Goal: Task Accomplishment & Management: Manage account settings

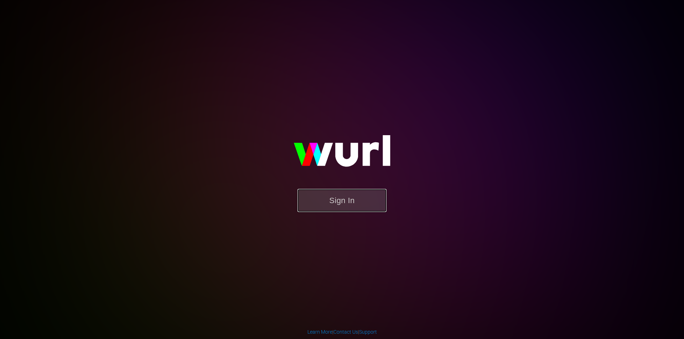
click at [350, 201] on button "Sign In" at bounding box center [341, 200] width 89 height 23
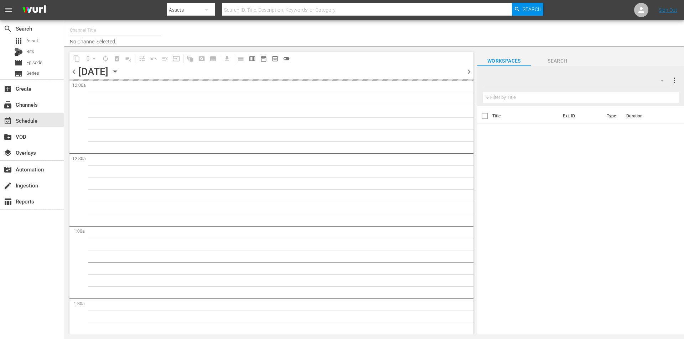
type input "Robot Wars by Mech+ (1413)"
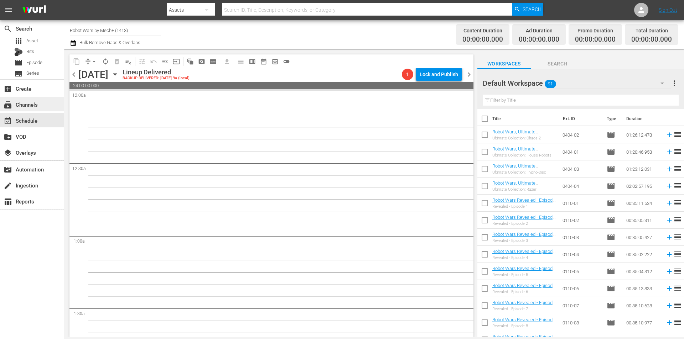
click at [32, 104] on div "subscriptions Channels" at bounding box center [20, 103] width 40 height 6
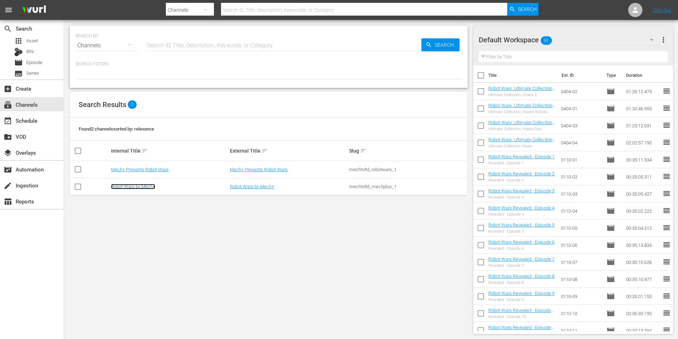
click at [136, 187] on link "Robot Wars by Mech+" at bounding box center [133, 186] width 44 height 5
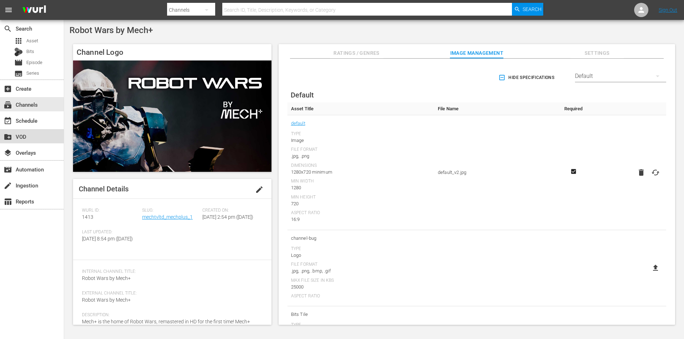
click at [36, 135] on div "create_new_folder VOD" at bounding box center [20, 135] width 40 height 6
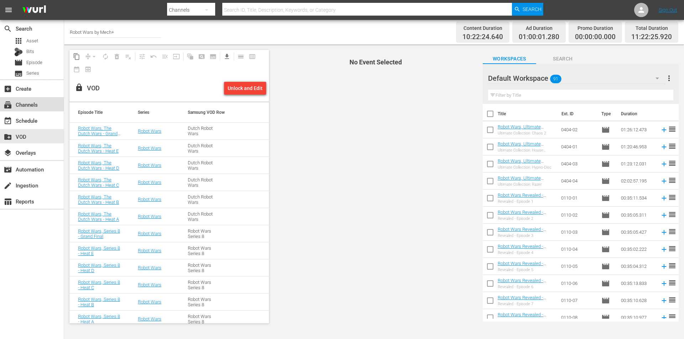
click at [38, 106] on div "subscriptions Channels" at bounding box center [20, 103] width 40 height 6
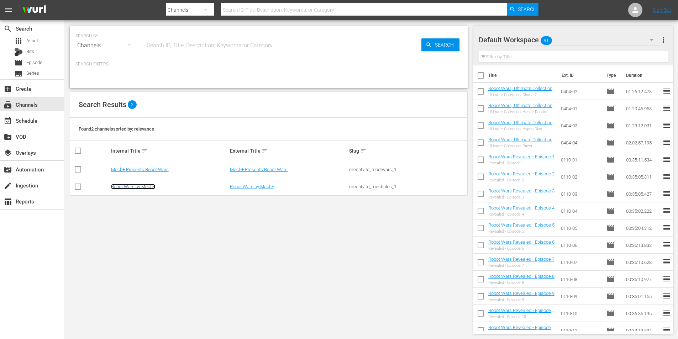
click at [136, 187] on link "Robot Wars by Mech+" at bounding box center [133, 186] width 44 height 5
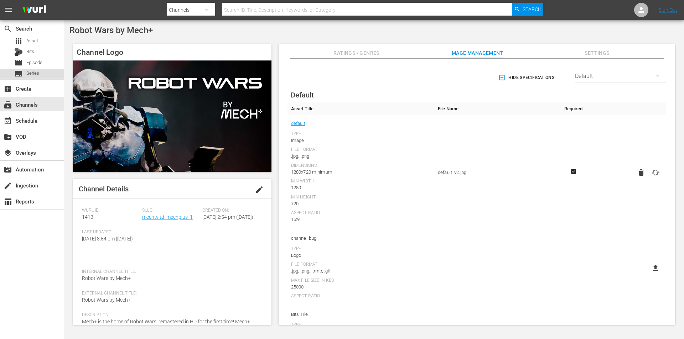
click at [33, 72] on span "Series" at bounding box center [32, 73] width 13 height 7
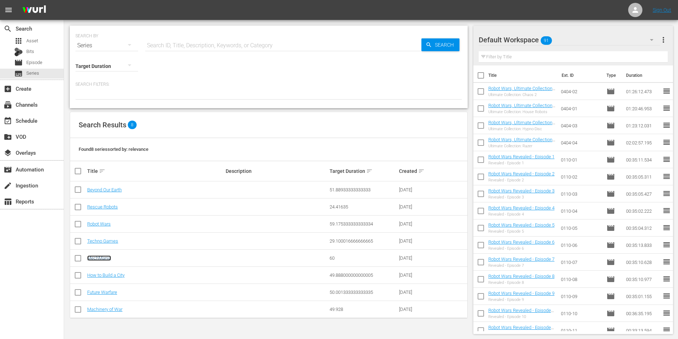
click at [106, 257] on link "MechMania" at bounding box center [99, 258] width 24 height 5
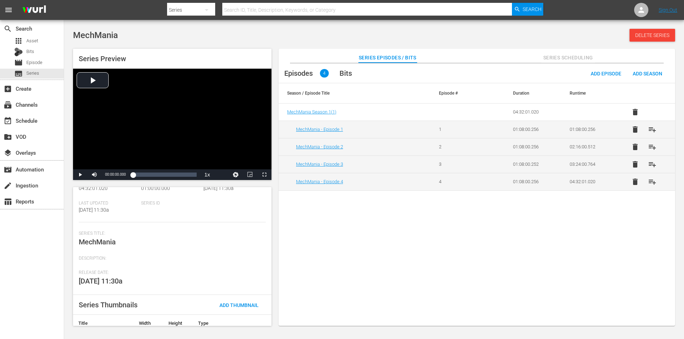
scroll to position [79, 0]
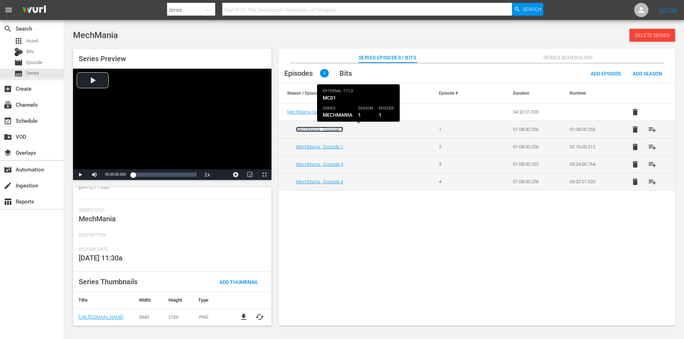
click at [326, 129] on link "MechMania - Episode 1" at bounding box center [319, 129] width 47 height 5
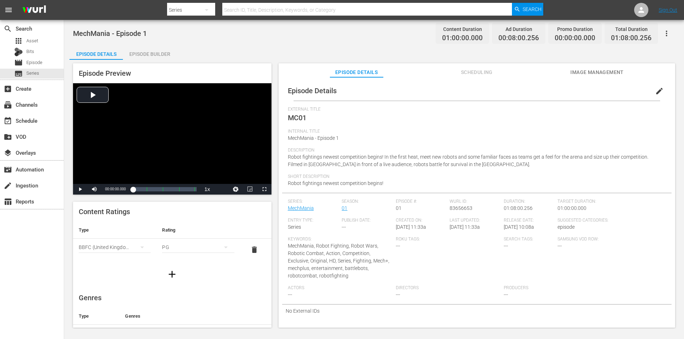
click at [602, 71] on span "Image Management" at bounding box center [596, 72] width 53 height 9
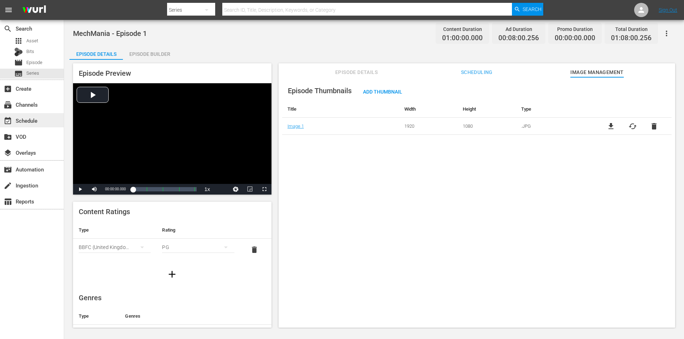
click at [30, 119] on div "event_available Schedule" at bounding box center [20, 119] width 40 height 6
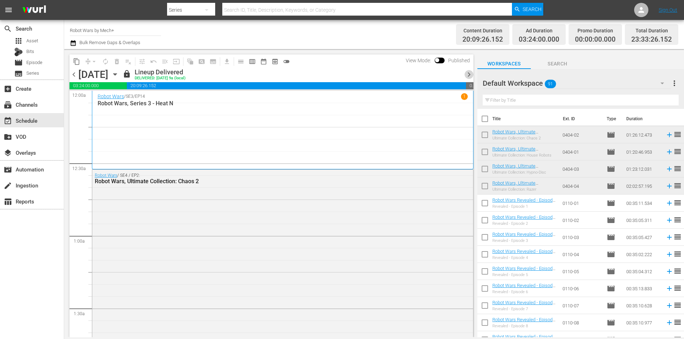
click at [468, 74] on span "chevron_right" at bounding box center [468, 74] width 9 height 9
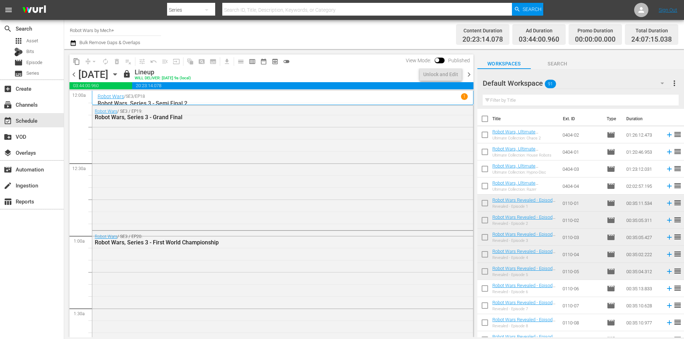
click at [468, 74] on span "chevron_right" at bounding box center [468, 74] width 9 height 9
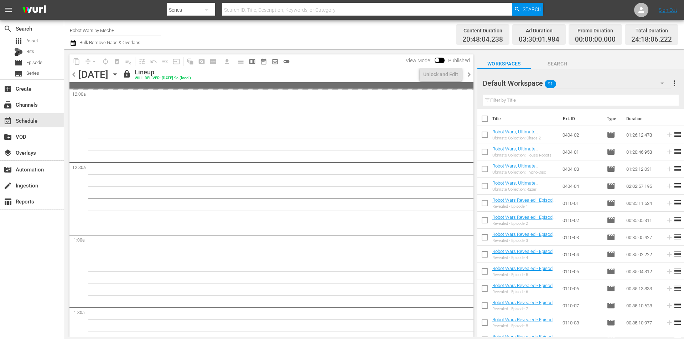
click at [468, 74] on span "chevron_right" at bounding box center [468, 74] width 9 height 9
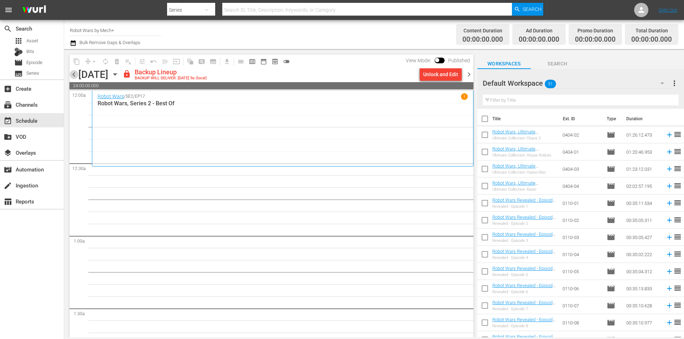
click at [72, 76] on span "chevron_left" at bounding box center [73, 74] width 9 height 9
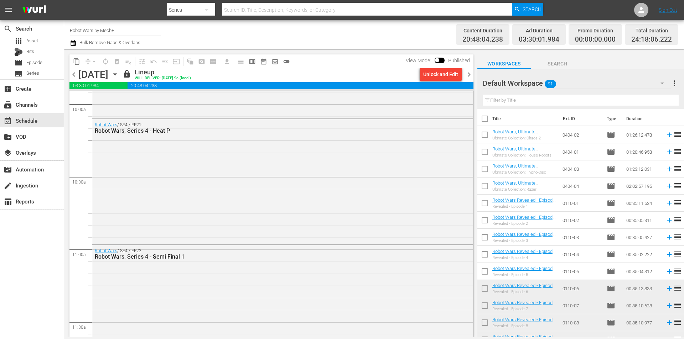
scroll to position [1496, 0]
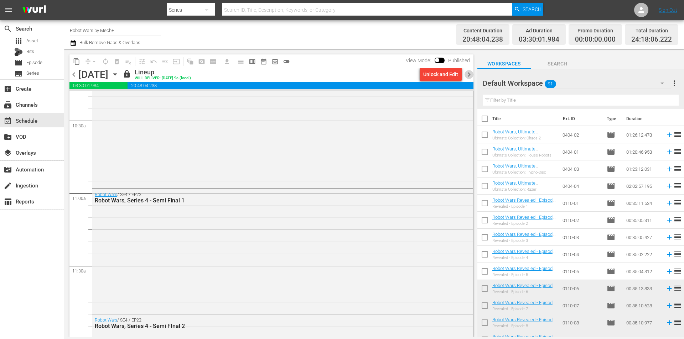
click at [469, 74] on span "chevron_right" at bounding box center [468, 74] width 9 height 9
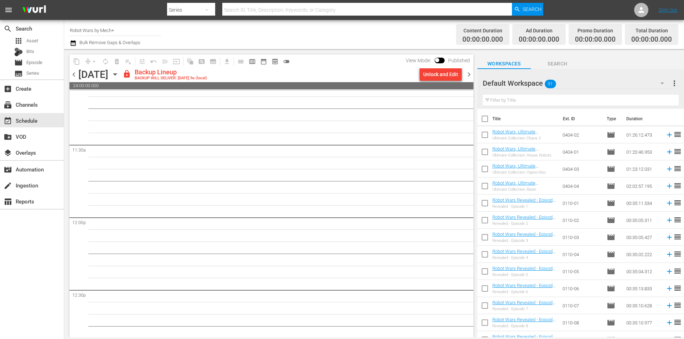
scroll to position [1605, 0]
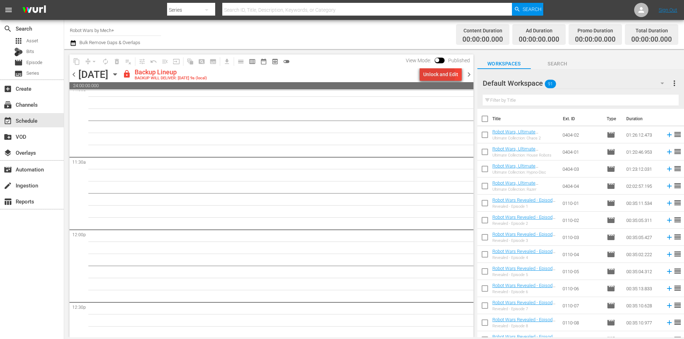
click at [440, 75] on div "Unlock and Edit" at bounding box center [440, 74] width 35 height 13
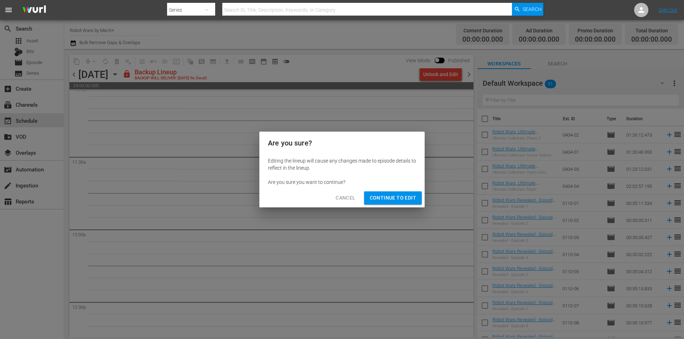
click at [380, 194] on span "Continue to Edit" at bounding box center [393, 198] width 46 height 9
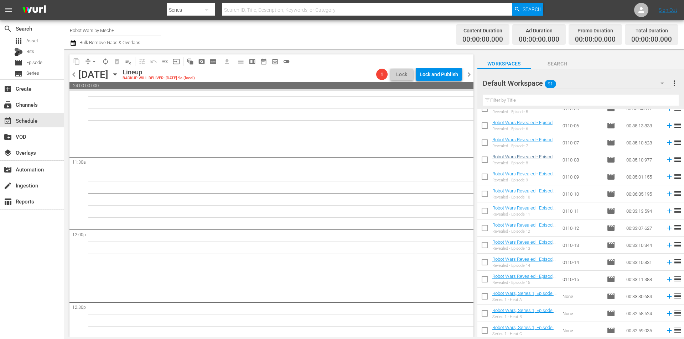
scroll to position [178, 0]
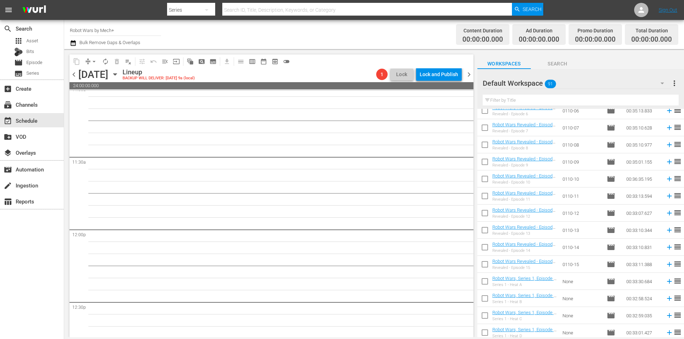
click at [484, 265] on input "checkbox" at bounding box center [484, 266] width 15 height 15
checkbox input "true"
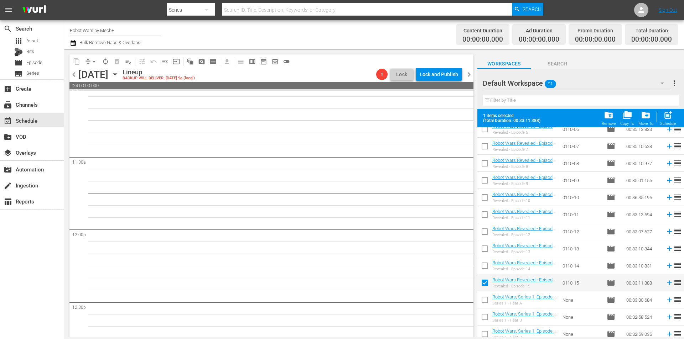
click at [484, 265] on input "checkbox" at bounding box center [484, 267] width 15 height 15
checkbox input "true"
click at [484, 248] on input "checkbox" at bounding box center [484, 250] width 15 height 15
checkbox input "true"
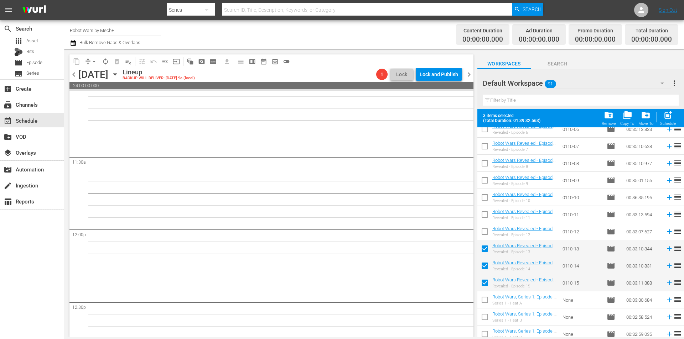
click at [485, 229] on input "checkbox" at bounding box center [484, 233] width 15 height 15
checkbox input "true"
click at [486, 217] on input "checkbox" at bounding box center [484, 216] width 15 height 15
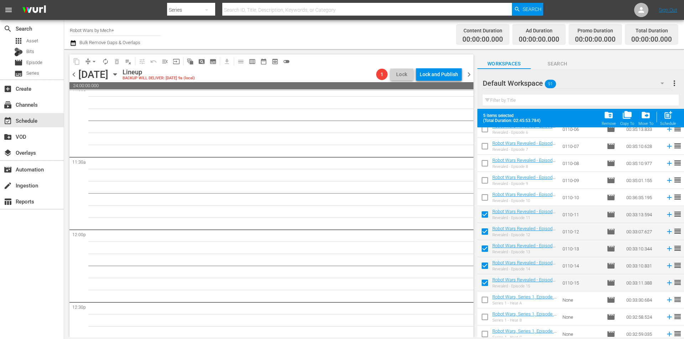
click at [668, 113] on span "post_add" at bounding box center [668, 115] width 10 height 10
checkbox input "false"
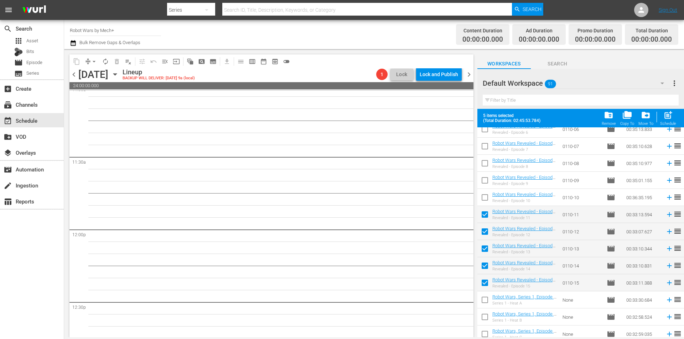
checkbox input "false"
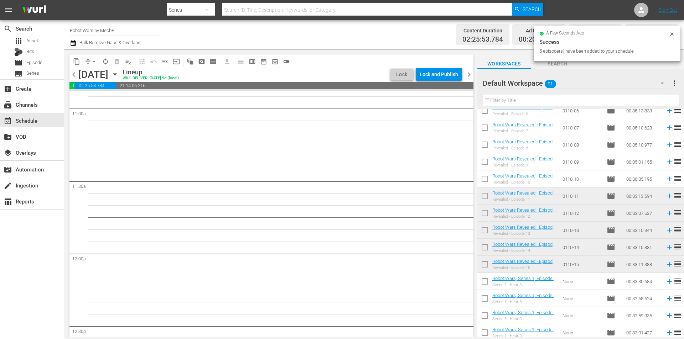
click at [74, 74] on span "chevron_left" at bounding box center [73, 74] width 9 height 9
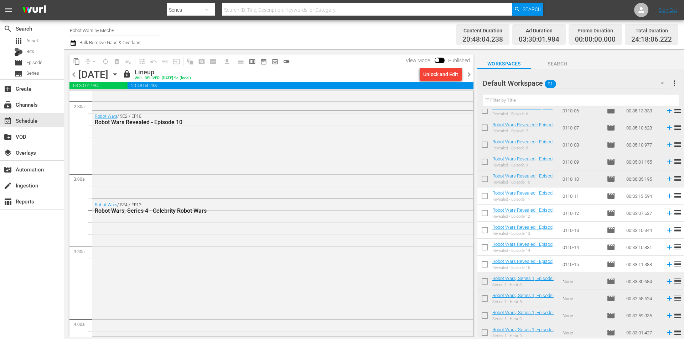
scroll to position [321, 0]
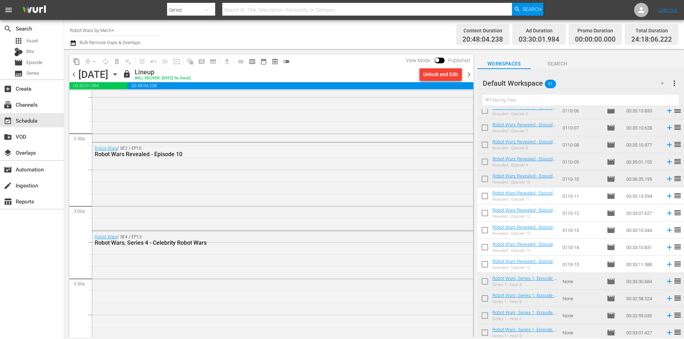
click at [469, 75] on span "chevron_right" at bounding box center [468, 74] width 9 height 9
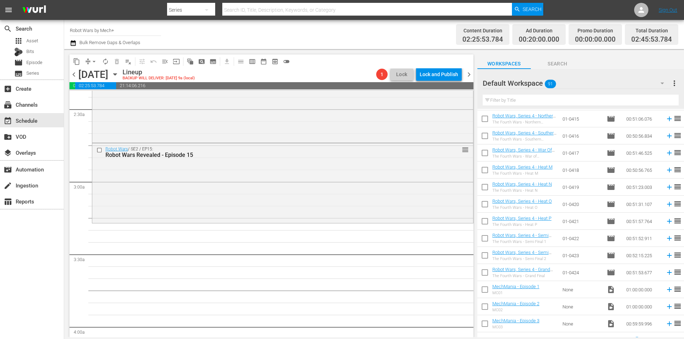
scroll to position [1343, 0]
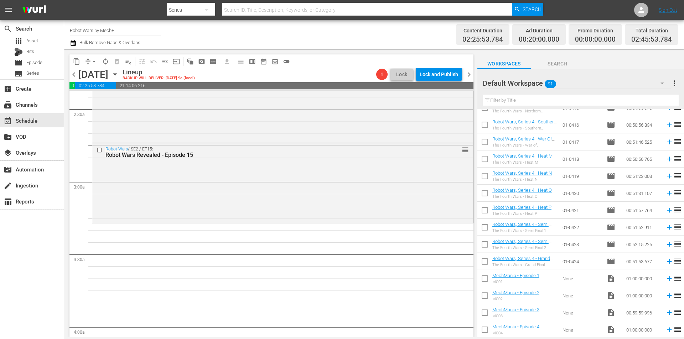
click at [483, 263] on input "checkbox" at bounding box center [484, 263] width 15 height 15
checkbox input "true"
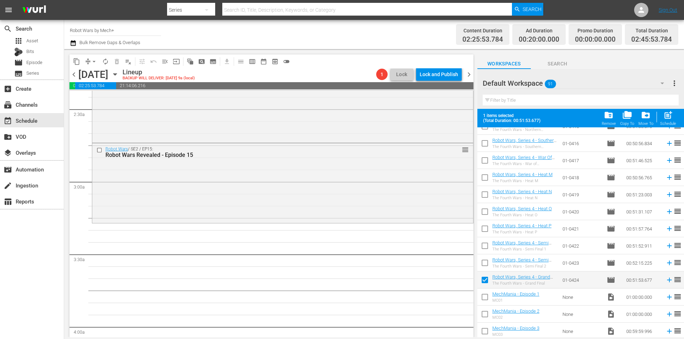
click at [483, 263] on input "checkbox" at bounding box center [484, 264] width 15 height 15
checkbox input "true"
click at [485, 244] on input "checkbox" at bounding box center [484, 247] width 15 height 15
checkbox input "true"
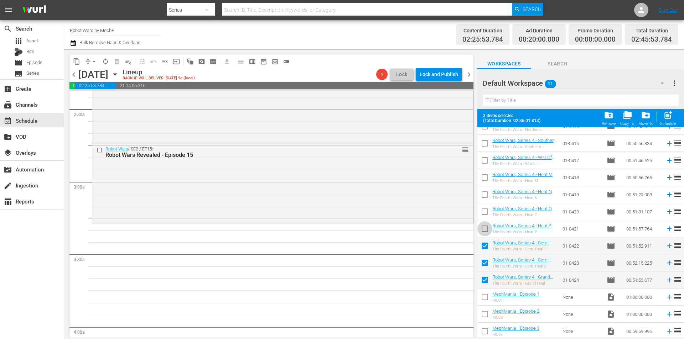
click at [485, 231] on input "checkbox" at bounding box center [484, 230] width 15 height 15
checkbox input "true"
click at [482, 217] on input "checkbox" at bounding box center [484, 213] width 15 height 15
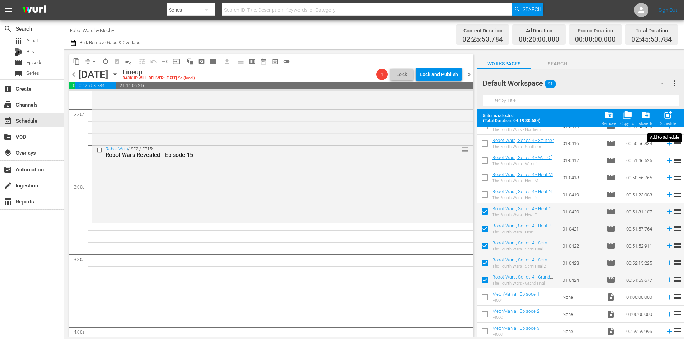
click at [669, 120] on div "post_add Schedule" at bounding box center [668, 118] width 16 height 16
checkbox input "false"
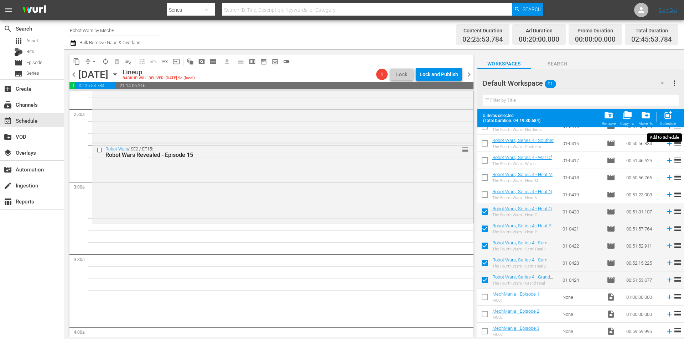
checkbox input "false"
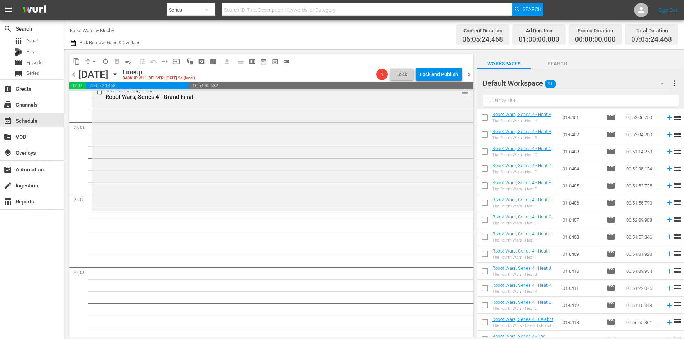
scroll to position [1094, 0]
click at [72, 74] on span "chevron_left" at bounding box center [73, 74] width 9 height 9
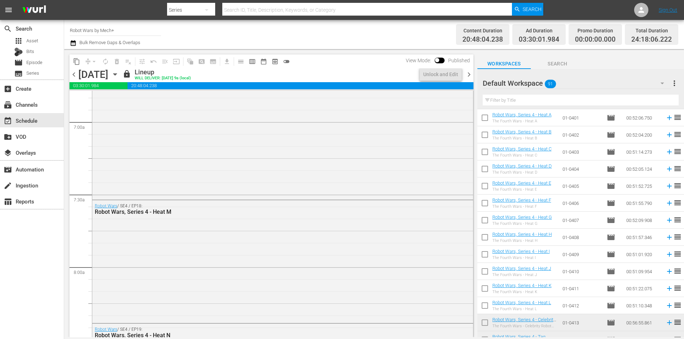
scroll to position [901, 0]
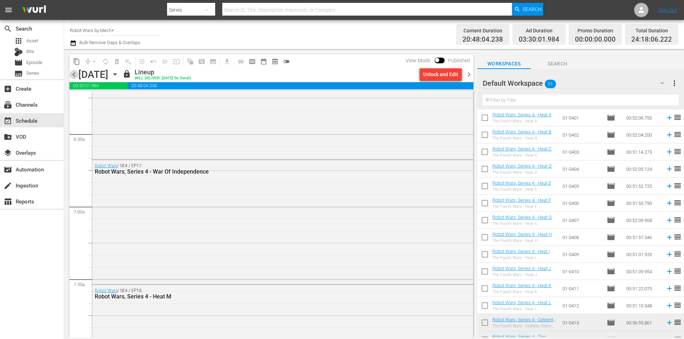
click at [74, 76] on span "chevron_left" at bounding box center [73, 74] width 9 height 9
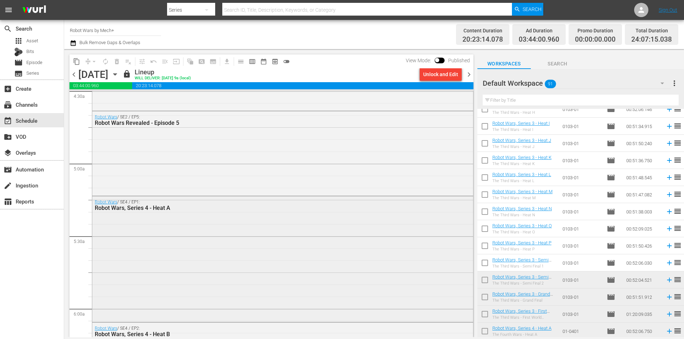
scroll to position [652, 0]
click at [76, 73] on span "chevron_left" at bounding box center [73, 74] width 9 height 9
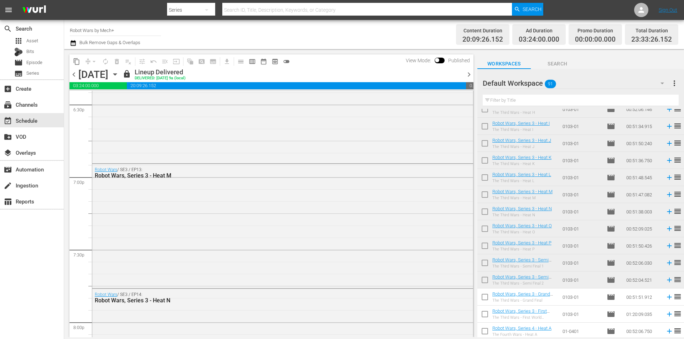
scroll to position [2814, 0]
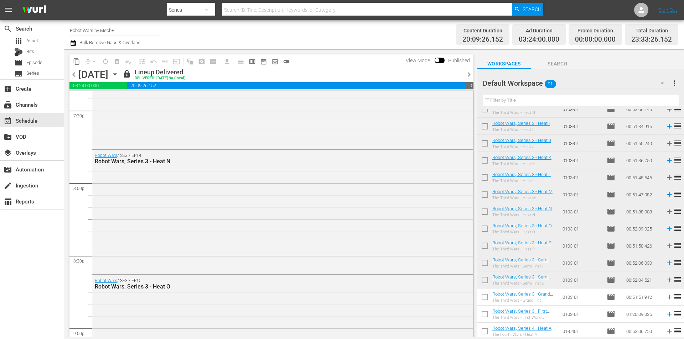
click at [470, 74] on span "chevron_right" at bounding box center [468, 74] width 9 height 9
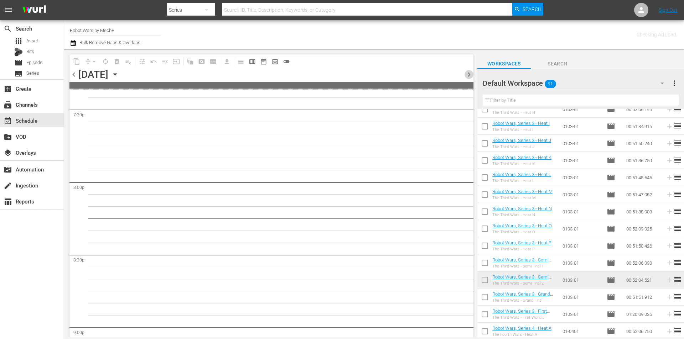
click at [470, 74] on span "chevron_right" at bounding box center [468, 74] width 9 height 9
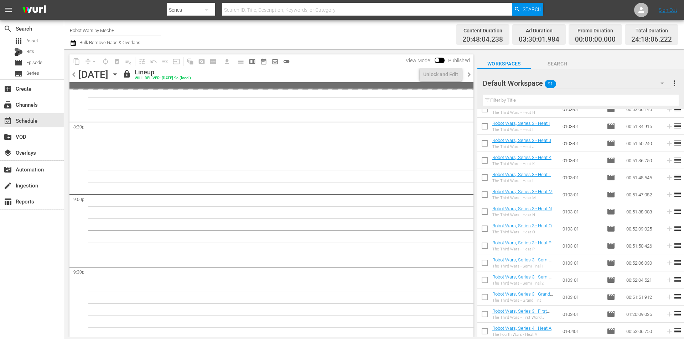
click at [470, 74] on span "chevron_right" at bounding box center [468, 74] width 9 height 9
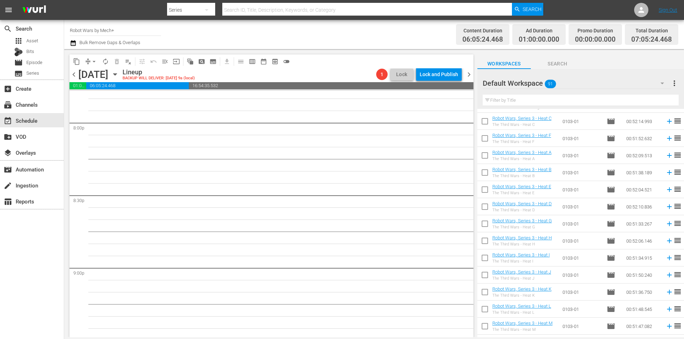
scroll to position [702, 0]
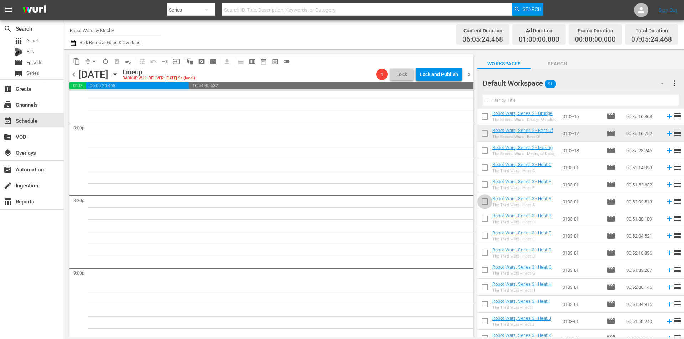
click at [484, 204] on input "checkbox" at bounding box center [484, 203] width 15 height 15
checkbox input "true"
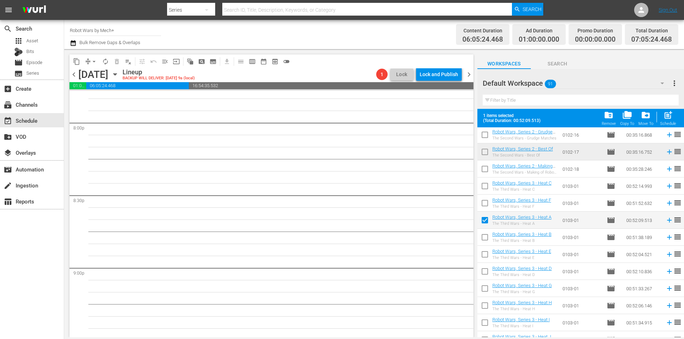
click at [483, 239] on input "checkbox" at bounding box center [484, 239] width 15 height 15
checkbox input "true"
click at [667, 119] on span "post_add" at bounding box center [668, 115] width 10 height 10
checkbox input "false"
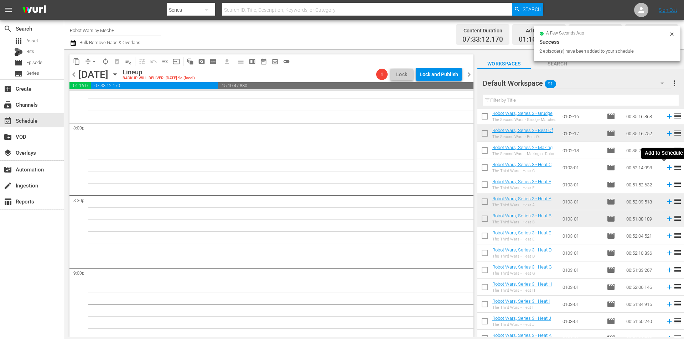
scroll to position [2862, 0]
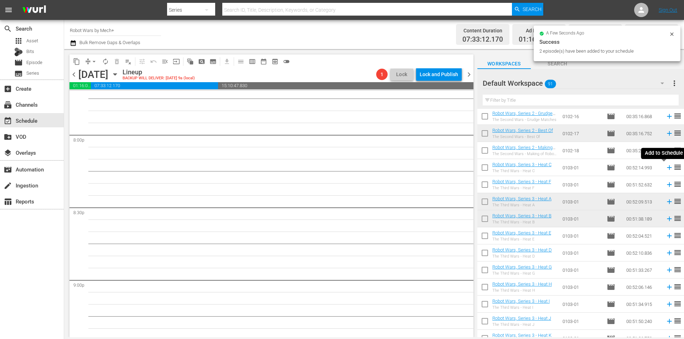
click at [665, 168] on icon at bounding box center [669, 168] width 8 height 8
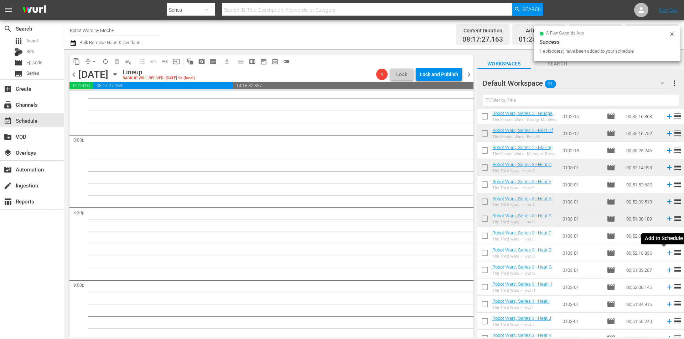
scroll to position [2850, 0]
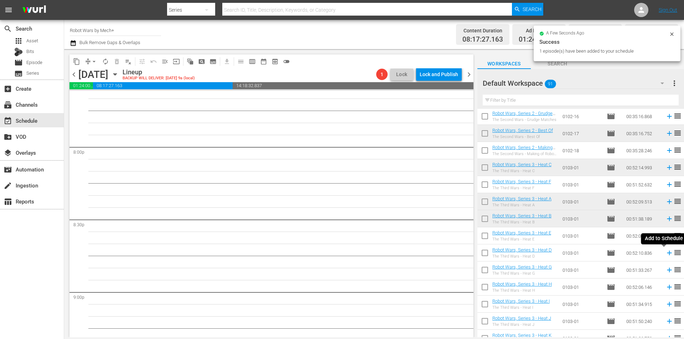
click at [665, 254] on icon at bounding box center [669, 253] width 8 height 8
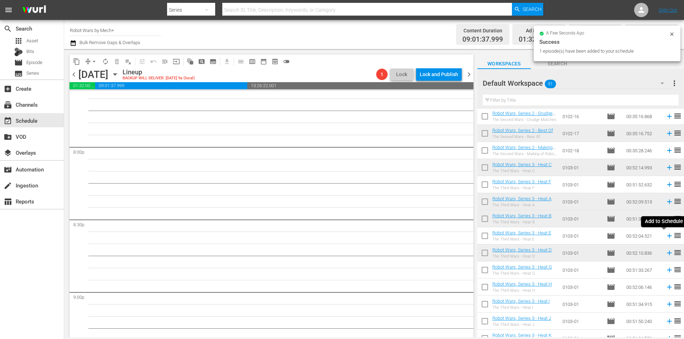
click at [665, 236] on icon at bounding box center [669, 236] width 8 height 8
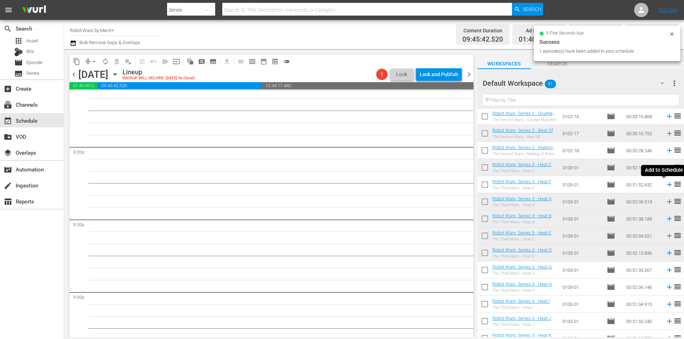
scroll to position [2838, 0]
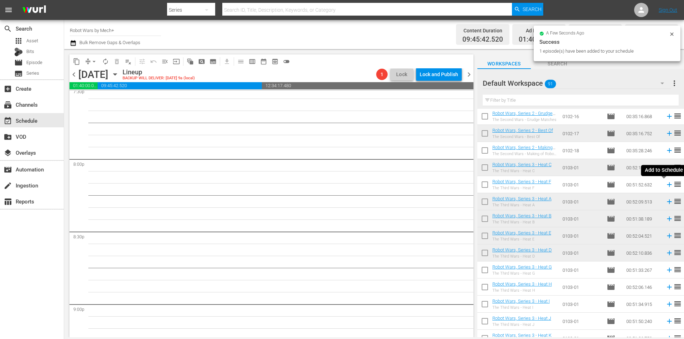
click at [665, 184] on icon at bounding box center [669, 185] width 8 height 8
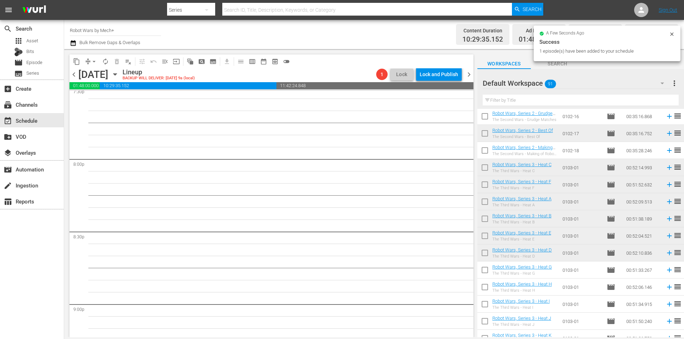
scroll to position [2826, 0]
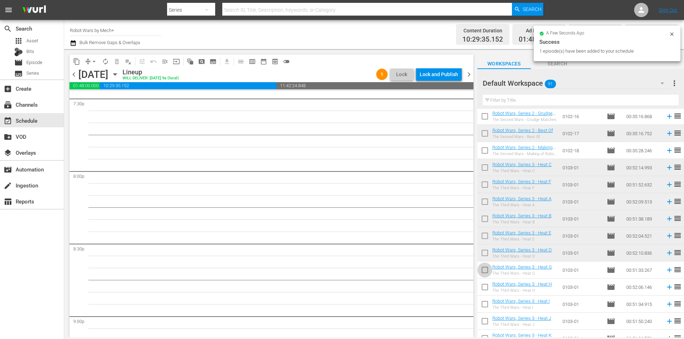
click at [487, 271] on input "checkbox" at bounding box center [484, 271] width 15 height 15
checkbox input "true"
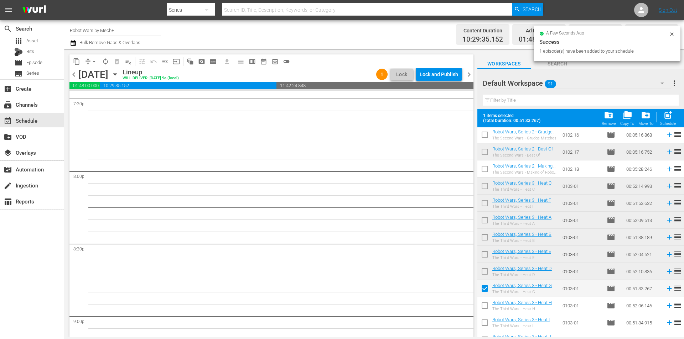
click at [484, 306] on input "checkbox" at bounding box center [484, 307] width 15 height 15
checkbox input "true"
click at [484, 324] on input "checkbox" at bounding box center [484, 324] width 15 height 15
checkbox input "true"
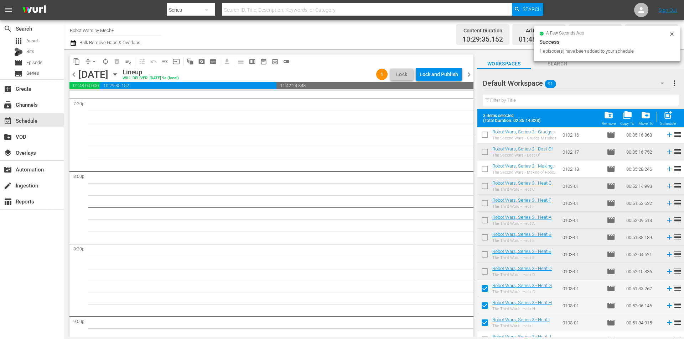
scroll to position [845, 0]
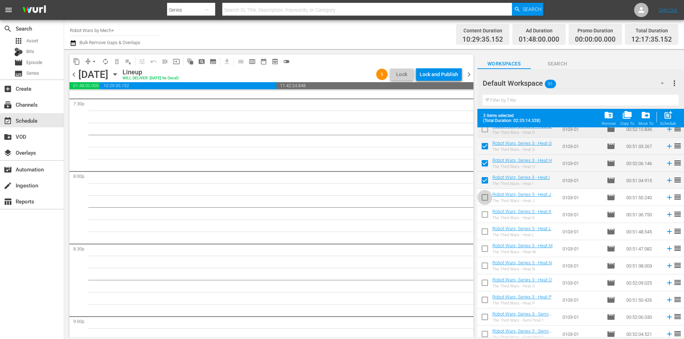
click at [488, 197] on input "checkbox" at bounding box center [484, 199] width 15 height 15
checkbox input "true"
click at [485, 213] on input "checkbox" at bounding box center [484, 216] width 15 height 15
checkbox input "true"
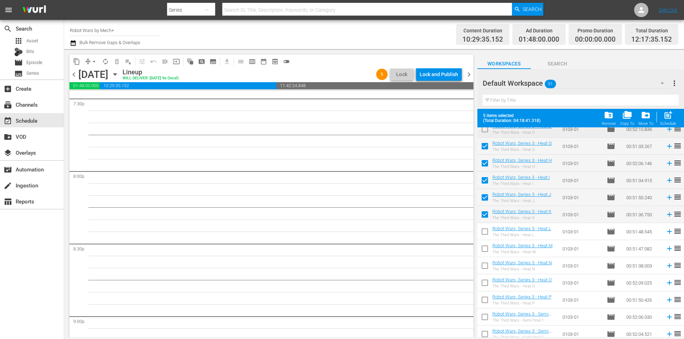
click at [484, 231] on input "checkbox" at bounding box center [484, 233] width 15 height 15
checkbox input "true"
click at [484, 248] on input "checkbox" at bounding box center [484, 250] width 15 height 15
checkbox input "true"
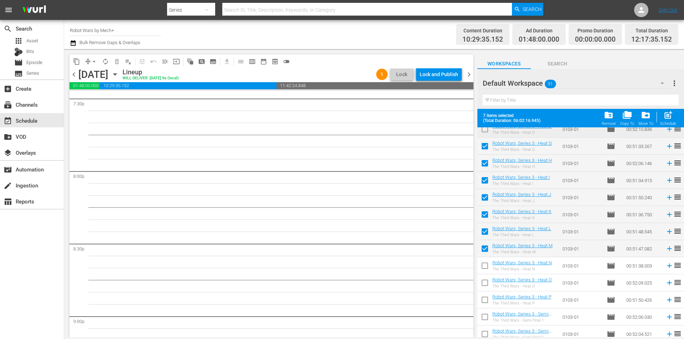
click at [485, 268] on input "checkbox" at bounding box center [484, 267] width 15 height 15
checkbox input "true"
click at [485, 282] on input "checkbox" at bounding box center [484, 284] width 15 height 15
checkbox input "true"
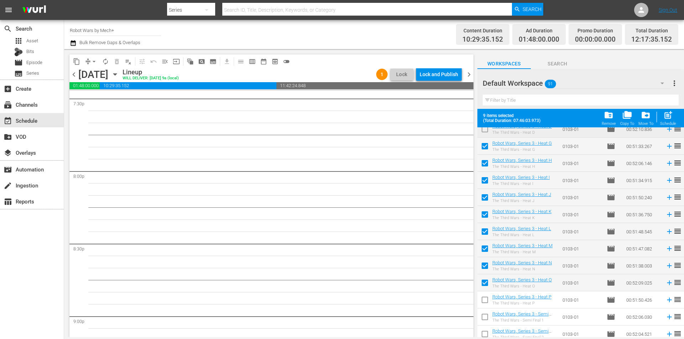
click at [487, 303] on input "checkbox" at bounding box center [484, 301] width 15 height 15
checkbox input "true"
click at [486, 317] on input "checkbox" at bounding box center [484, 318] width 15 height 15
checkbox input "true"
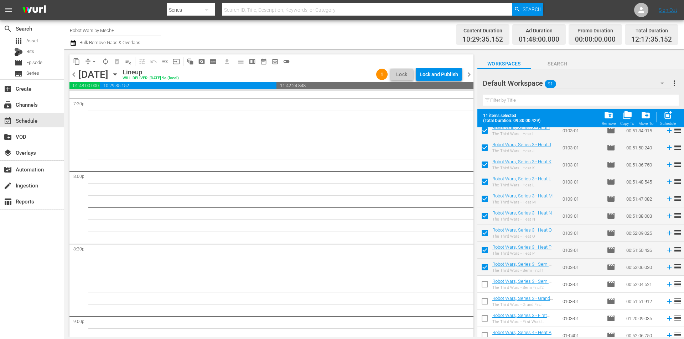
scroll to position [916, 0]
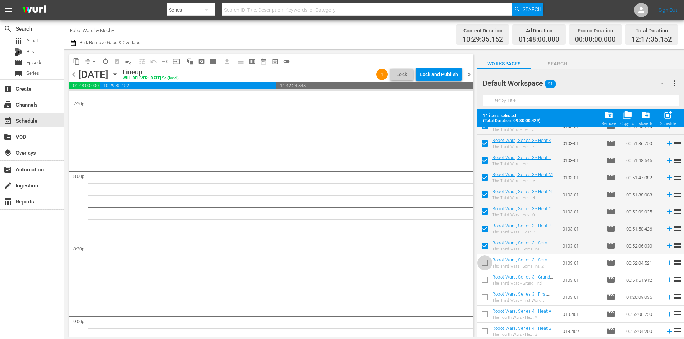
click at [486, 262] on input "checkbox" at bounding box center [484, 264] width 15 height 15
checkbox input "true"
click at [484, 279] on input "checkbox" at bounding box center [484, 281] width 15 height 15
checkbox input "true"
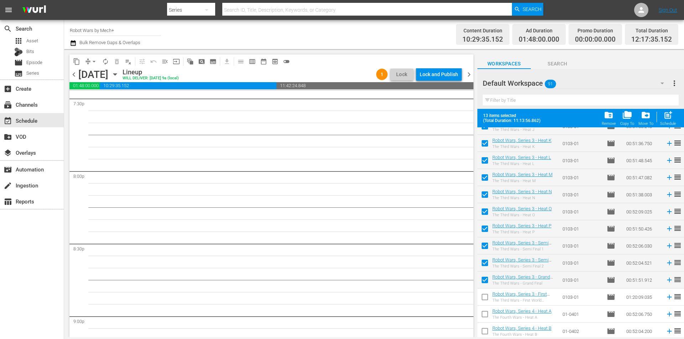
click at [484, 299] on input "checkbox" at bounding box center [484, 298] width 15 height 15
checkbox input "true"
click at [667, 118] on span "post_add" at bounding box center [668, 115] width 10 height 10
checkbox input "false"
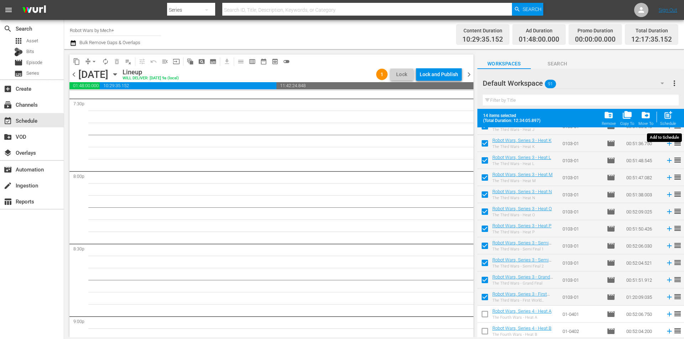
checkbox input "false"
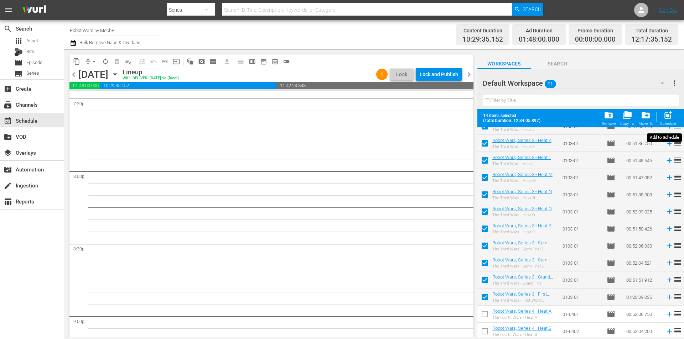
checkbox input "false"
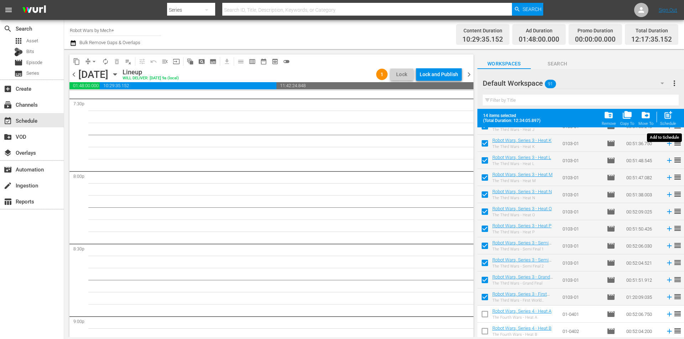
checkbox input "false"
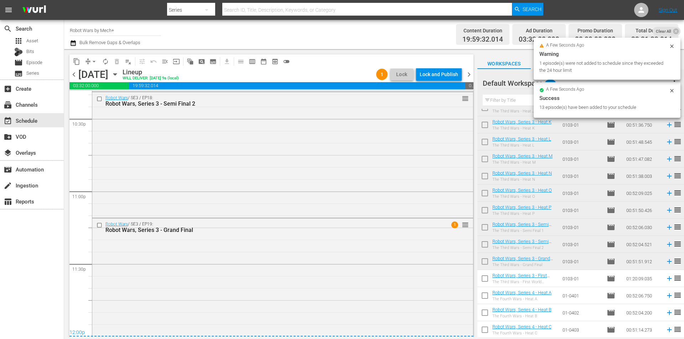
scroll to position [3247, 0]
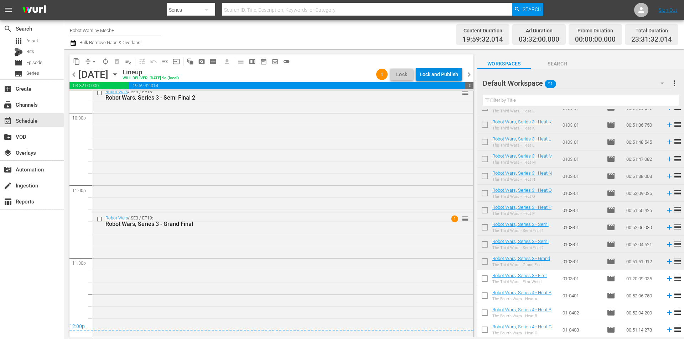
click at [444, 75] on div "Lock and Publish" at bounding box center [439, 74] width 38 height 13
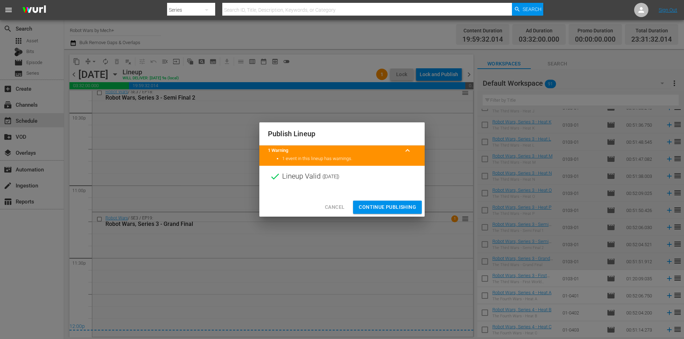
click at [391, 207] on span "Continue Publishing" at bounding box center [387, 207] width 57 height 9
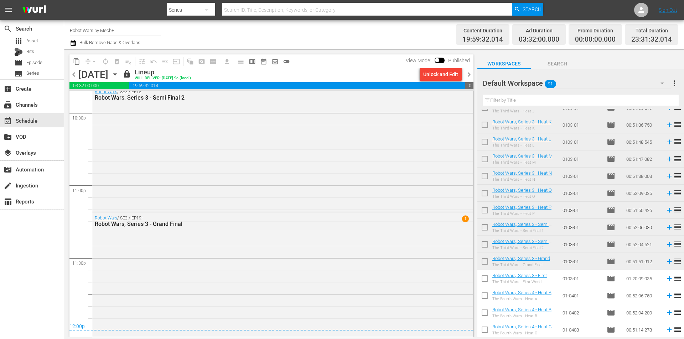
click at [468, 75] on span "chevron_right" at bounding box center [468, 74] width 9 height 9
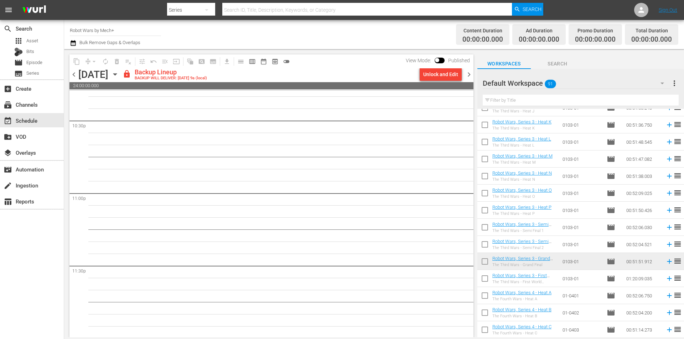
scroll to position [3241, 0]
click at [422, 75] on button "Unlock and Edit" at bounding box center [441, 74] width 42 height 13
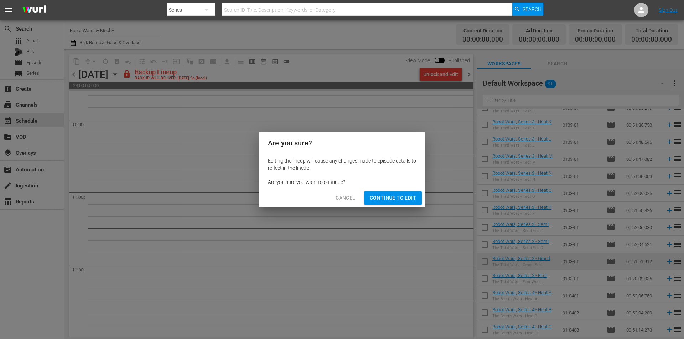
click at [388, 202] on span "Continue to Edit" at bounding box center [393, 198] width 46 height 9
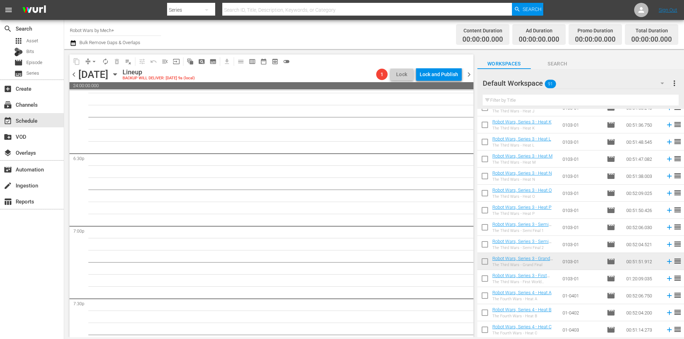
scroll to position [2610, 0]
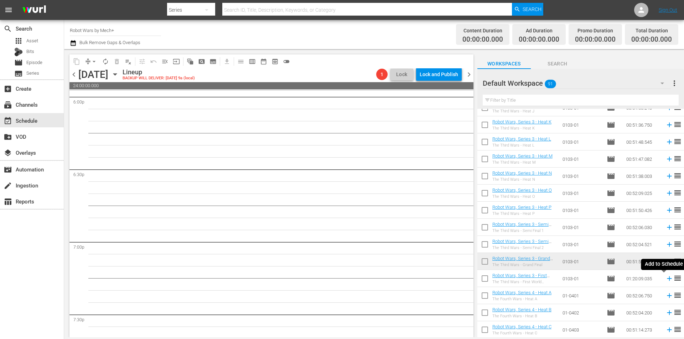
click at [665, 279] on icon at bounding box center [669, 279] width 8 height 8
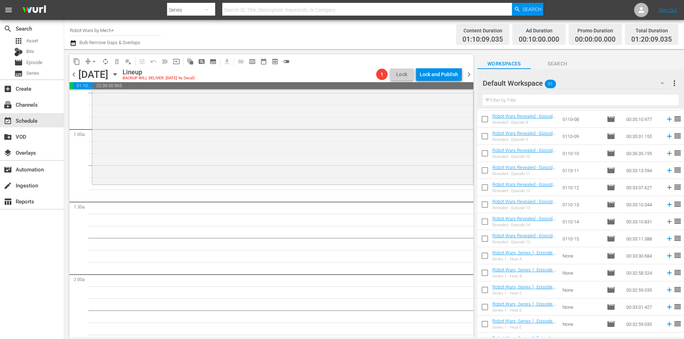
scroll to position [0, 0]
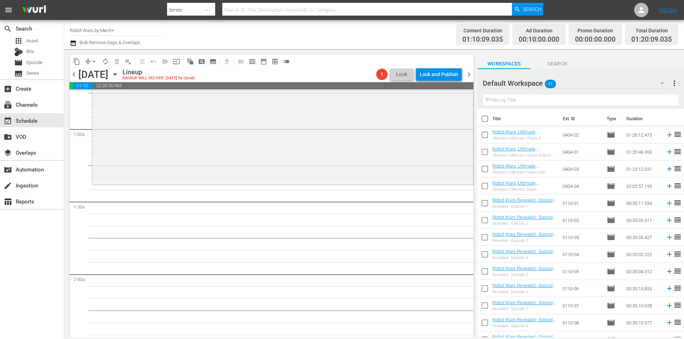
click at [485, 154] on input "checkbox" at bounding box center [484, 153] width 15 height 15
checkbox input "true"
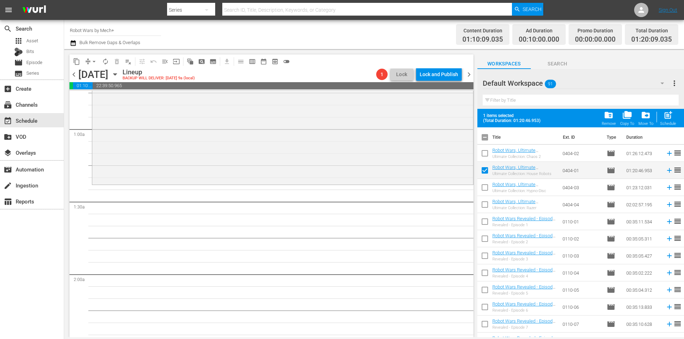
click at [485, 154] on input "checkbox" at bounding box center [484, 154] width 15 height 15
click at [663, 115] on span "post_add" at bounding box center [668, 115] width 10 height 10
checkbox input "false"
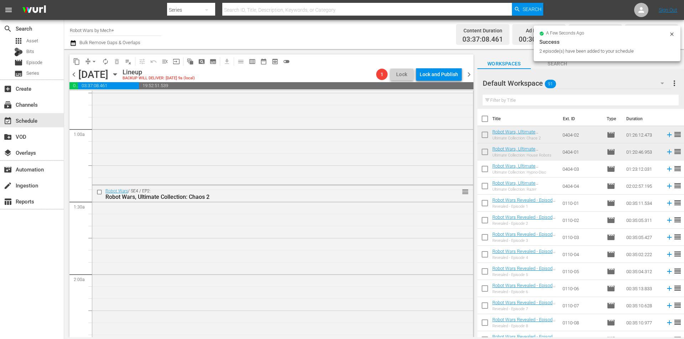
click at [72, 76] on span "chevron_left" at bounding box center [73, 74] width 9 height 9
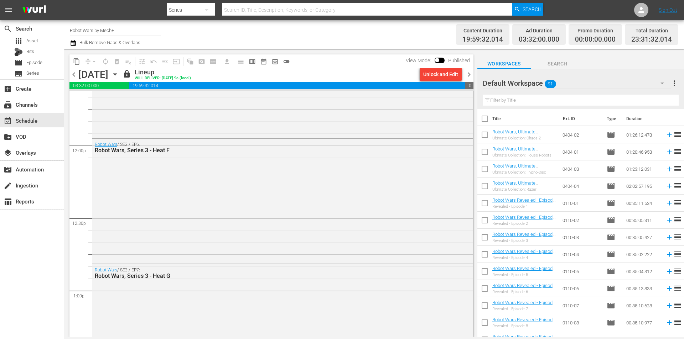
scroll to position [1674, 0]
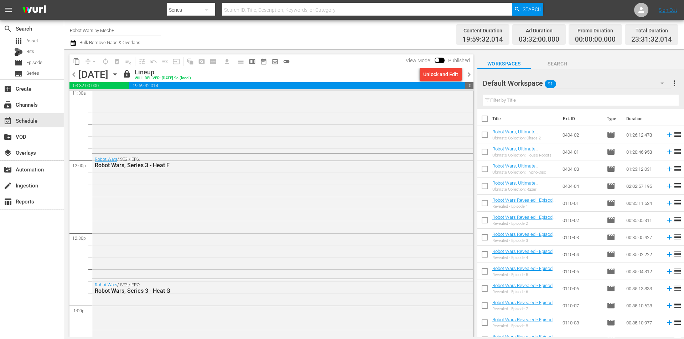
click at [469, 76] on span "chevron_right" at bounding box center [468, 74] width 9 height 9
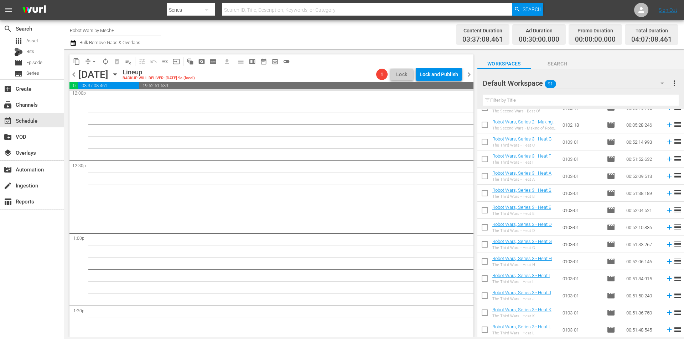
scroll to position [712, 0]
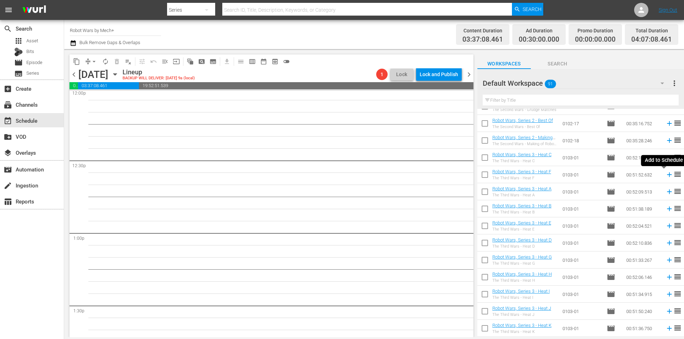
click at [665, 176] on icon at bounding box center [669, 175] width 8 height 8
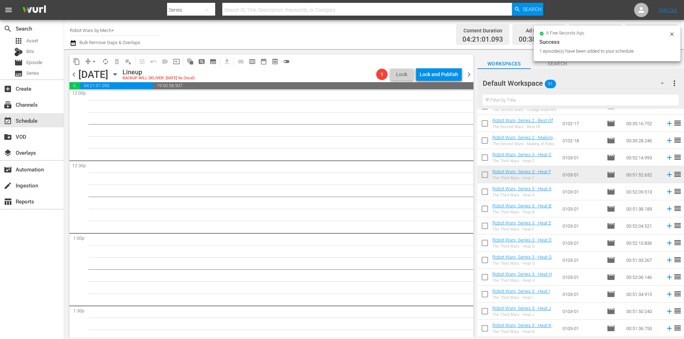
scroll to position [1734, 0]
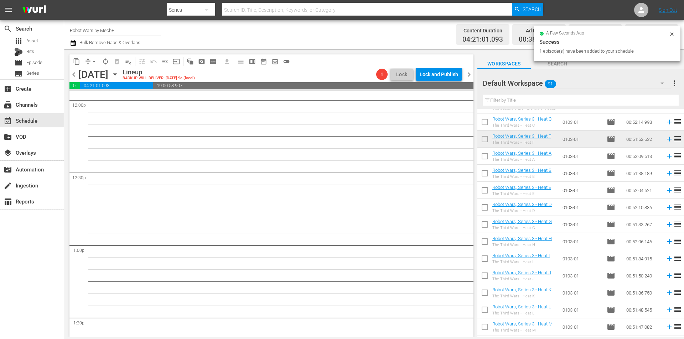
click at [487, 227] on input "checkbox" at bounding box center [484, 226] width 15 height 15
checkbox input "true"
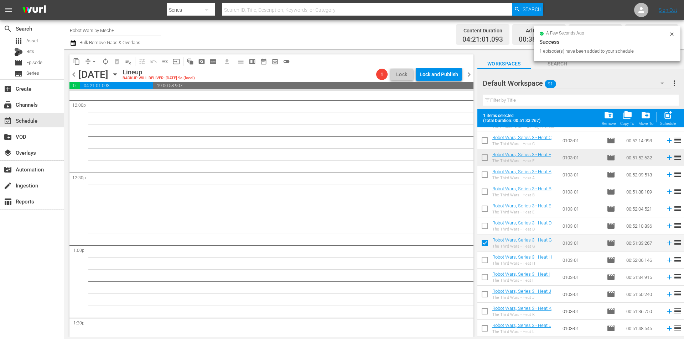
click at [483, 261] on input "checkbox" at bounding box center [484, 261] width 15 height 15
checkbox input "true"
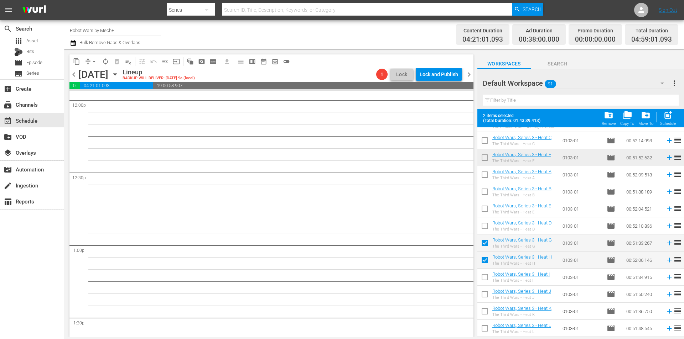
click at [485, 280] on input "checkbox" at bounding box center [484, 278] width 15 height 15
checkbox input "true"
click at [485, 296] on input "checkbox" at bounding box center [484, 295] width 15 height 15
checkbox input "true"
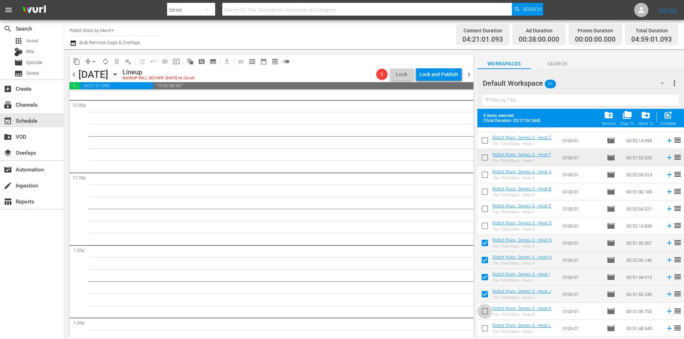
click at [483, 313] on input "checkbox" at bounding box center [484, 313] width 15 height 15
checkbox input "true"
click at [484, 328] on input "checkbox" at bounding box center [484, 330] width 15 height 15
checkbox input "true"
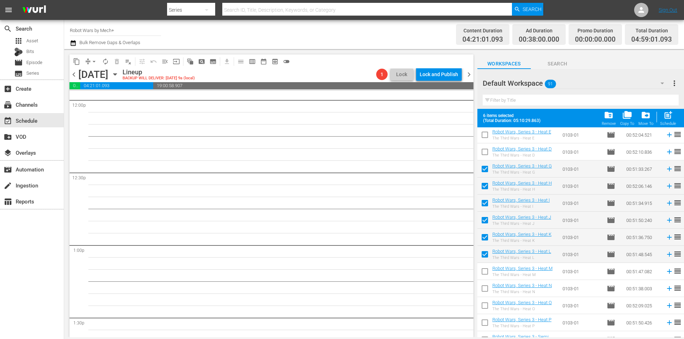
scroll to position [855, 0]
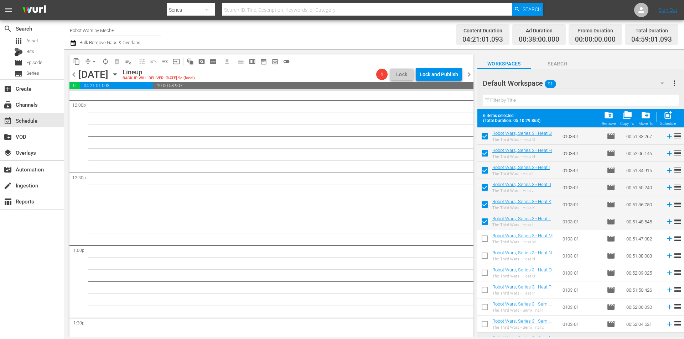
click at [483, 238] on input "checkbox" at bounding box center [484, 240] width 15 height 15
checkbox input "true"
click at [483, 253] on input "checkbox" at bounding box center [484, 257] width 15 height 15
checkbox input "true"
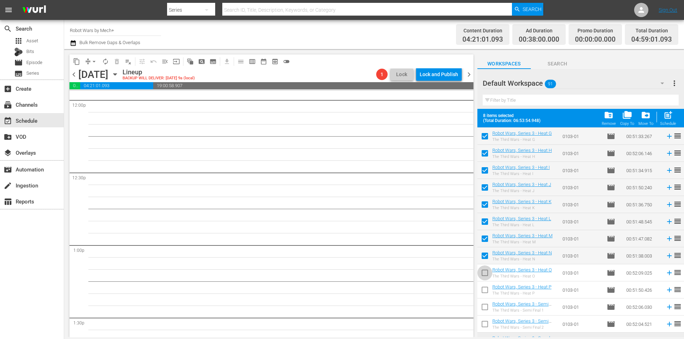
click at [484, 271] on input "checkbox" at bounding box center [484, 274] width 15 height 15
checkbox input "true"
click at [485, 292] on input "checkbox" at bounding box center [484, 291] width 15 height 15
checkbox input "true"
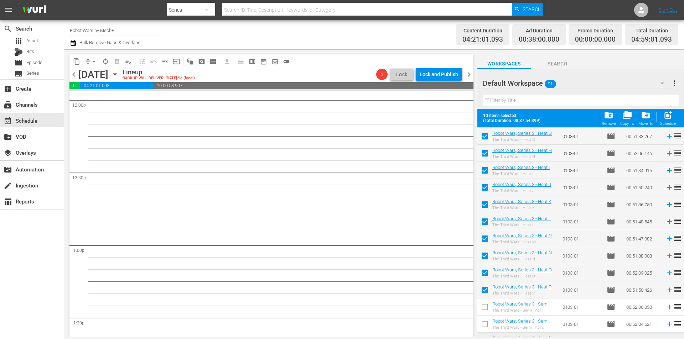
drag, startPoint x: 487, startPoint y: 307, endPoint x: 487, endPoint y: 310, distance: 3.6
click at [487, 307] on input "checkbox" at bounding box center [484, 308] width 15 height 15
checkbox input "true"
click at [485, 323] on input "checkbox" at bounding box center [484, 325] width 15 height 15
checkbox input "true"
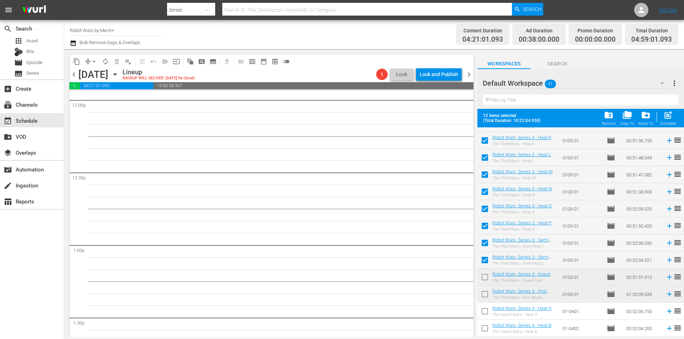
scroll to position [926, 0]
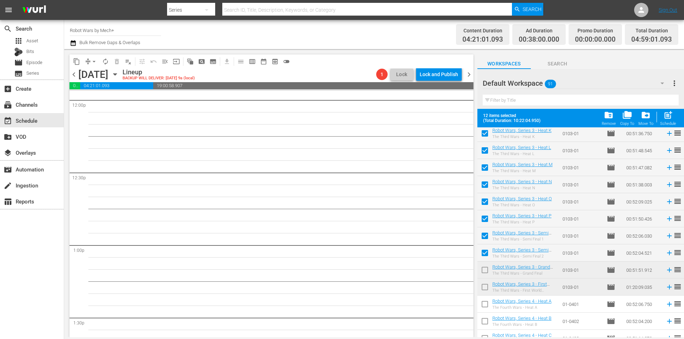
click at [483, 272] on input "checkbox" at bounding box center [484, 271] width 15 height 15
checkbox input "true"
click at [484, 290] on input "checkbox" at bounding box center [484, 288] width 15 height 15
checkbox input "true"
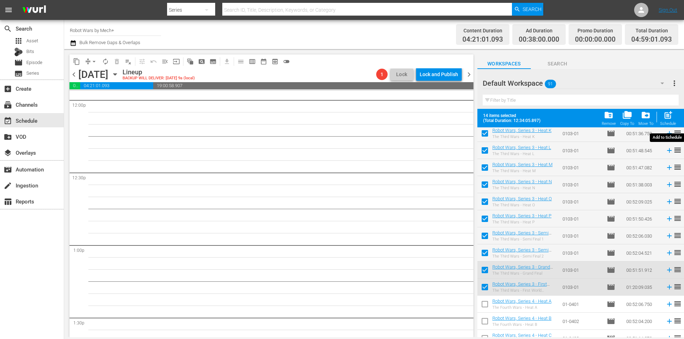
click at [669, 119] on span "post_add" at bounding box center [668, 115] width 10 height 10
checkbox input "false"
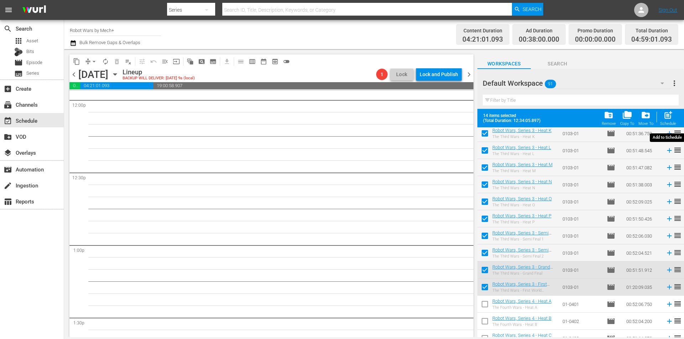
checkbox input "false"
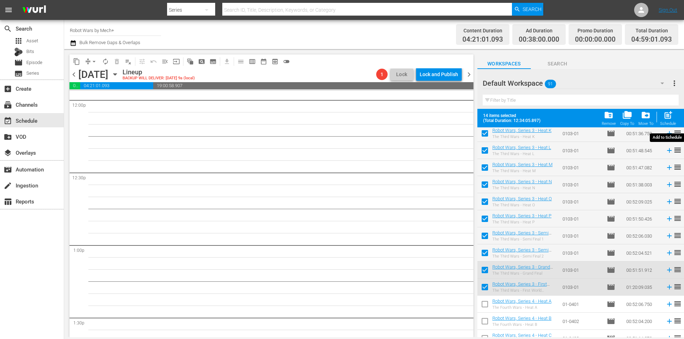
checkbox input "false"
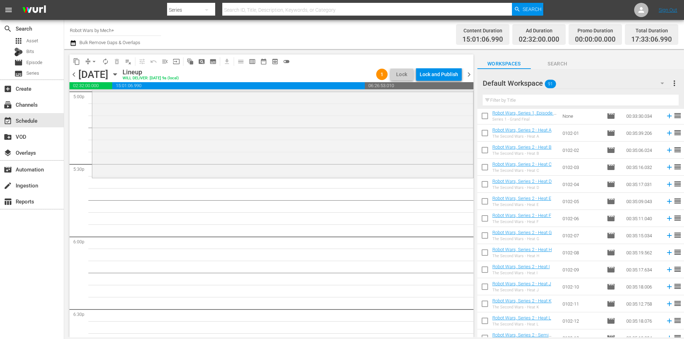
scroll to position [392, 0]
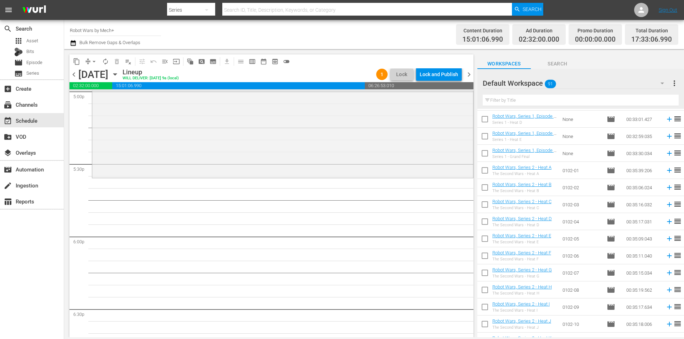
click at [488, 173] on input "checkbox" at bounding box center [484, 172] width 15 height 15
checkbox input "true"
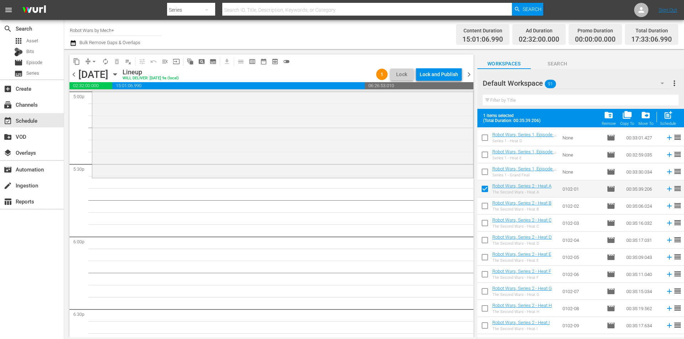
click at [487, 206] on input "checkbox" at bounding box center [484, 207] width 15 height 15
checkbox input "true"
click at [485, 226] on input "checkbox" at bounding box center [484, 224] width 15 height 15
checkbox input "true"
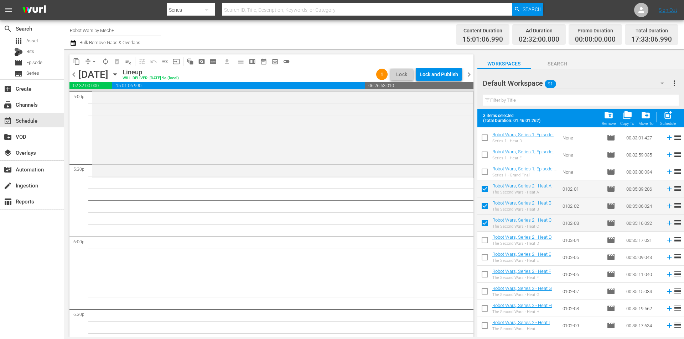
click at [484, 238] on input "checkbox" at bounding box center [484, 241] width 15 height 15
checkbox input "true"
click at [484, 254] on input "checkbox" at bounding box center [484, 258] width 15 height 15
checkbox input "true"
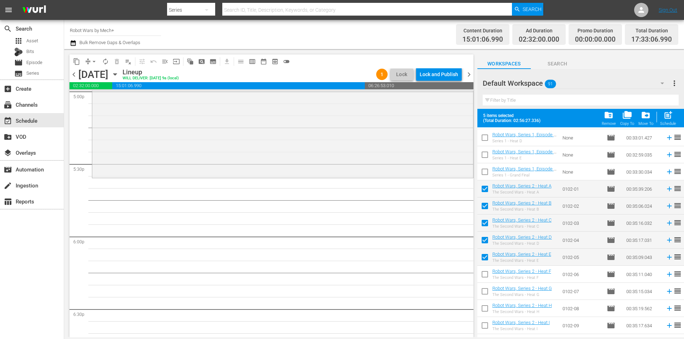
click at [485, 274] on input "checkbox" at bounding box center [484, 276] width 15 height 15
checkbox input "true"
click at [486, 291] on input "checkbox" at bounding box center [484, 293] width 15 height 15
checkbox input "true"
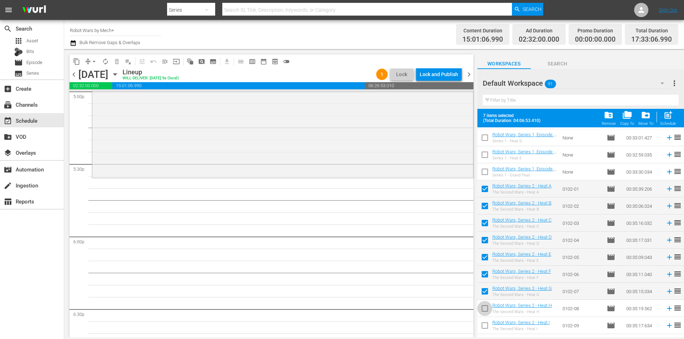
drag, startPoint x: 485, startPoint y: 305, endPoint x: 485, endPoint y: 317, distance: 12.8
click at [485, 305] on input "checkbox" at bounding box center [484, 310] width 15 height 15
checkbox input "true"
click at [485, 323] on input "checkbox" at bounding box center [484, 327] width 15 height 15
checkbox input "true"
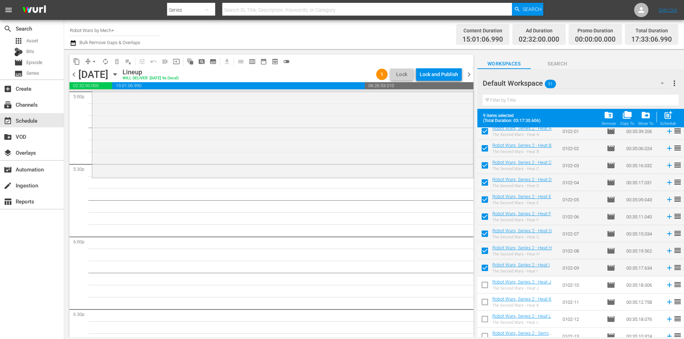
scroll to position [463, 0]
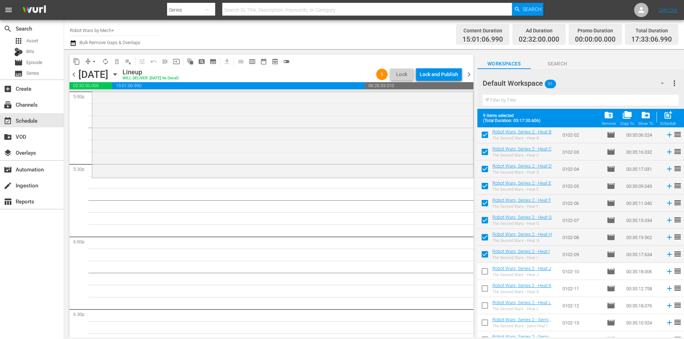
click at [483, 276] on input "checkbox" at bounding box center [484, 273] width 15 height 15
checkbox input "true"
click at [483, 286] on input "checkbox" at bounding box center [484, 290] width 15 height 15
checkbox input "true"
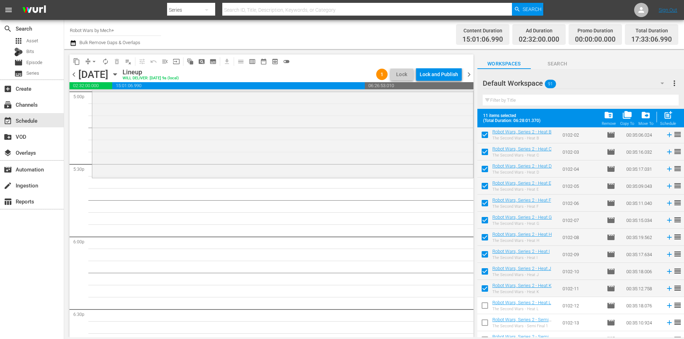
click at [484, 302] on input "checkbox" at bounding box center [484, 307] width 15 height 15
checkbox input "true"
click at [487, 320] on input "checkbox" at bounding box center [484, 324] width 15 height 15
checkbox input "true"
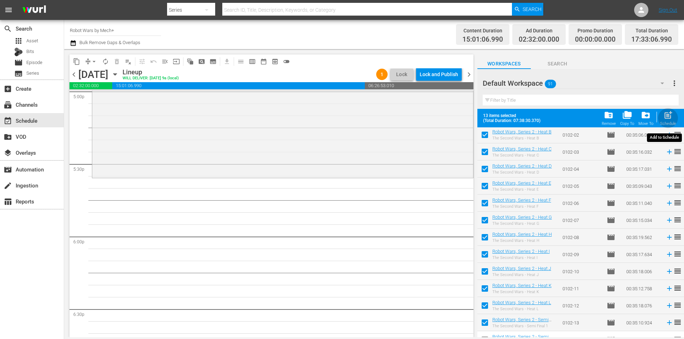
click at [667, 120] on span "post_add" at bounding box center [668, 115] width 10 height 10
checkbox input "false"
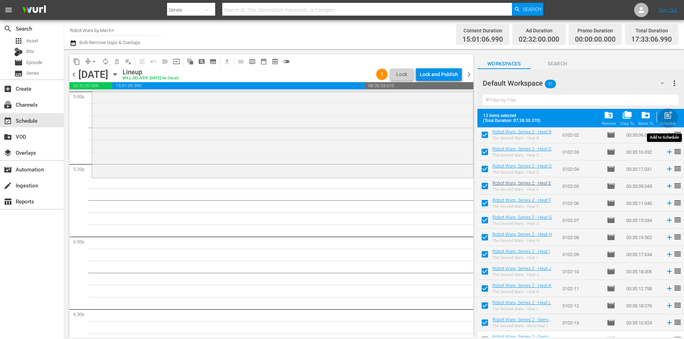
checkbox input "false"
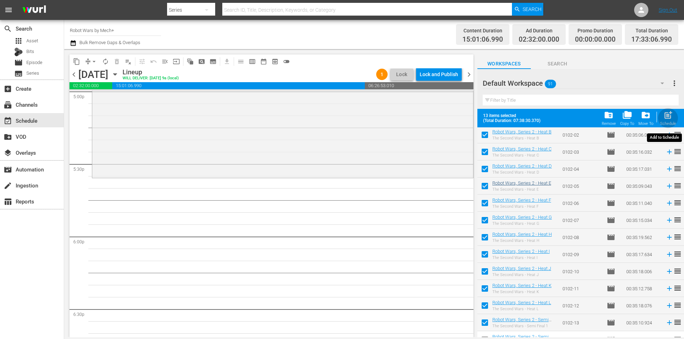
checkbox input "false"
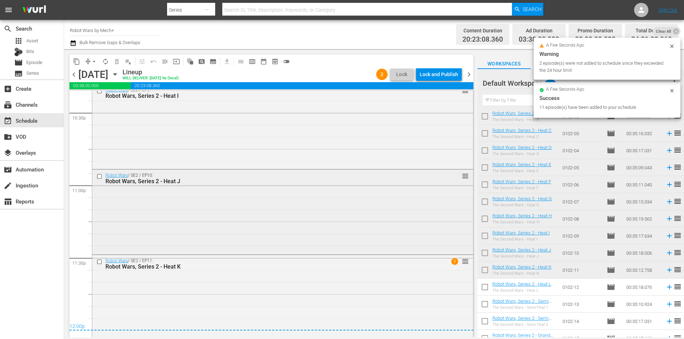
scroll to position [3250, 0]
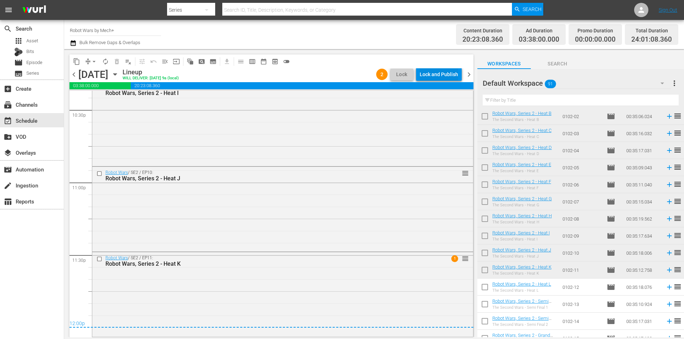
click at [441, 75] on div "Lock and Publish" at bounding box center [439, 74] width 38 height 13
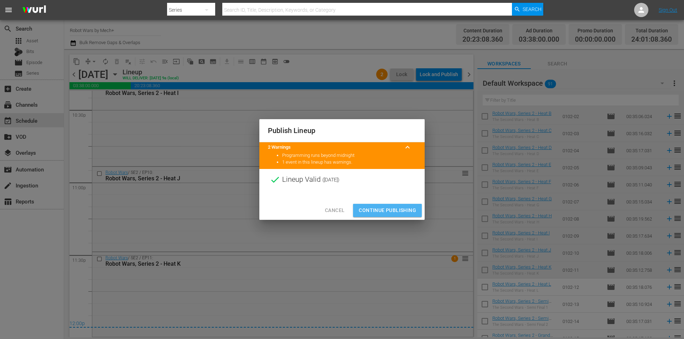
click at [393, 210] on span "Continue Publishing" at bounding box center [387, 210] width 57 height 9
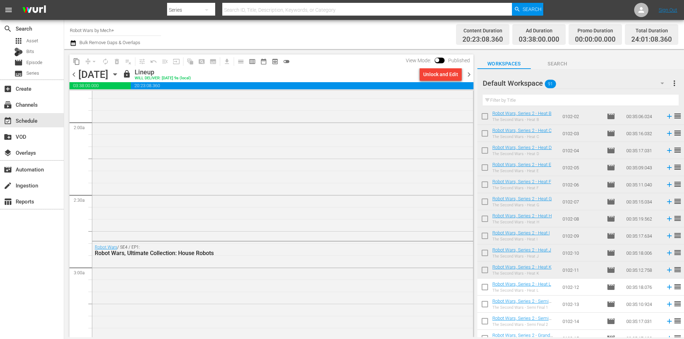
scroll to position [259, 0]
click at [469, 76] on span "chevron_right" at bounding box center [468, 74] width 9 height 9
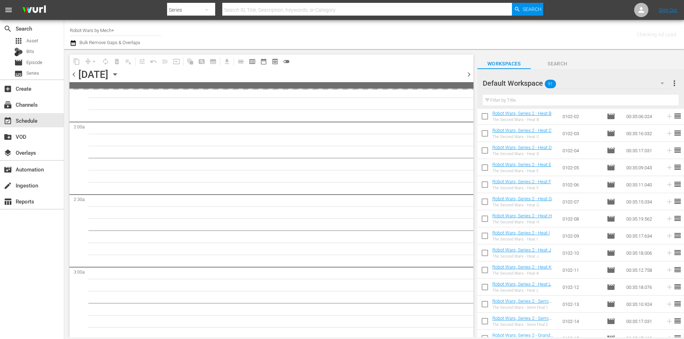
scroll to position [283, 0]
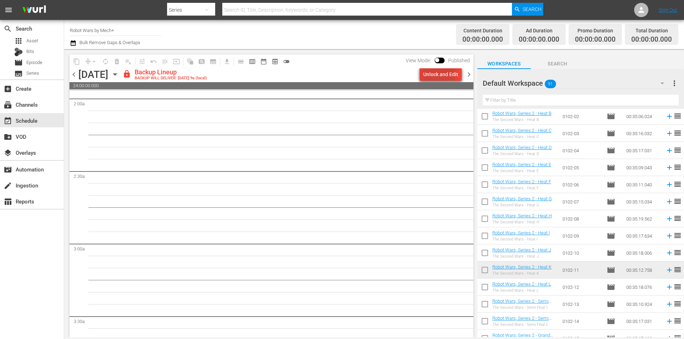
click at [440, 74] on div "Unlock and Edit" at bounding box center [440, 74] width 35 height 13
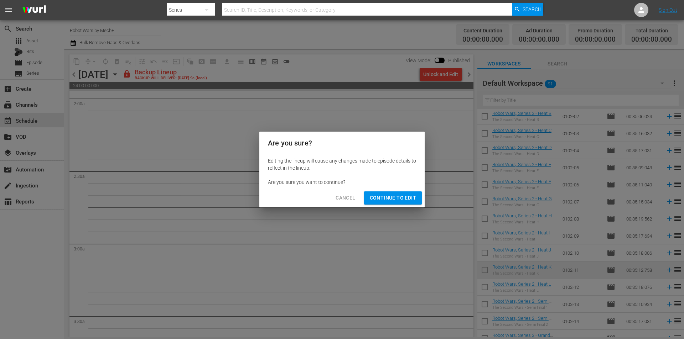
click at [407, 199] on span "Continue to Edit" at bounding box center [393, 198] width 46 height 9
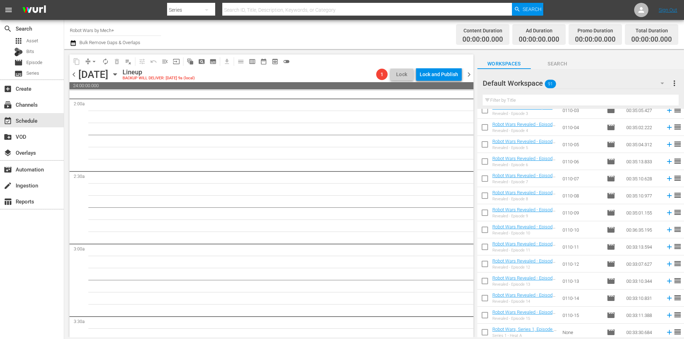
scroll to position [0, 0]
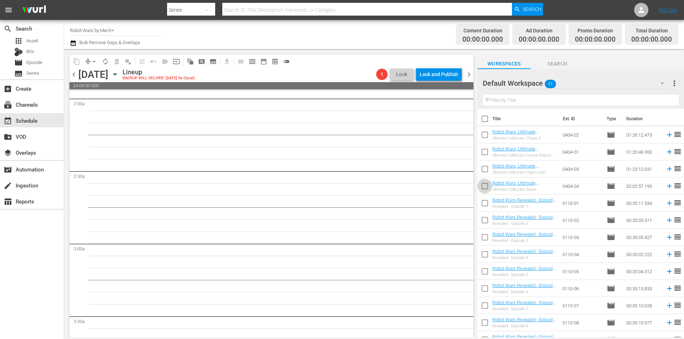
click at [487, 188] on input "checkbox" at bounding box center [484, 187] width 15 height 15
checkbox input "true"
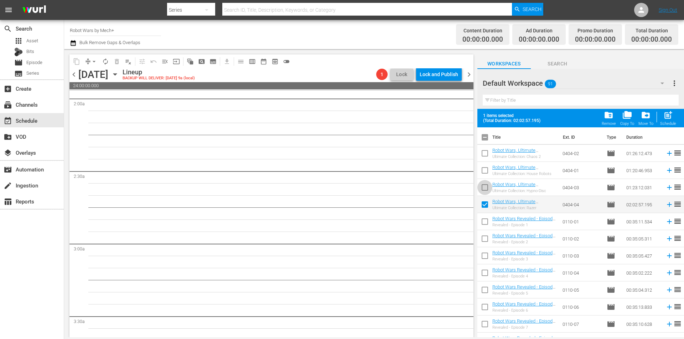
click at [487, 188] on input "checkbox" at bounding box center [484, 189] width 15 height 15
checkbox input "true"
click at [487, 295] on input "checkbox" at bounding box center [484, 291] width 15 height 15
checkbox input "true"
click at [485, 277] on input "checkbox" at bounding box center [484, 274] width 15 height 15
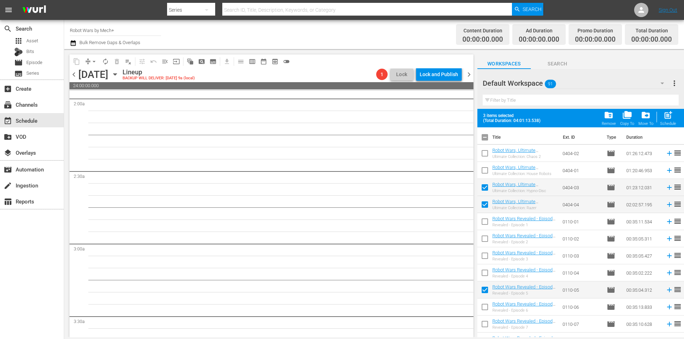
checkbox input "true"
click at [485, 261] on input "checkbox" at bounding box center [484, 257] width 15 height 15
checkbox input "true"
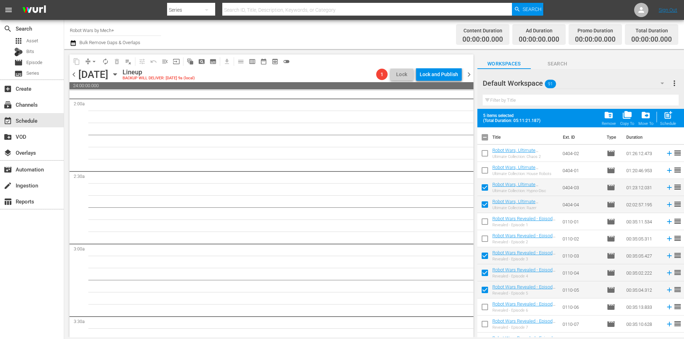
click at [484, 239] on input "checkbox" at bounding box center [484, 240] width 15 height 15
checkbox input "true"
click at [485, 223] on input "checkbox" at bounding box center [484, 223] width 15 height 15
checkbox input "true"
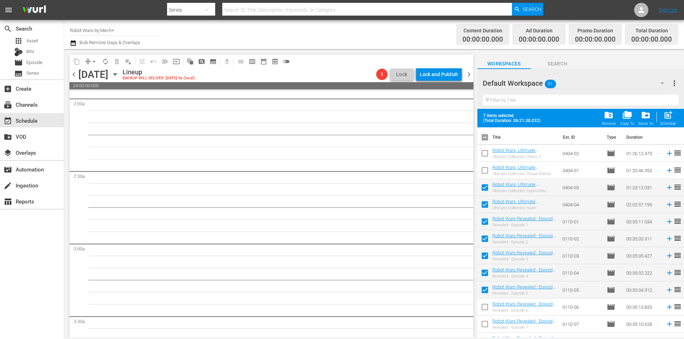
click at [670, 118] on span "post_add" at bounding box center [668, 115] width 10 height 10
checkbox input "false"
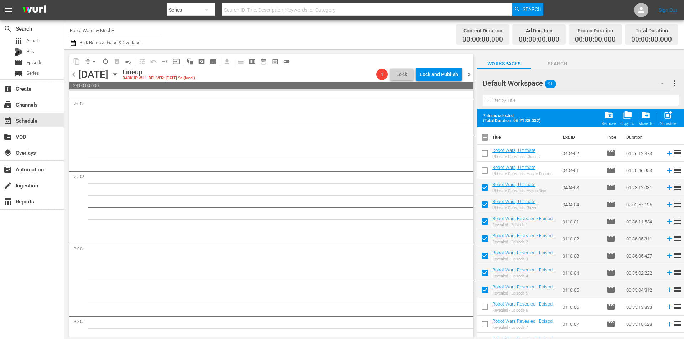
checkbox input "false"
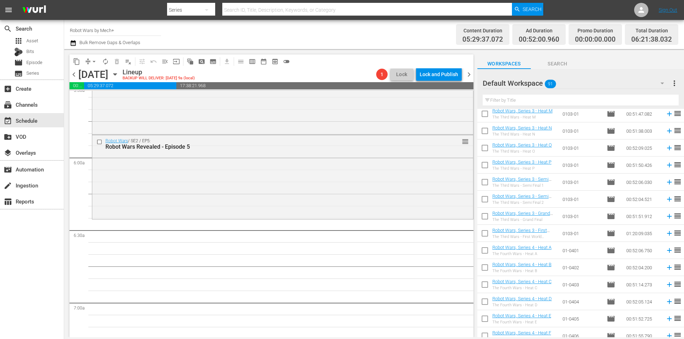
scroll to position [962, 0]
click at [487, 238] on input "checkbox" at bounding box center [484, 234] width 15 height 15
checkbox input "true"
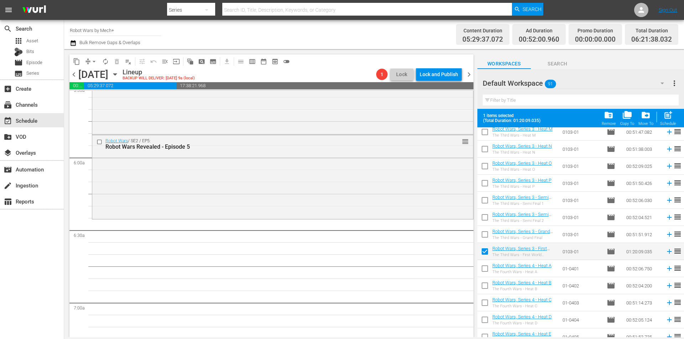
click at [487, 238] on input "checkbox" at bounding box center [484, 236] width 15 height 15
checkbox input "true"
click at [487, 220] on input "checkbox" at bounding box center [484, 219] width 15 height 15
checkbox input "true"
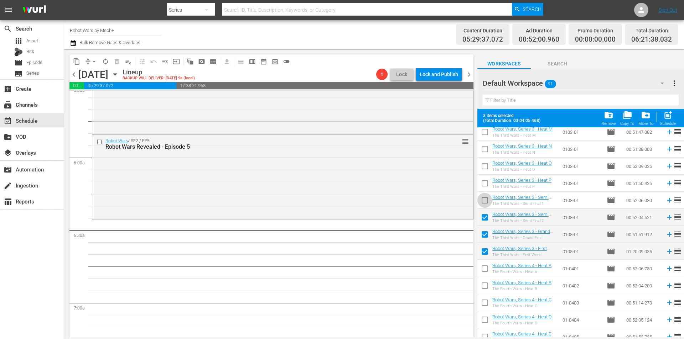
click at [485, 204] on input "checkbox" at bounding box center [484, 201] width 15 height 15
checkbox input "true"
click at [486, 187] on input "checkbox" at bounding box center [484, 184] width 15 height 15
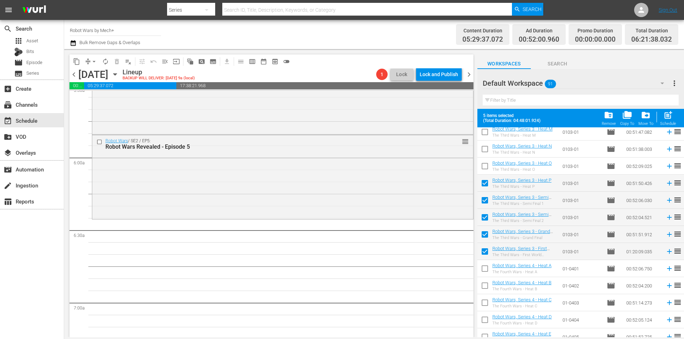
click at [486, 186] on input "checkbox" at bounding box center [484, 184] width 15 height 15
checkbox input "false"
click at [666, 118] on span "post_add" at bounding box center [668, 115] width 10 height 10
checkbox input "false"
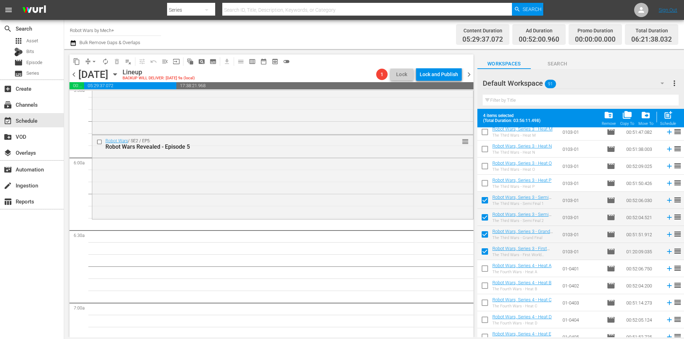
checkbox input "false"
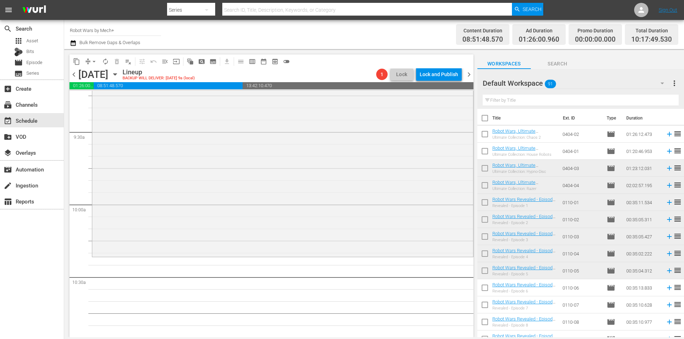
scroll to position [0, 0]
click at [487, 205] on input "checkbox" at bounding box center [484, 204] width 15 height 15
checkbox input "true"
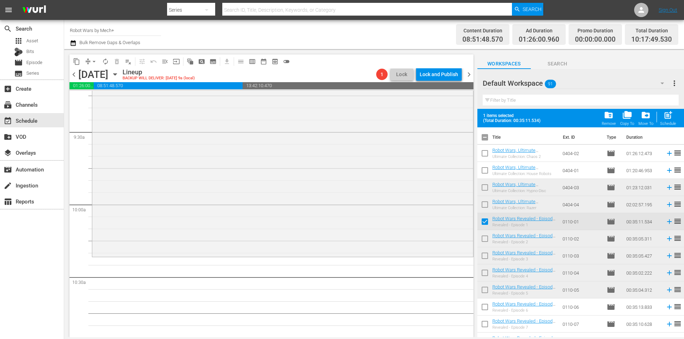
click at [488, 241] on input "checkbox" at bounding box center [484, 240] width 15 height 15
checkbox input "true"
click at [485, 258] on input "checkbox" at bounding box center [484, 257] width 15 height 15
checkbox input "true"
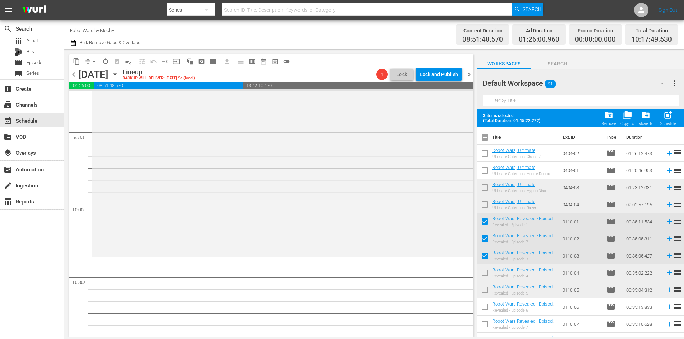
click at [484, 273] on input "checkbox" at bounding box center [484, 274] width 15 height 15
checkbox input "true"
click at [485, 291] on input "checkbox" at bounding box center [484, 291] width 15 height 15
checkbox input "true"
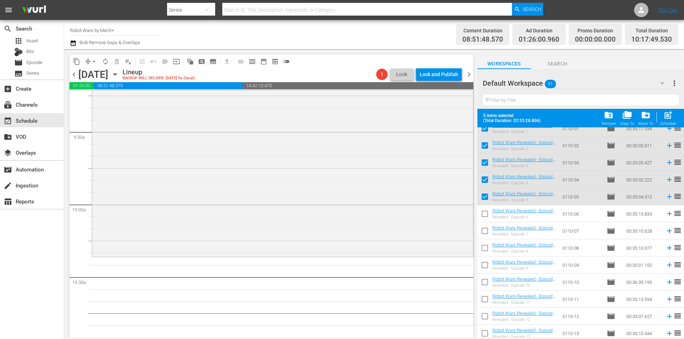
scroll to position [107, 0]
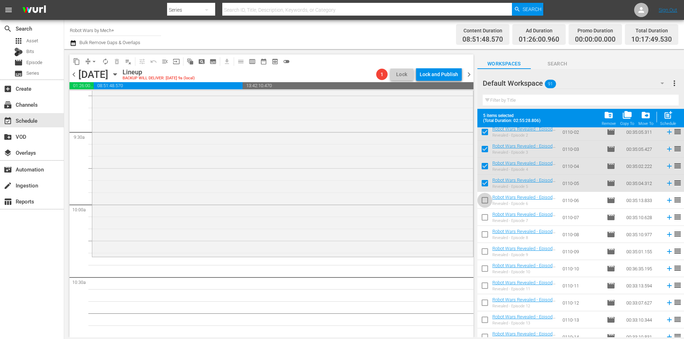
click at [487, 201] on input "checkbox" at bounding box center [484, 201] width 15 height 15
checkbox input "true"
click at [487, 218] on input "checkbox" at bounding box center [484, 219] width 15 height 15
checkbox input "true"
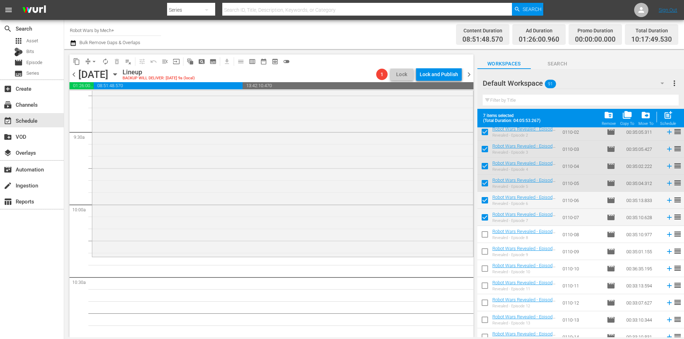
click at [484, 236] on input "checkbox" at bounding box center [484, 236] width 15 height 15
checkbox input "true"
click at [484, 254] on input "checkbox" at bounding box center [484, 253] width 15 height 15
checkbox input "true"
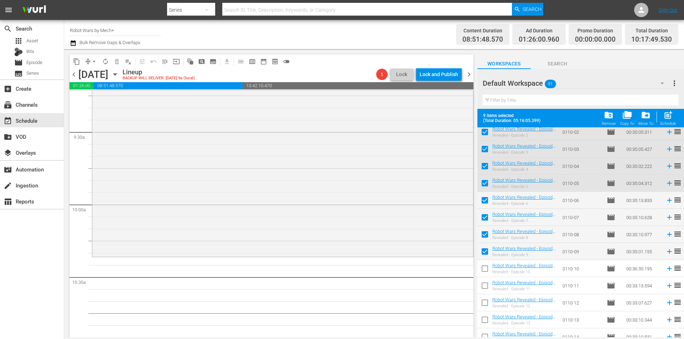
click at [485, 269] on input "checkbox" at bounding box center [484, 270] width 15 height 15
checkbox input "true"
click at [487, 290] on input "checkbox" at bounding box center [484, 287] width 15 height 15
checkbox input "true"
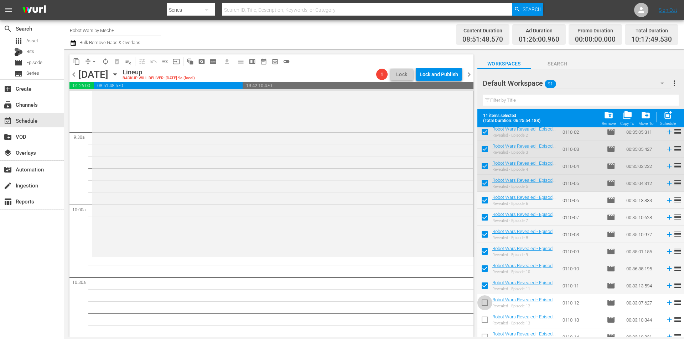
click at [486, 302] on input "checkbox" at bounding box center [484, 304] width 15 height 15
checkbox input "true"
click at [486, 319] on input "checkbox" at bounding box center [484, 321] width 15 height 15
checkbox input "true"
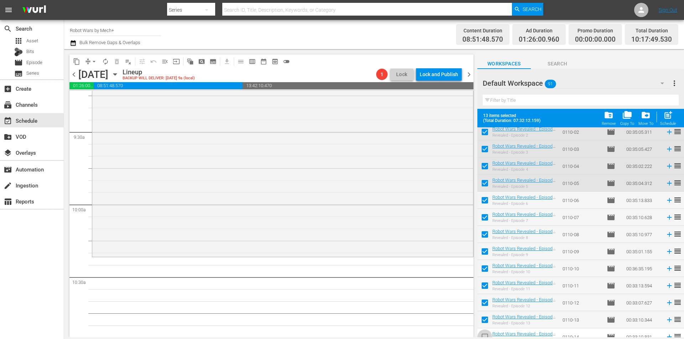
click at [485, 335] on input "checkbox" at bounding box center [484, 338] width 15 height 15
checkbox input "true"
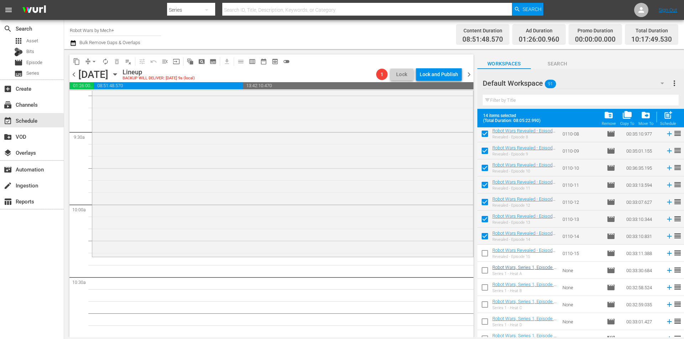
scroll to position [214, 0]
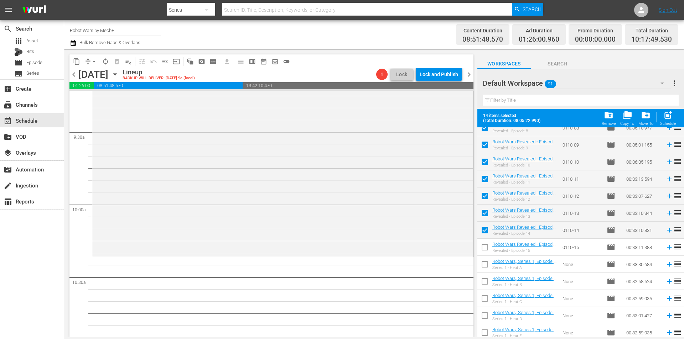
click at [484, 249] on input "checkbox" at bounding box center [484, 248] width 15 height 15
checkbox input "true"
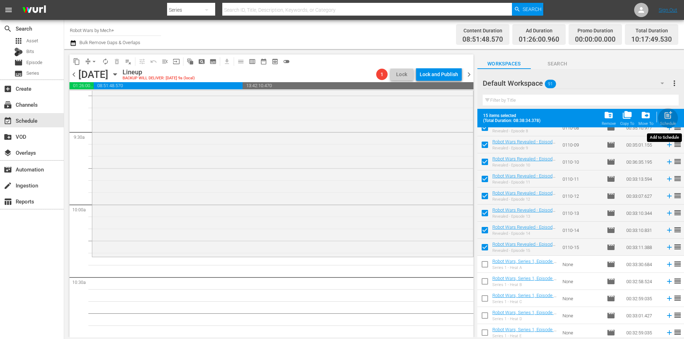
click at [670, 116] on span "post_add" at bounding box center [668, 115] width 10 height 10
checkbox input "false"
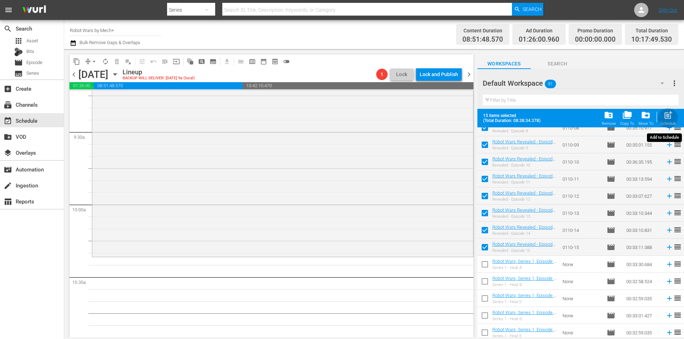
checkbox input "false"
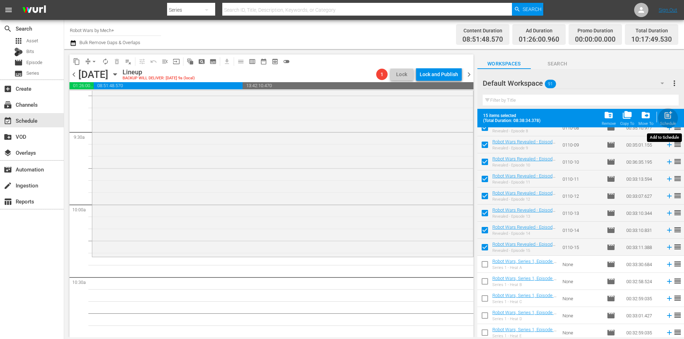
checkbox input "false"
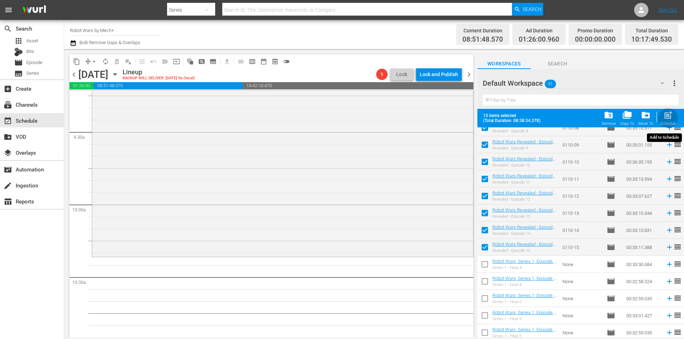
checkbox input "false"
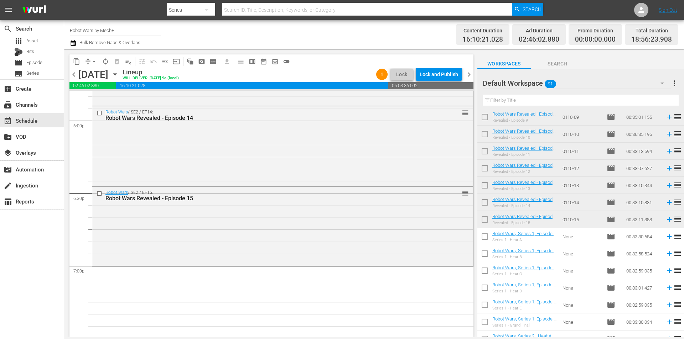
scroll to position [285, 0]
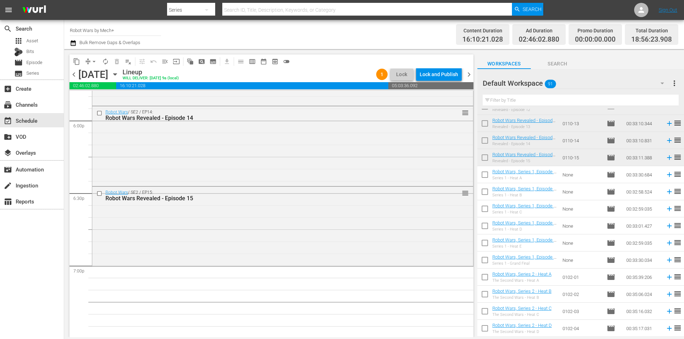
click at [484, 175] on input "checkbox" at bounding box center [484, 176] width 15 height 15
checkbox input "true"
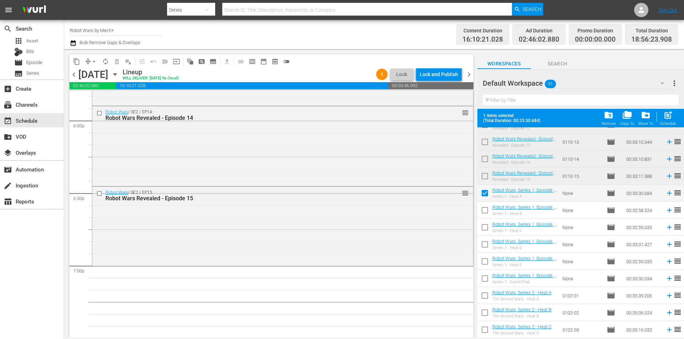
click at [484, 213] on input "checkbox" at bounding box center [484, 211] width 15 height 15
checkbox input "true"
click at [485, 234] on input "checkbox" at bounding box center [484, 229] width 15 height 15
checkbox input "true"
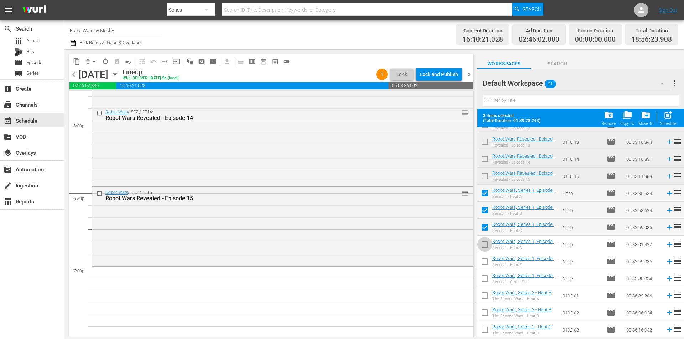
click at [485, 247] on input "checkbox" at bounding box center [484, 246] width 15 height 15
checkbox input "true"
click at [482, 263] on input "checkbox" at bounding box center [484, 263] width 15 height 15
checkbox input "true"
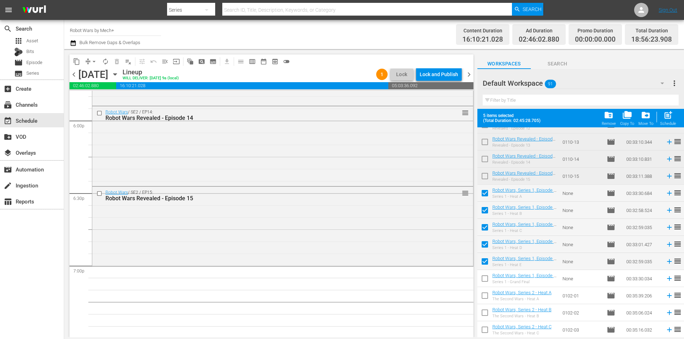
click at [483, 280] on input "checkbox" at bounding box center [484, 280] width 15 height 15
checkbox input "true"
click at [666, 118] on span "post_add" at bounding box center [668, 115] width 10 height 10
checkbox input "false"
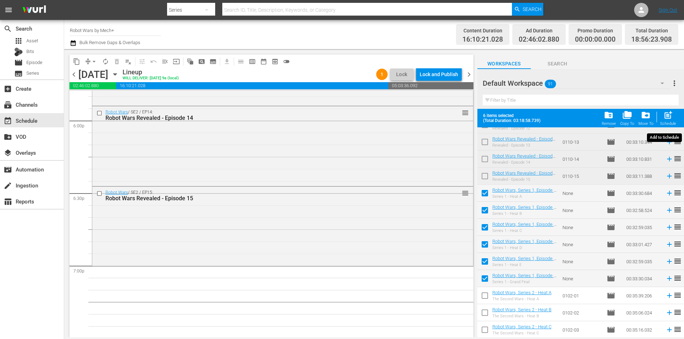
checkbox input "false"
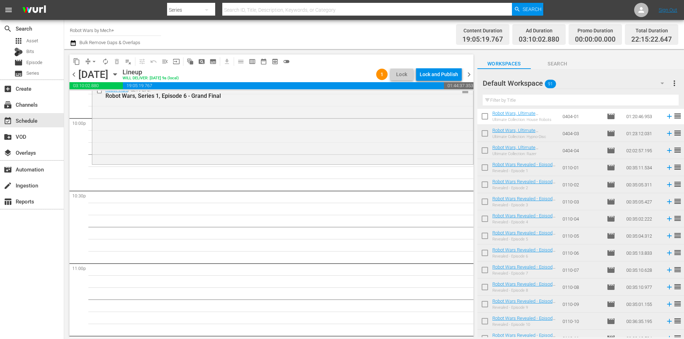
scroll to position [0, 0]
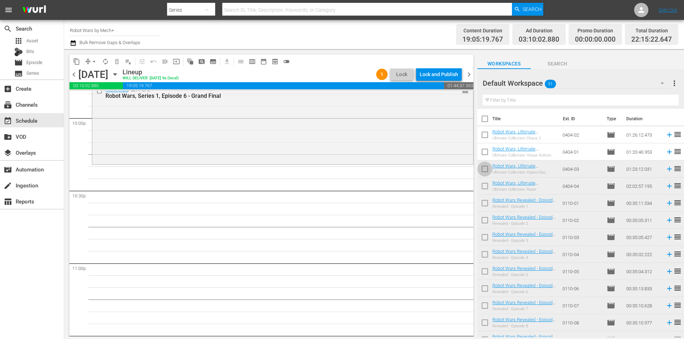
click at [484, 171] on input "checkbox" at bounding box center [484, 170] width 15 height 15
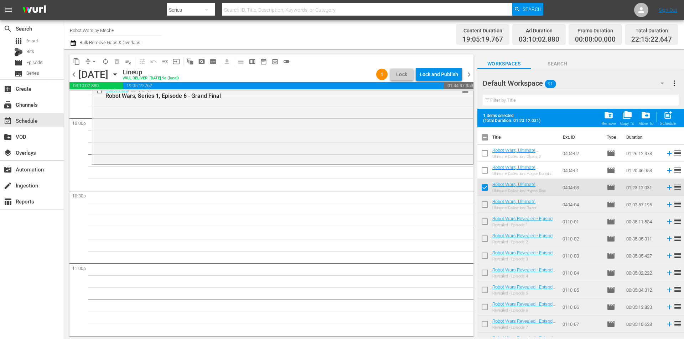
click at [484, 191] on input "checkbox" at bounding box center [484, 189] width 15 height 15
checkbox input "false"
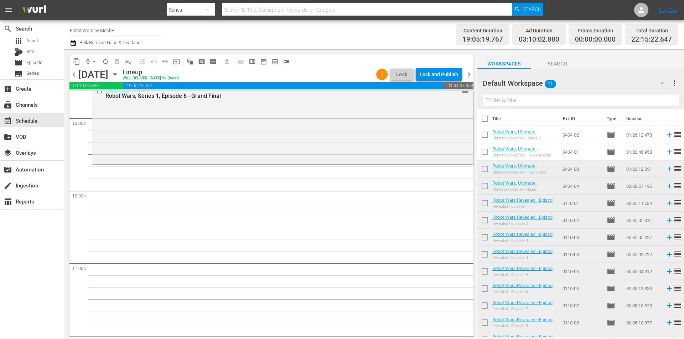
click at [485, 189] on input "checkbox" at bounding box center [484, 187] width 15 height 15
checkbox input "true"
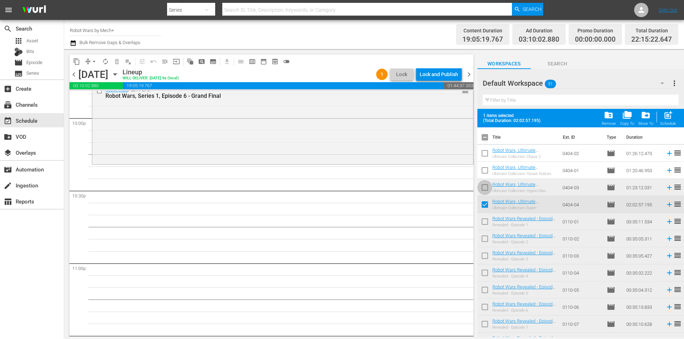
click at [485, 189] on input "checkbox" at bounding box center [484, 189] width 15 height 15
click at [670, 119] on span "post_add" at bounding box center [668, 115] width 10 height 10
checkbox input "false"
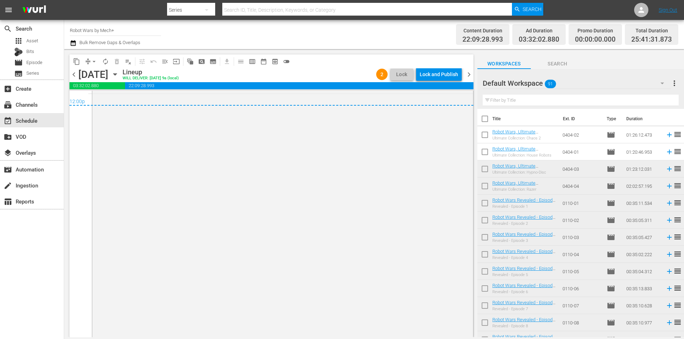
scroll to position [3496, 0]
click at [297, 235] on div "Robot Wars / SE4 / EP4: Robot Wars, Ultimate Collection: Razer 1 reorder" at bounding box center [282, 188] width 381 height 296
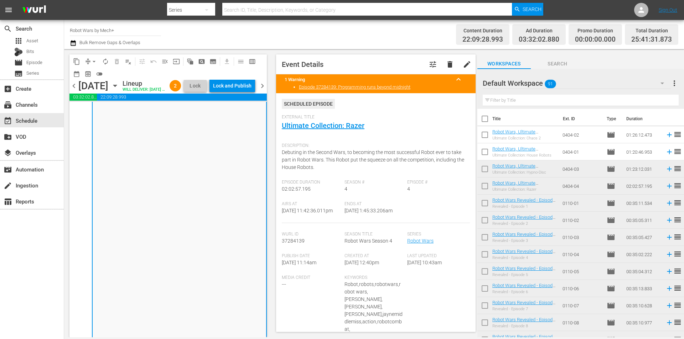
drag, startPoint x: 297, startPoint y: 235, endPoint x: 282, endPoint y: 94, distance: 141.8
click at [282, 94] on div "Event Details tune delete edit 1 Warning keyboard_arrow_up Episode 37284139: Pr…" at bounding box center [375, 193] width 199 height 278
click at [447, 65] on span "delete" at bounding box center [450, 64] width 9 height 9
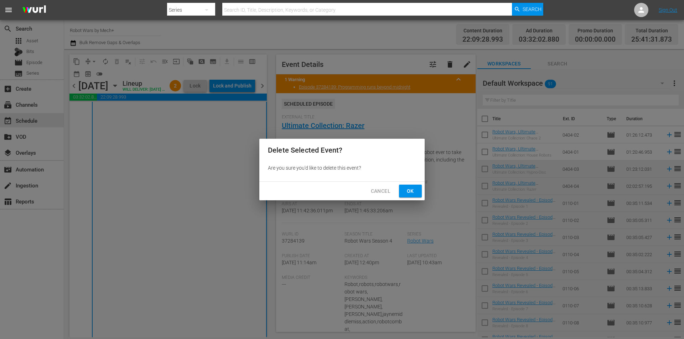
click at [413, 190] on span "Ok" at bounding box center [410, 191] width 11 height 9
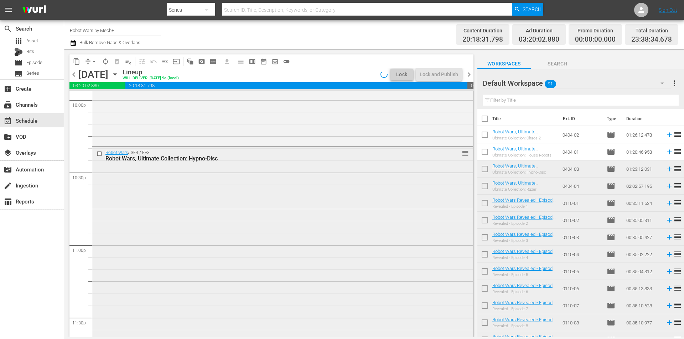
scroll to position [3205, 0]
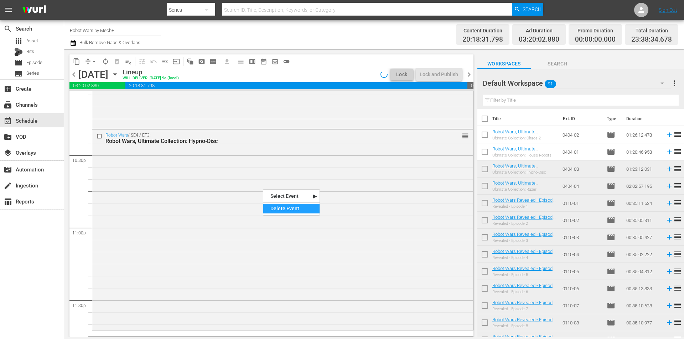
click at [279, 212] on div "Delete Event" at bounding box center [291, 209] width 56 height 10
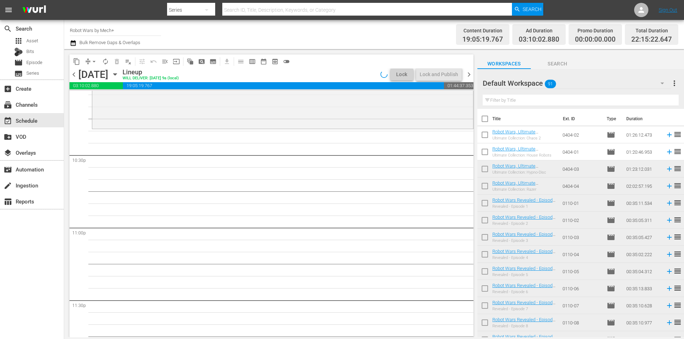
click at [487, 152] on input "checkbox" at bounding box center [484, 153] width 15 height 15
checkbox input "true"
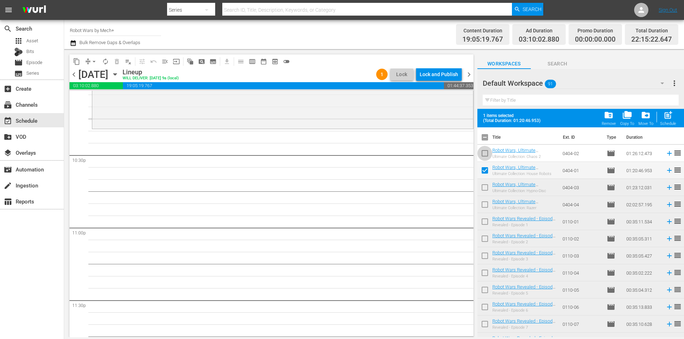
click at [487, 152] on input "checkbox" at bounding box center [484, 154] width 15 height 15
click at [667, 121] on div "post_add Schedule" at bounding box center [668, 118] width 16 height 16
checkbox input "false"
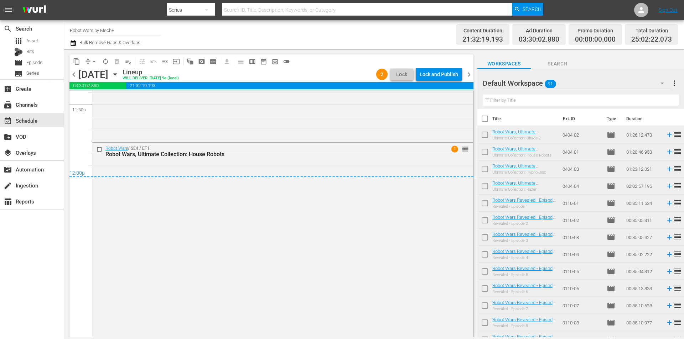
scroll to position [3401, 0]
click at [430, 76] on div "Lock and Publish" at bounding box center [439, 74] width 38 height 13
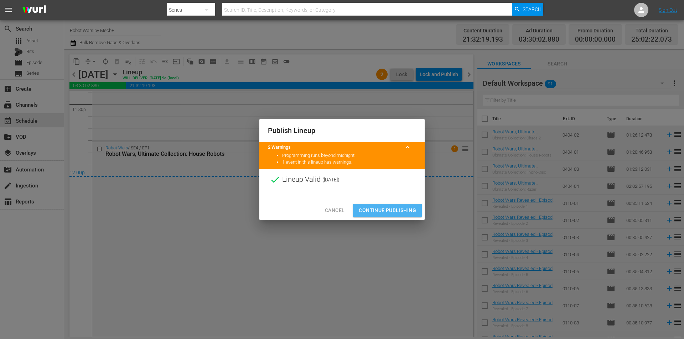
click at [399, 208] on span "Continue Publishing" at bounding box center [387, 210] width 57 height 9
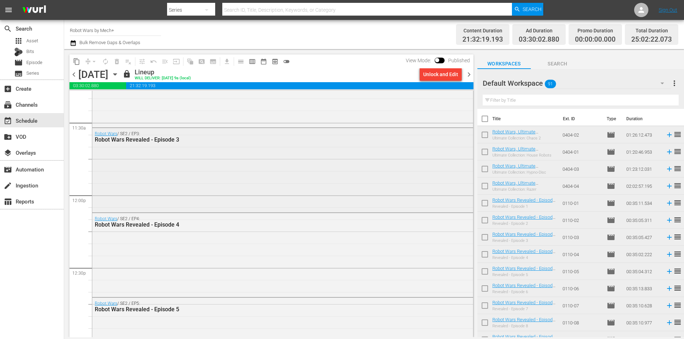
scroll to position [1655, 0]
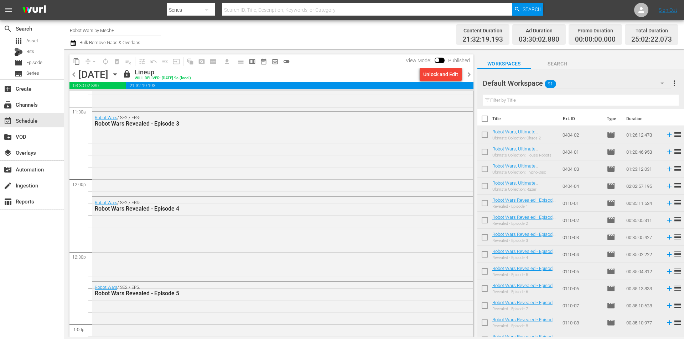
click at [470, 73] on span "chevron_right" at bounding box center [468, 74] width 9 height 9
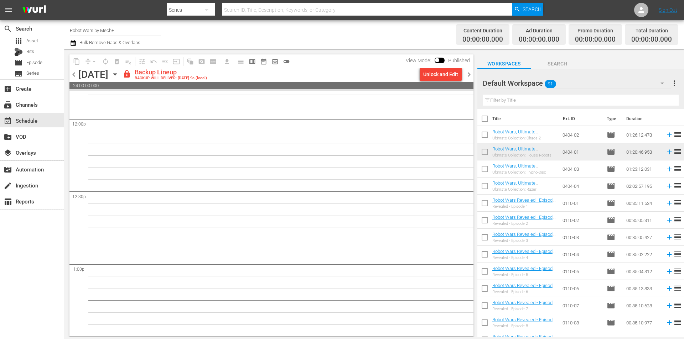
scroll to position [1703, 0]
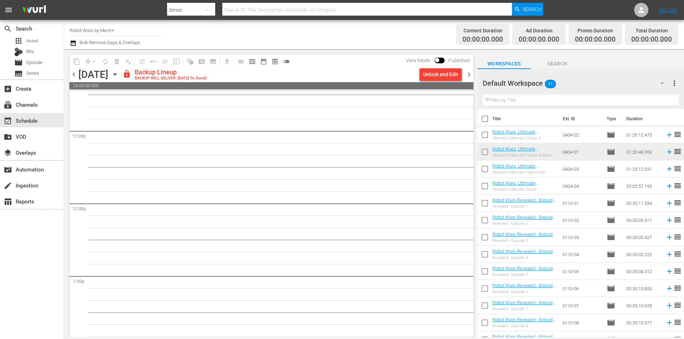
click at [437, 74] on div "Unlock and Edit" at bounding box center [440, 74] width 35 height 13
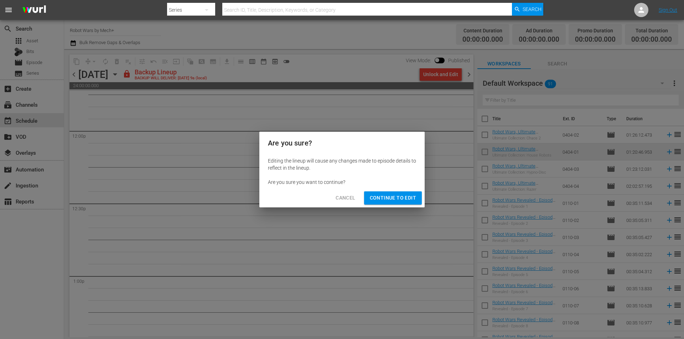
click at [390, 200] on span "Continue to Edit" at bounding box center [393, 198] width 46 height 9
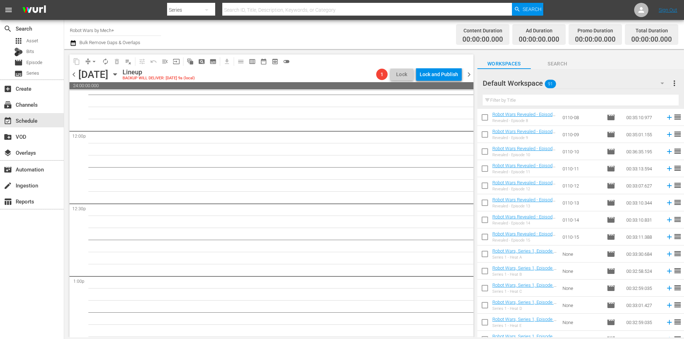
scroll to position [321, 0]
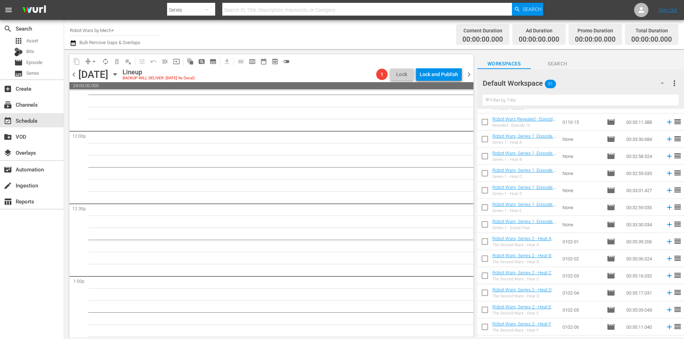
click at [484, 226] on input "checkbox" at bounding box center [484, 226] width 15 height 15
checkbox input "true"
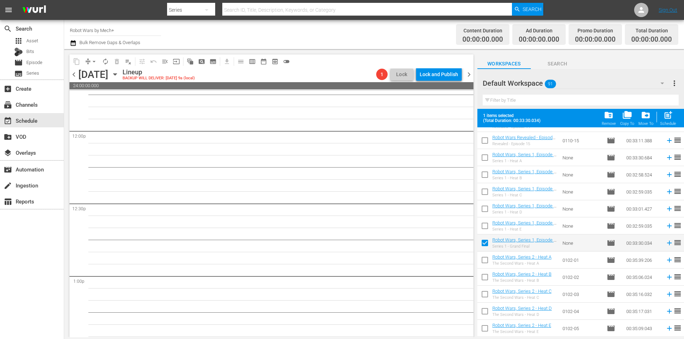
click at [484, 226] on input "checkbox" at bounding box center [484, 227] width 15 height 15
checkbox input "true"
click at [484, 210] on input "checkbox" at bounding box center [484, 210] width 15 height 15
checkbox input "true"
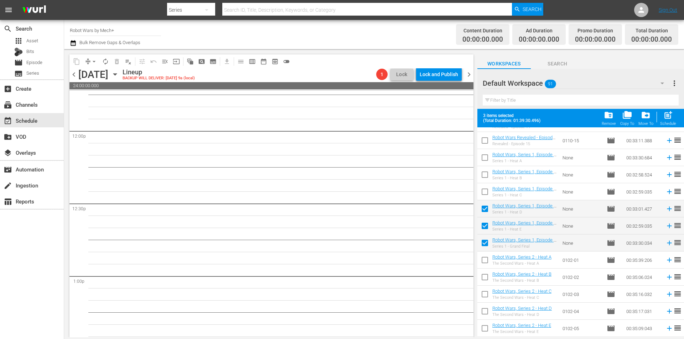
click at [488, 192] on input "checkbox" at bounding box center [484, 193] width 15 height 15
checkbox input "true"
click at [484, 176] on input "checkbox" at bounding box center [484, 176] width 15 height 15
checkbox input "true"
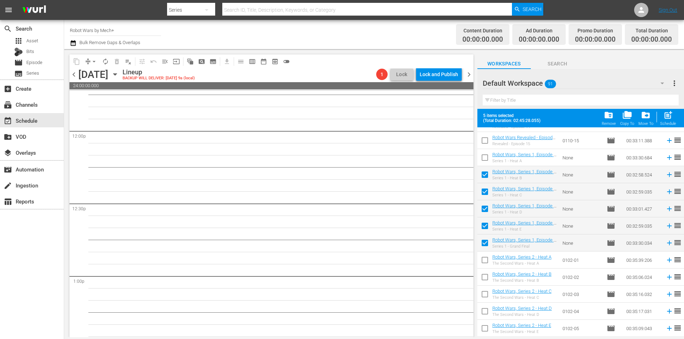
click at [485, 154] on input "checkbox" at bounding box center [484, 159] width 15 height 15
click at [668, 122] on div "Schedule" at bounding box center [668, 123] width 16 height 5
checkbox input "false"
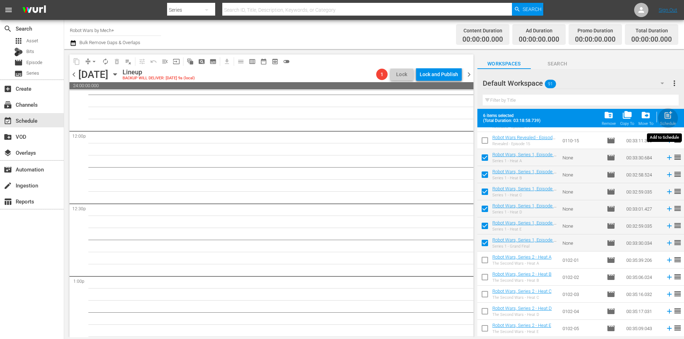
checkbox input "false"
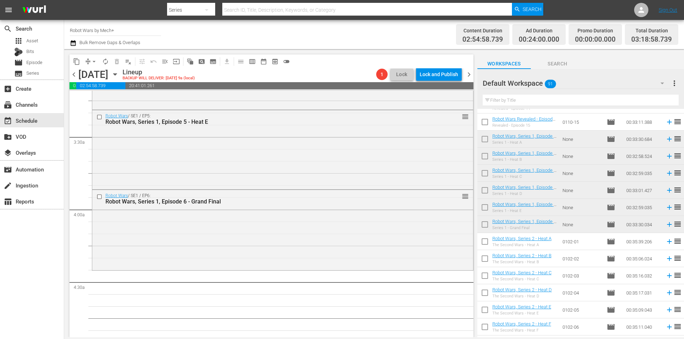
scroll to position [478, 0]
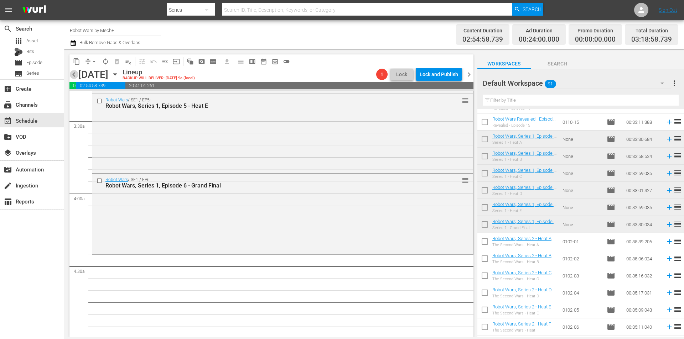
click at [73, 75] on span "chevron_left" at bounding box center [73, 74] width 9 height 9
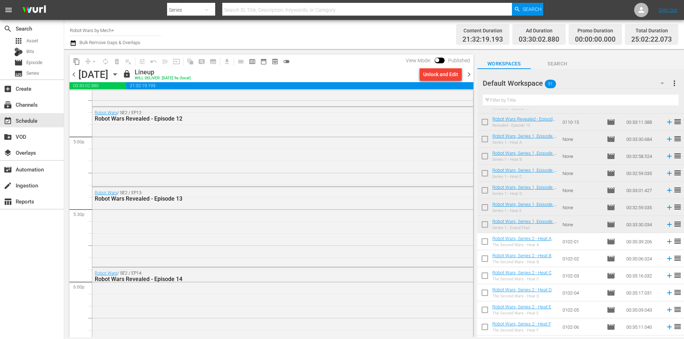
scroll to position [2425, 0]
click at [468, 74] on span "chevron_right" at bounding box center [468, 74] width 9 height 9
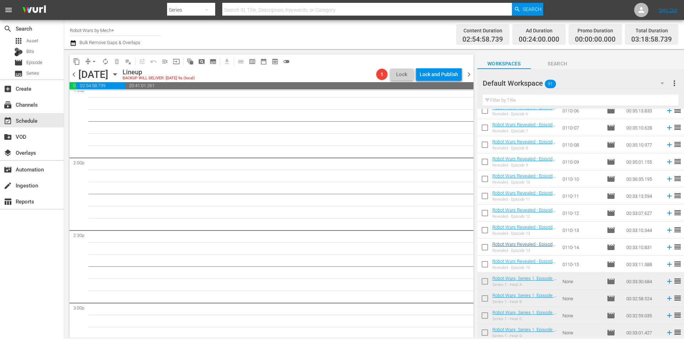
scroll to position [1964, 0]
click at [487, 269] on input "checkbox" at bounding box center [484, 266] width 15 height 15
checkbox input "true"
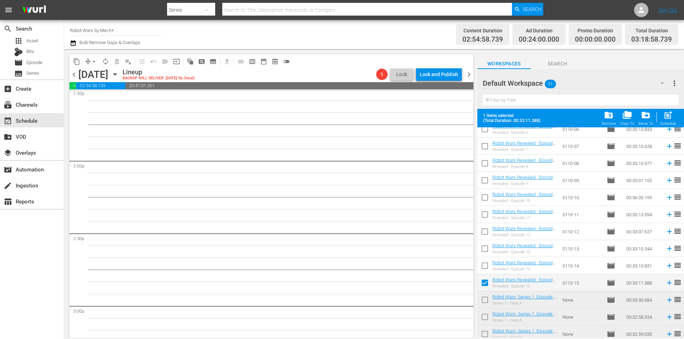
click at [487, 269] on input "checkbox" at bounding box center [484, 267] width 15 height 15
checkbox input "true"
click at [485, 243] on span at bounding box center [484, 248] width 15 height 15
click at [484, 233] on input "checkbox" at bounding box center [484, 233] width 15 height 15
checkbox input "true"
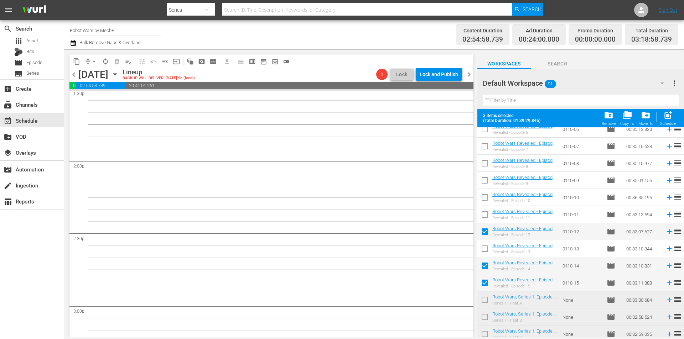
click at [484, 218] on input "checkbox" at bounding box center [484, 216] width 15 height 15
checkbox input "true"
click at [484, 245] on input "checkbox" at bounding box center [484, 250] width 15 height 15
checkbox input "true"
click at [488, 196] on input "checkbox" at bounding box center [484, 199] width 15 height 15
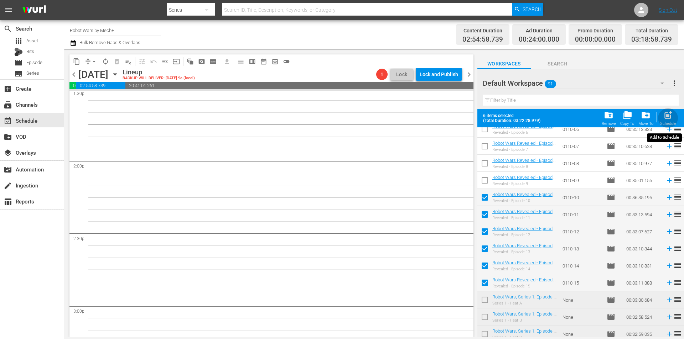
click at [669, 122] on div "Schedule" at bounding box center [668, 123] width 16 height 5
checkbox input "false"
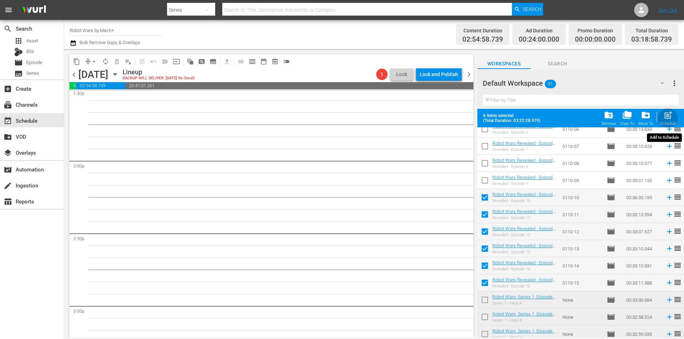
checkbox input "false"
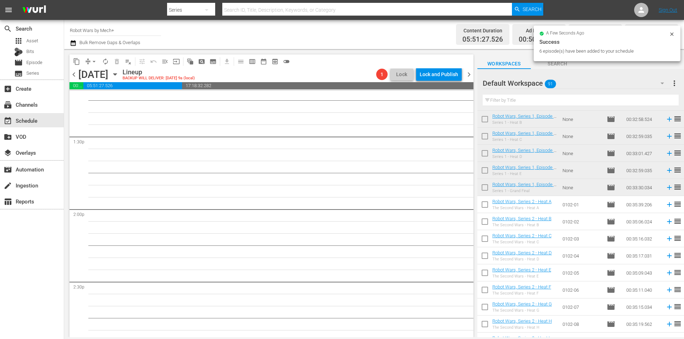
scroll to position [427, 0]
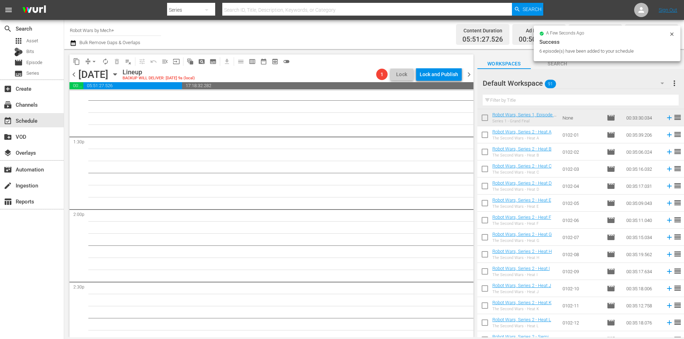
click at [487, 138] on input "checkbox" at bounding box center [484, 136] width 15 height 15
checkbox input "true"
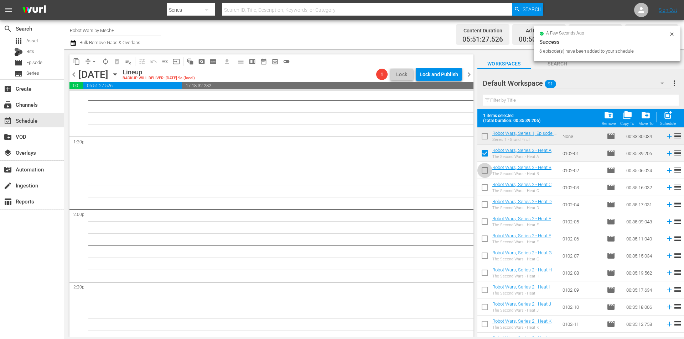
click at [487, 169] on input "checkbox" at bounding box center [484, 172] width 15 height 15
checkbox input "true"
click at [485, 186] on input "checkbox" at bounding box center [484, 189] width 15 height 15
checkbox input "true"
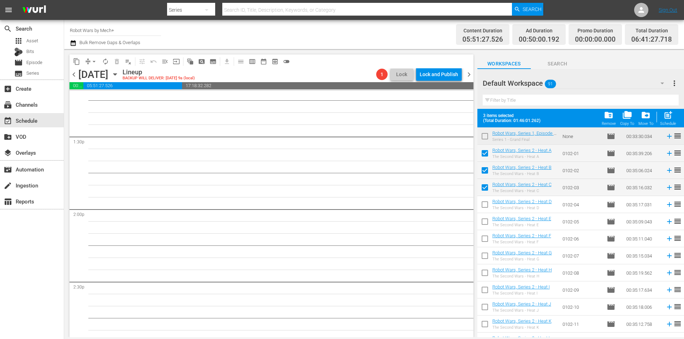
click at [486, 208] on input "checkbox" at bounding box center [484, 206] width 15 height 15
checkbox input "true"
click at [486, 225] on input "checkbox" at bounding box center [484, 223] width 15 height 15
checkbox input "true"
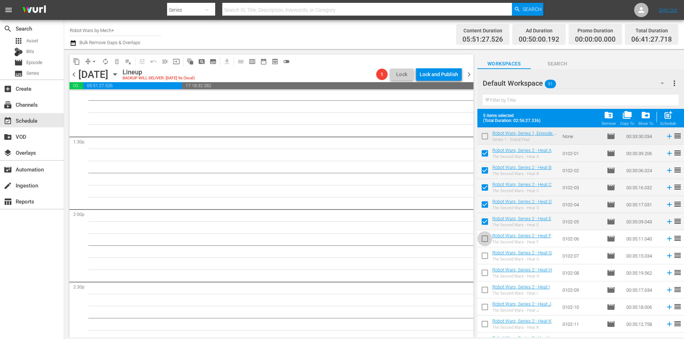
click at [485, 241] on input "checkbox" at bounding box center [484, 240] width 15 height 15
checkbox input "true"
click at [486, 254] on input "checkbox" at bounding box center [484, 257] width 15 height 15
checkbox input "true"
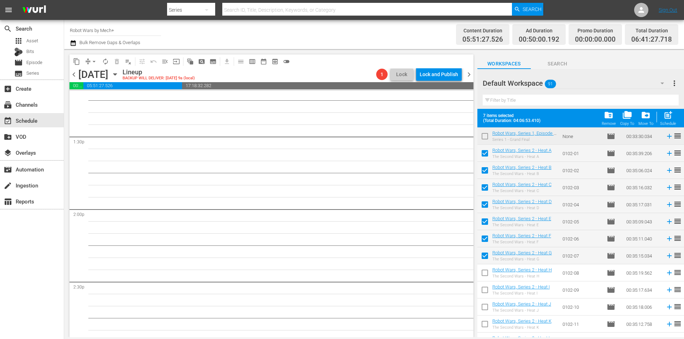
click at [486, 273] on input "checkbox" at bounding box center [484, 274] width 15 height 15
checkbox input "true"
click at [485, 290] on input "checkbox" at bounding box center [484, 291] width 15 height 15
checkbox input "true"
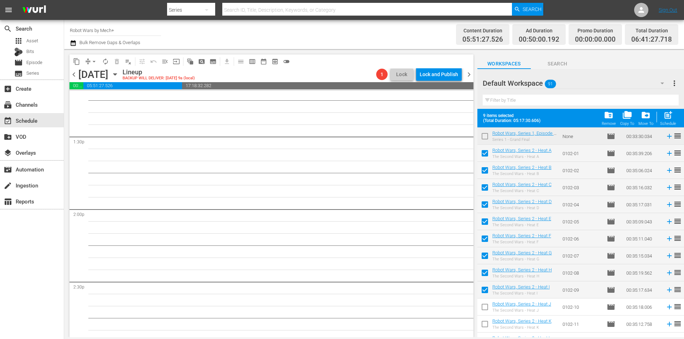
click at [486, 305] on input "checkbox" at bounding box center [484, 308] width 15 height 15
checkbox input "true"
click at [486, 321] on input "checkbox" at bounding box center [484, 325] width 15 height 15
checkbox input "true"
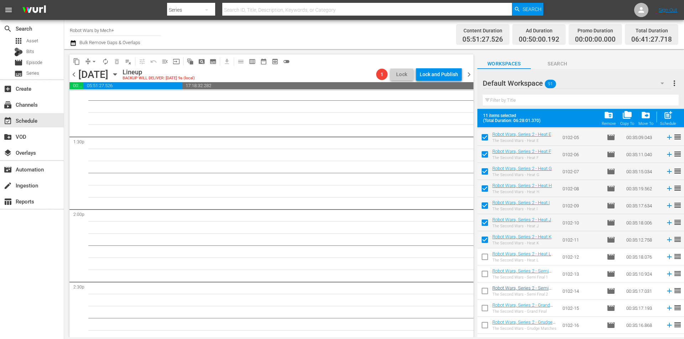
scroll to position [534, 0]
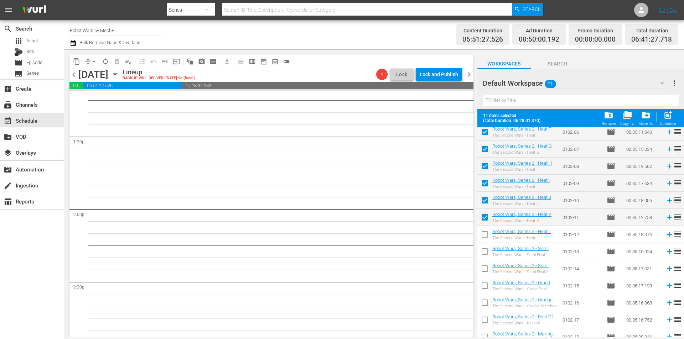
click at [484, 235] on input "checkbox" at bounding box center [484, 236] width 15 height 15
checkbox input "true"
click at [484, 249] on input "checkbox" at bounding box center [484, 253] width 15 height 15
checkbox input "true"
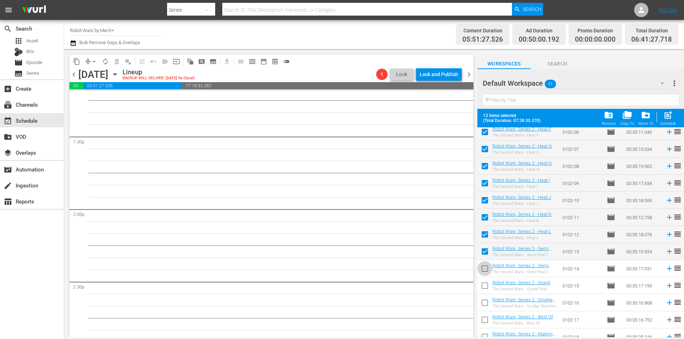
click at [485, 267] on input "checkbox" at bounding box center [484, 270] width 15 height 15
checkbox input "true"
click at [484, 285] on input "checkbox" at bounding box center [484, 287] width 15 height 15
checkbox input "true"
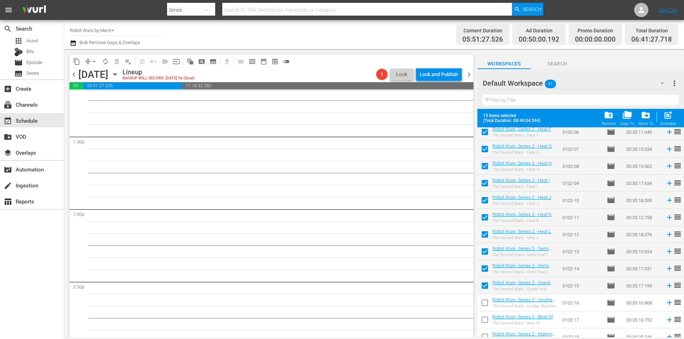
click at [486, 302] on input "checkbox" at bounding box center [484, 304] width 15 height 15
checkbox input "true"
click at [486, 320] on input "checkbox" at bounding box center [484, 321] width 15 height 15
checkbox input "true"
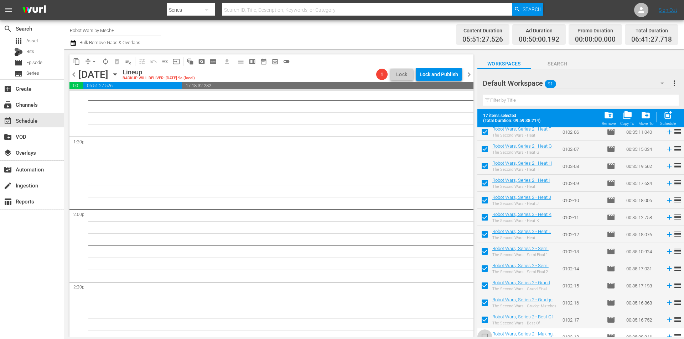
drag, startPoint x: 485, startPoint y: 334, endPoint x: 506, endPoint y: 307, distance: 34.5
click at [485, 334] on input "checkbox" at bounding box center [484, 338] width 15 height 15
checkbox input "true"
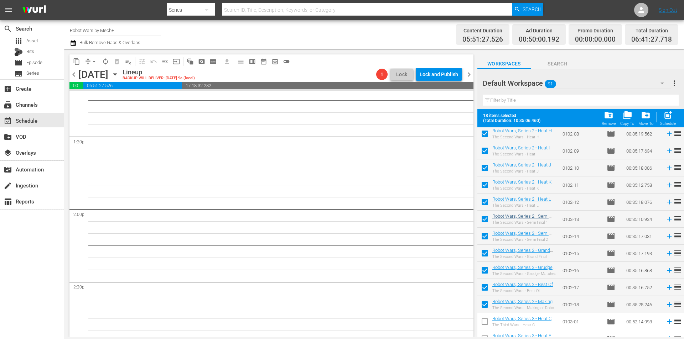
scroll to position [570, 0]
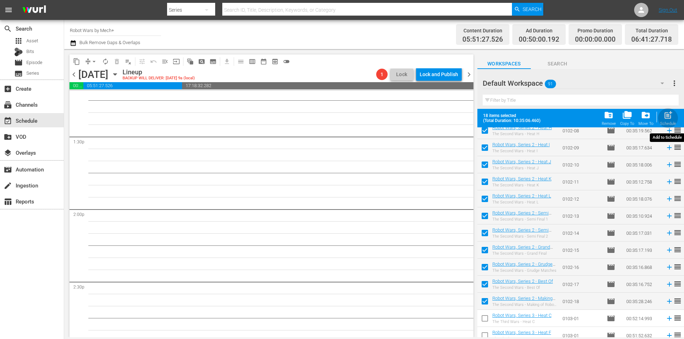
click at [675, 115] on div "post_add Schedule" at bounding box center [668, 118] width 16 height 16
checkbox input "false"
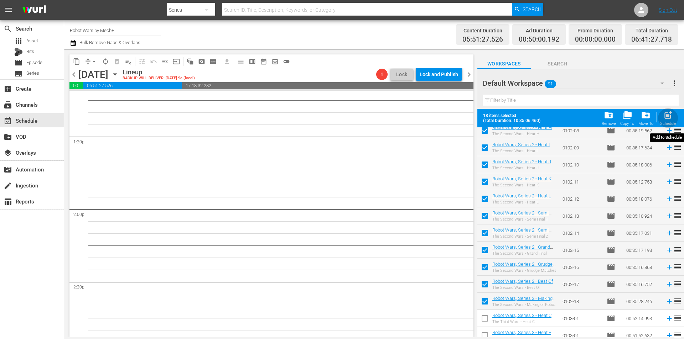
checkbox input "false"
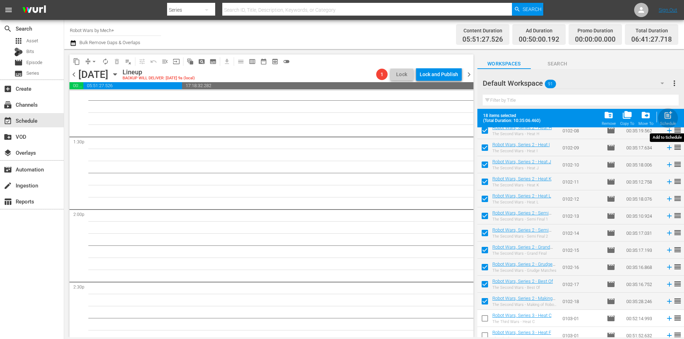
checkbox input "false"
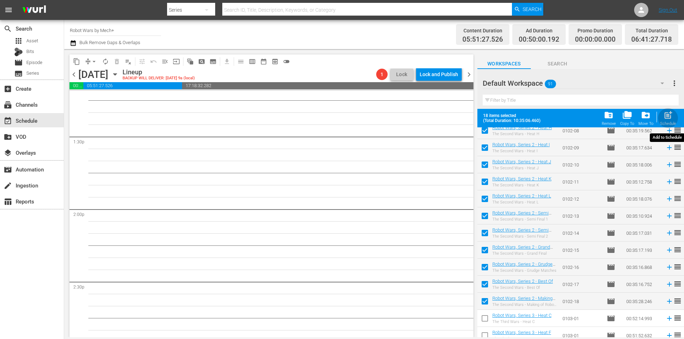
checkbox input "false"
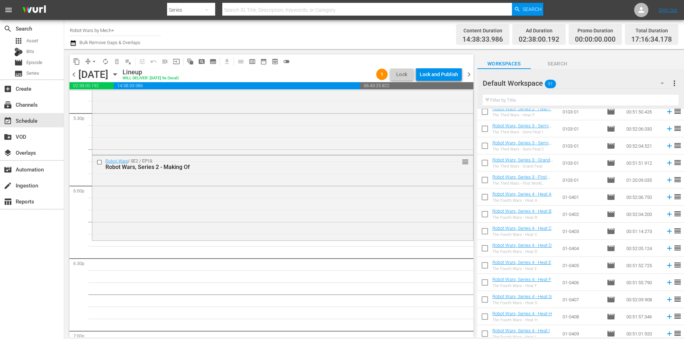
scroll to position [1033, 0]
click at [486, 181] on input "checkbox" at bounding box center [484, 180] width 15 height 15
checkbox input "true"
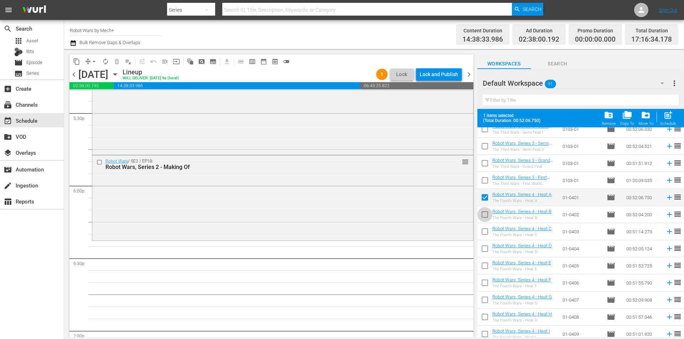
click at [484, 213] on input "checkbox" at bounding box center [484, 216] width 15 height 15
checkbox input "true"
click at [487, 234] on input "checkbox" at bounding box center [484, 233] width 15 height 15
checkbox input "true"
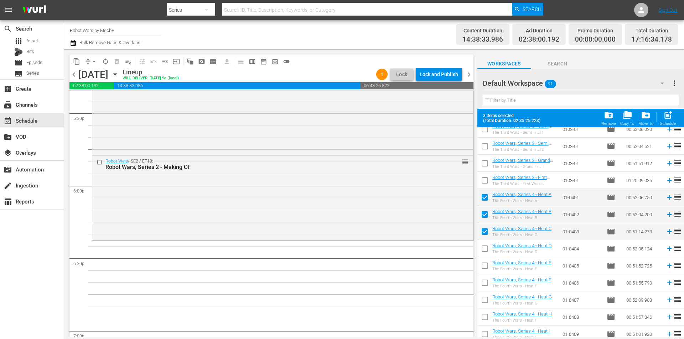
click at [485, 247] on input "checkbox" at bounding box center [484, 250] width 15 height 15
checkbox input "true"
click at [486, 267] on input "checkbox" at bounding box center [484, 267] width 15 height 15
checkbox input "true"
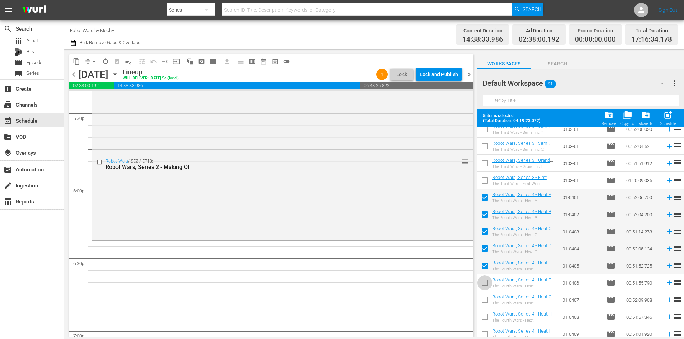
click at [486, 281] on input "checkbox" at bounding box center [484, 284] width 15 height 15
checkbox input "true"
click at [487, 302] on input "checkbox" at bounding box center [484, 301] width 15 height 15
checkbox input "true"
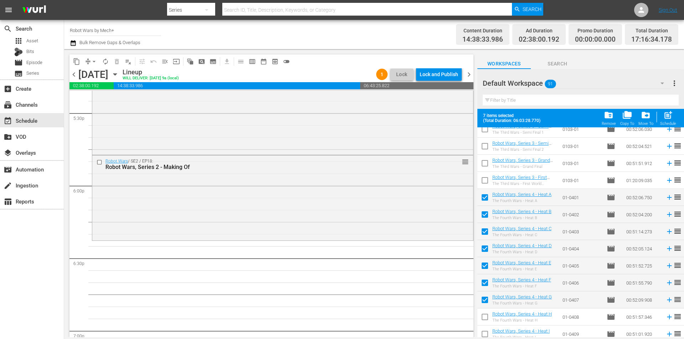
click at [486, 316] on input "checkbox" at bounding box center [484, 318] width 15 height 15
checkbox input "true"
click at [666, 121] on div "post_add Schedule" at bounding box center [668, 118] width 16 height 16
checkbox input "false"
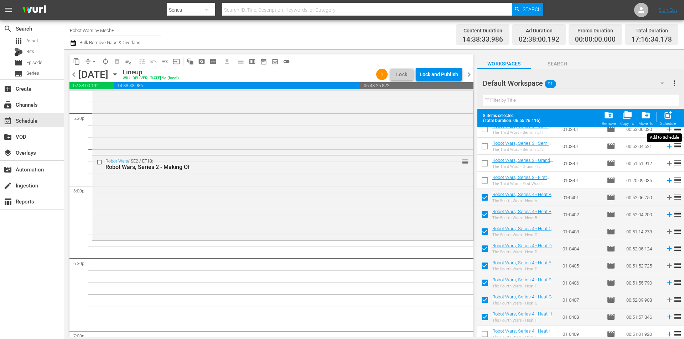
checkbox input "false"
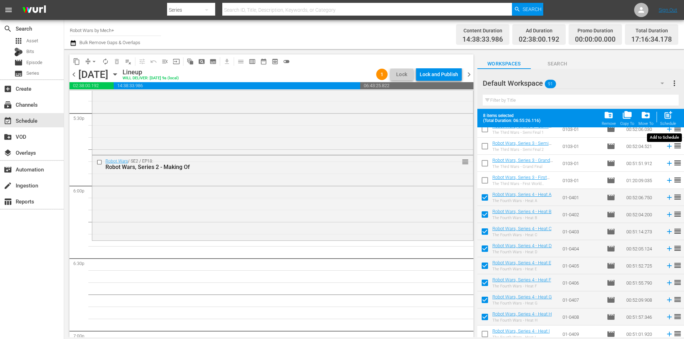
checkbox input "false"
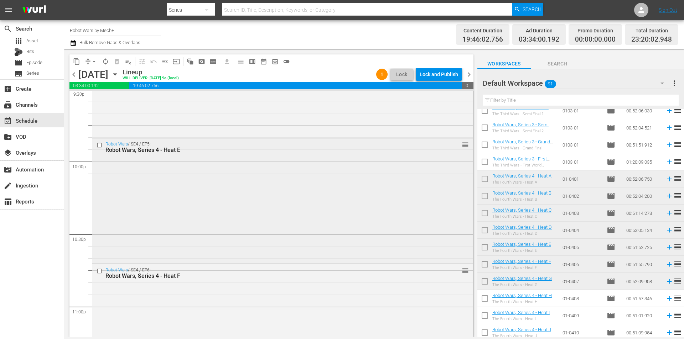
scroll to position [3305, 0]
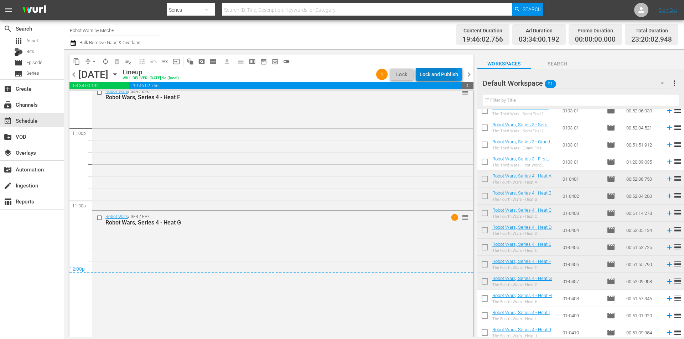
click at [437, 72] on div "Lock and Publish" at bounding box center [439, 74] width 38 height 13
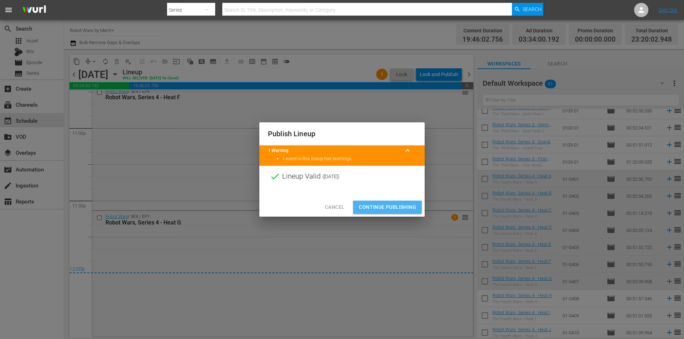
click at [392, 207] on span "Continue Publishing" at bounding box center [387, 207] width 57 height 9
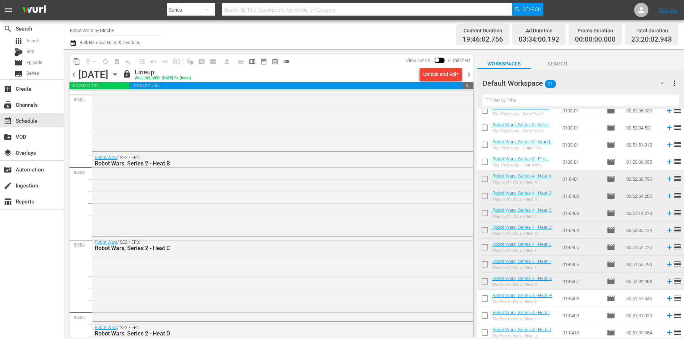
scroll to position [1025, 0]
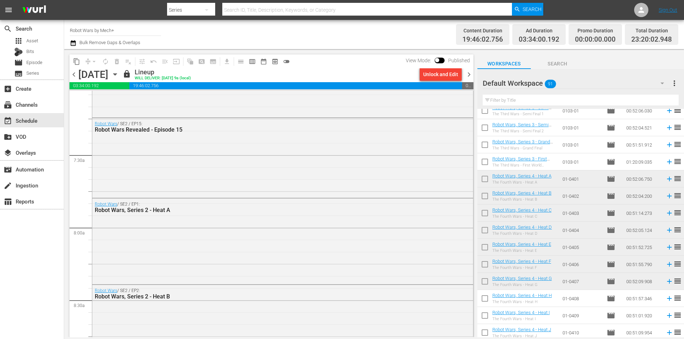
click at [468, 77] on span "chevron_right" at bounding box center [468, 74] width 9 height 9
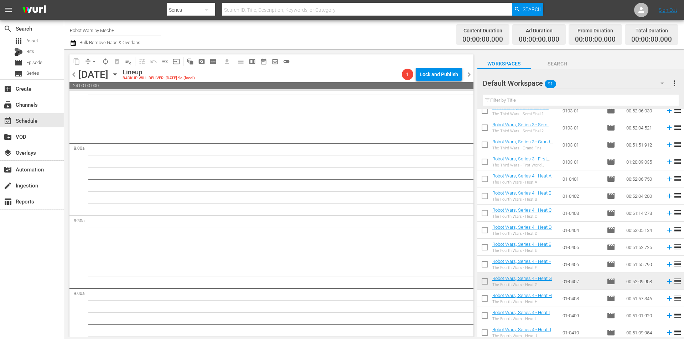
scroll to position [1098, 0]
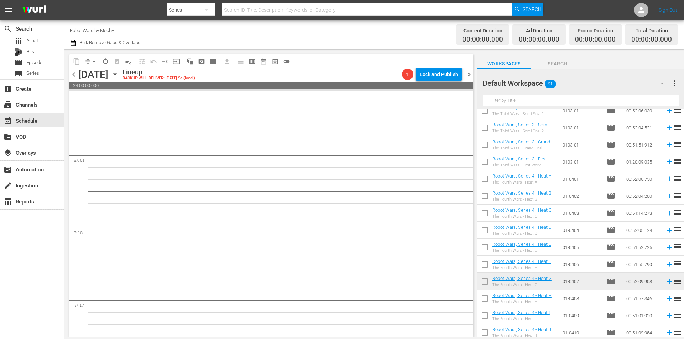
click at [441, 76] on div "Lock and Publish" at bounding box center [439, 74] width 38 height 13
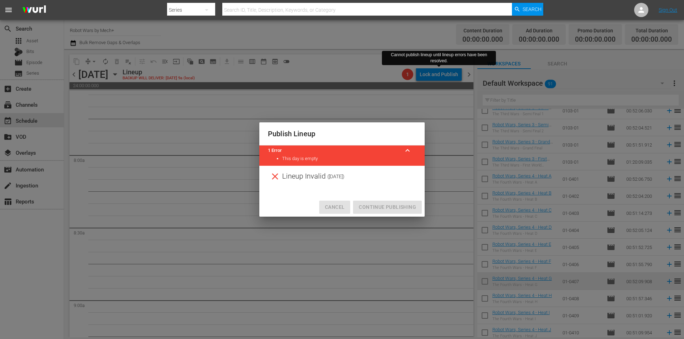
click at [336, 206] on span "Cancel" at bounding box center [335, 207] width 20 height 9
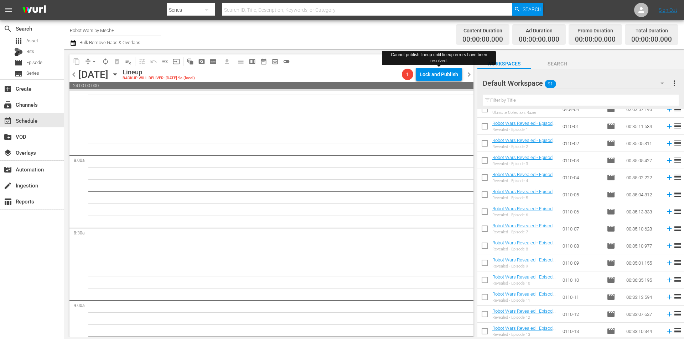
scroll to position [0, 0]
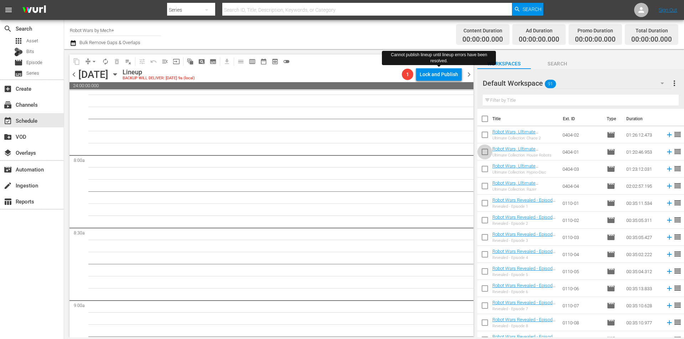
click at [484, 156] on input "checkbox" at bounding box center [484, 153] width 15 height 15
checkbox input "true"
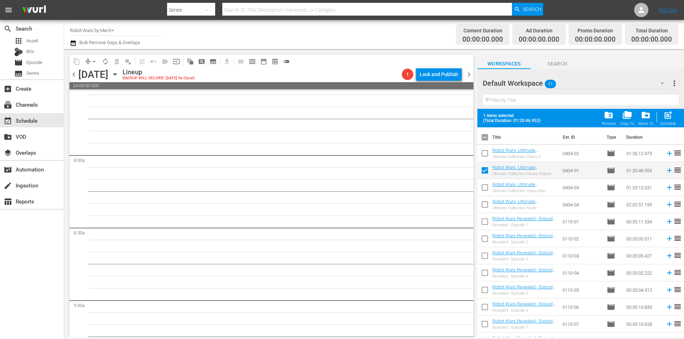
click at [484, 156] on input "checkbox" at bounding box center [484, 154] width 15 height 15
checkbox input "true"
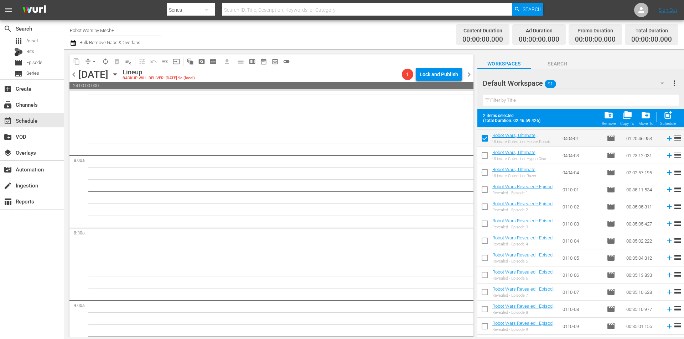
scroll to position [36, 0]
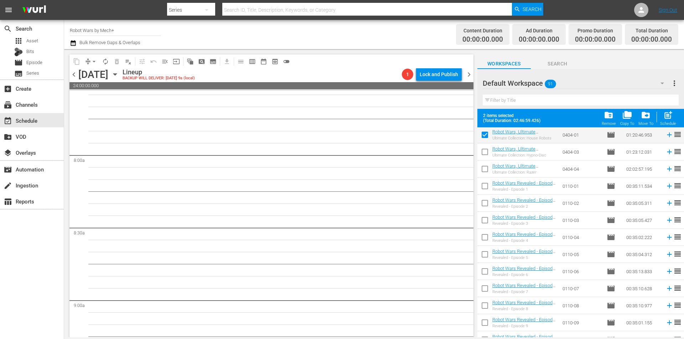
click at [72, 75] on span "chevron_left" at bounding box center [73, 74] width 9 height 9
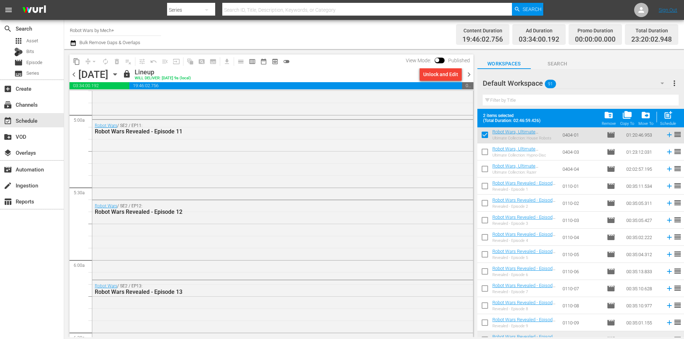
scroll to position [669, 0]
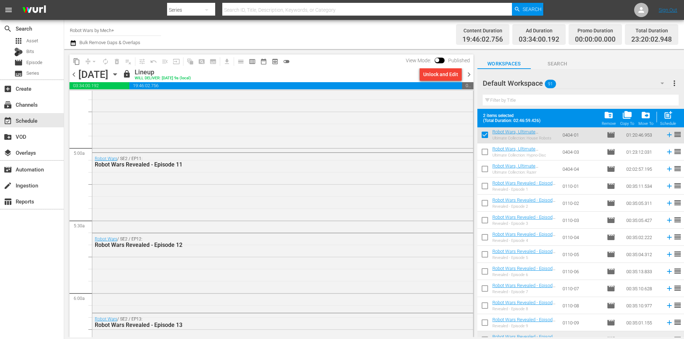
click at [471, 75] on span "chevron_right" at bounding box center [468, 74] width 9 height 9
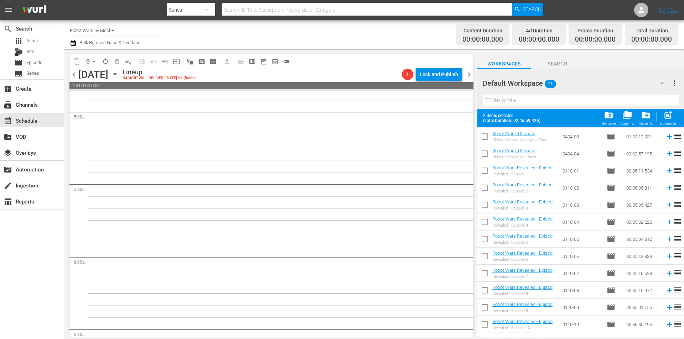
scroll to position [71, 0]
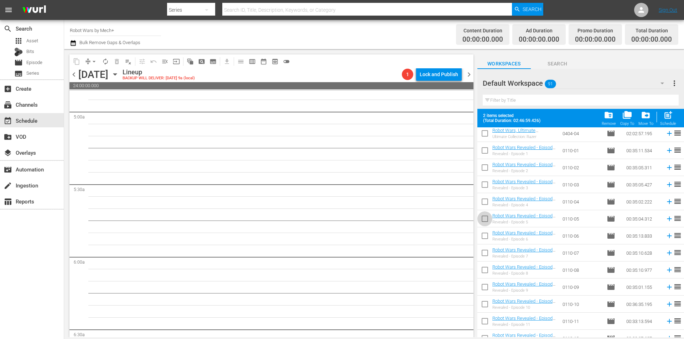
click at [485, 221] on input "checkbox" at bounding box center [484, 220] width 15 height 15
checkbox input "true"
drag, startPoint x: 484, startPoint y: 206, endPoint x: 484, endPoint y: 197, distance: 9.3
click at [484, 206] on input "checkbox" at bounding box center [484, 203] width 15 height 15
checkbox input "true"
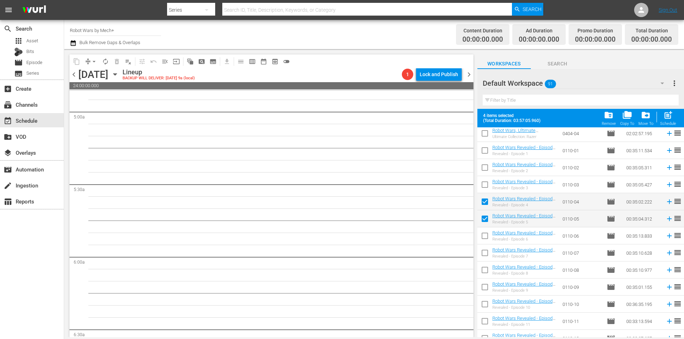
click at [485, 183] on input "checkbox" at bounding box center [484, 186] width 15 height 15
checkbox input "true"
click at [485, 171] on input "checkbox" at bounding box center [484, 169] width 15 height 15
checkbox input "true"
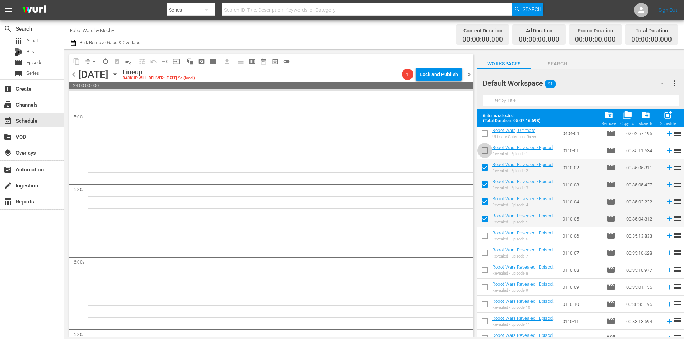
click at [487, 154] on input "checkbox" at bounding box center [484, 152] width 15 height 15
checkbox input "true"
click at [664, 120] on span "post_add" at bounding box center [668, 115] width 10 height 10
checkbox input "false"
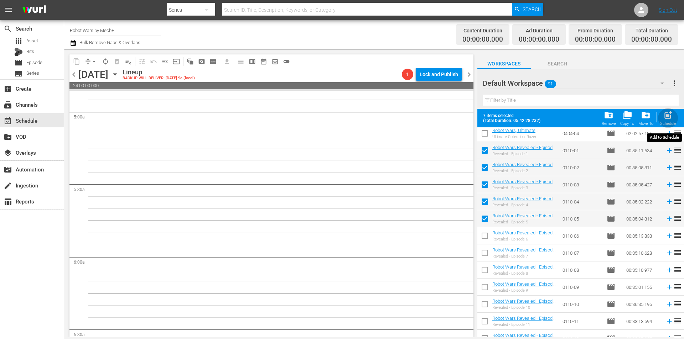
checkbox input "false"
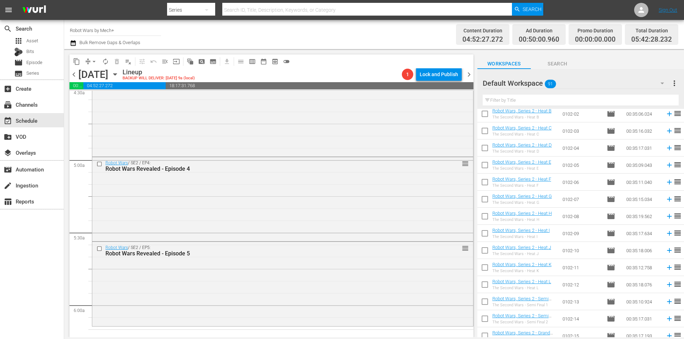
scroll to position [463, 0]
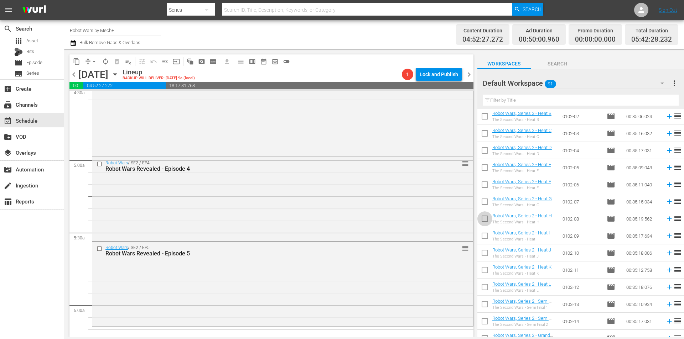
click at [484, 219] on input "checkbox" at bounding box center [484, 220] width 15 height 15
checkbox input "true"
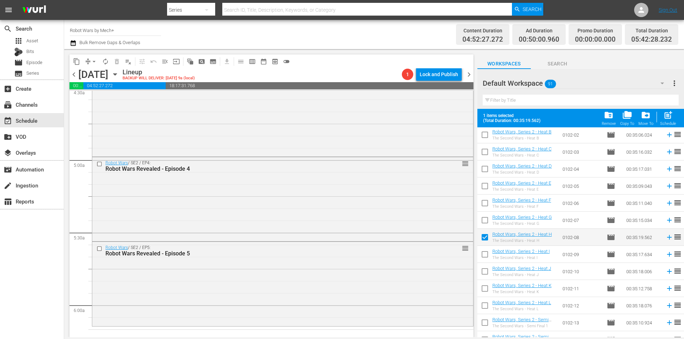
click at [486, 254] on input "checkbox" at bounding box center [484, 256] width 15 height 15
checkbox input "true"
click at [485, 274] on input "checkbox" at bounding box center [484, 273] width 15 height 15
checkbox input "true"
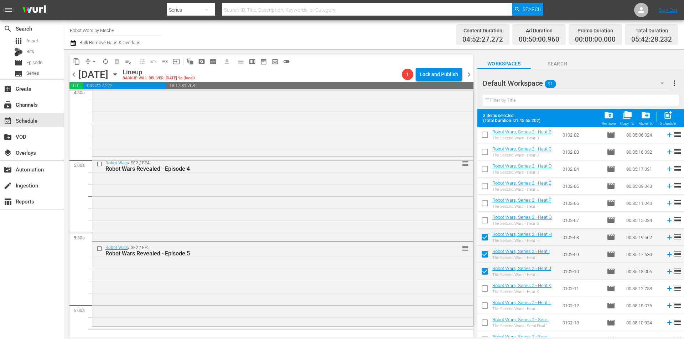
click at [485, 292] on input "checkbox" at bounding box center [484, 290] width 15 height 15
checkbox input "true"
click at [487, 306] on input "checkbox" at bounding box center [484, 307] width 15 height 15
checkbox input "true"
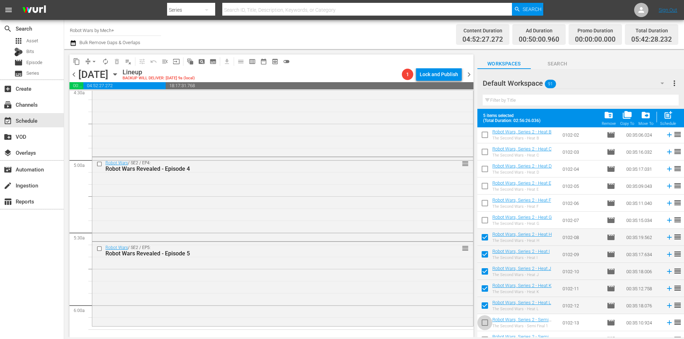
click at [486, 324] on input "checkbox" at bounding box center [484, 324] width 15 height 15
checkbox input "true"
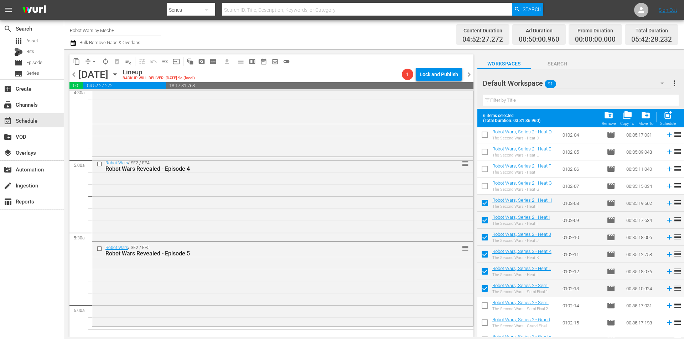
scroll to position [499, 0]
click at [486, 302] on input "checkbox" at bounding box center [484, 305] width 15 height 15
checkbox input "true"
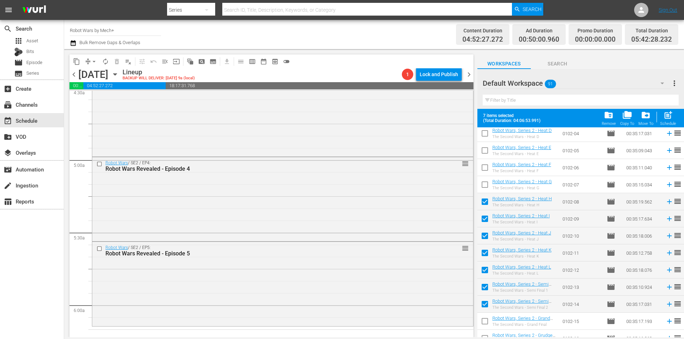
click at [485, 319] on input "checkbox" at bounding box center [484, 323] width 15 height 15
checkbox input "true"
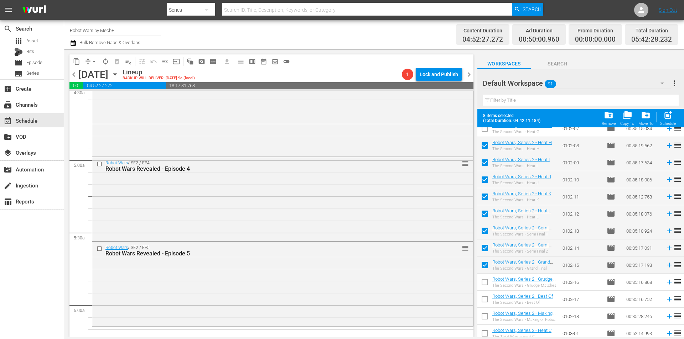
scroll to position [570, 0]
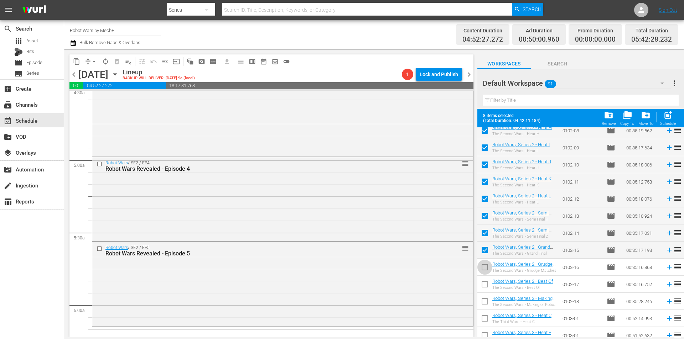
click at [488, 269] on input "checkbox" at bounding box center [484, 268] width 15 height 15
checkbox input "true"
click at [486, 282] on input "checkbox" at bounding box center [484, 286] width 15 height 15
checkbox input "true"
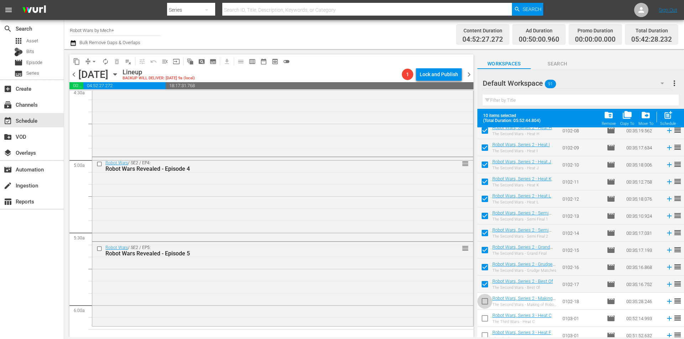
click at [485, 301] on input "checkbox" at bounding box center [484, 303] width 15 height 15
checkbox input "true"
click at [74, 78] on span "chevron_left" at bounding box center [73, 74] width 9 height 9
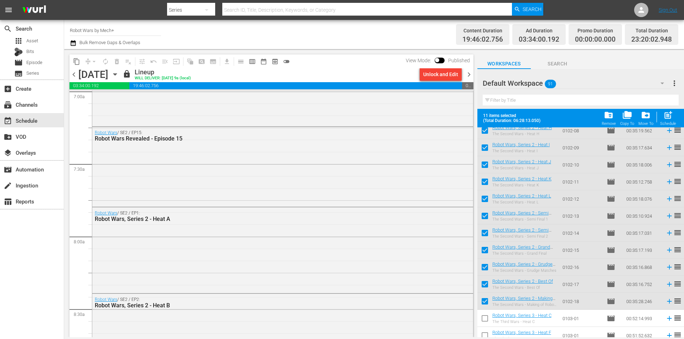
scroll to position [1025, 0]
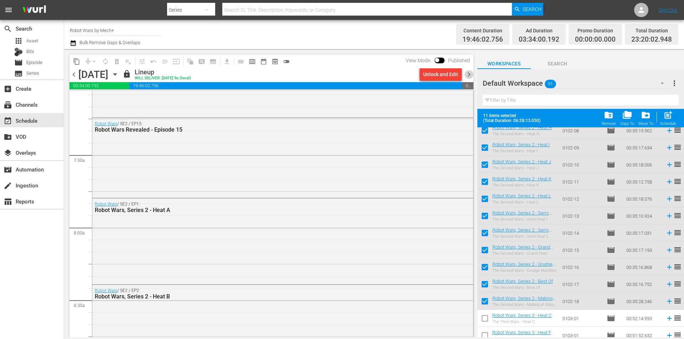
click at [468, 78] on span "chevron_right" at bounding box center [468, 74] width 9 height 9
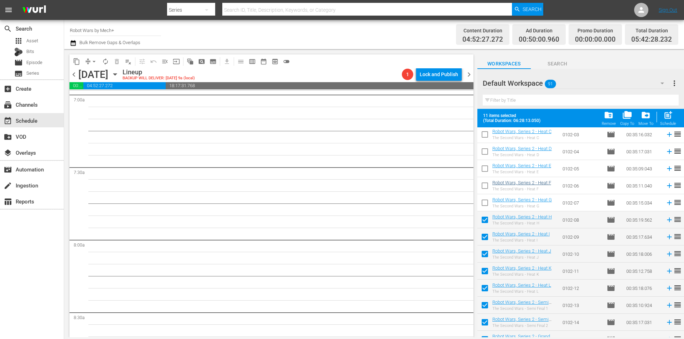
scroll to position [463, 0]
click at [482, 222] on input "checkbox" at bounding box center [484, 221] width 15 height 15
click at [675, 116] on div "post_add Schedule" at bounding box center [668, 118] width 16 height 16
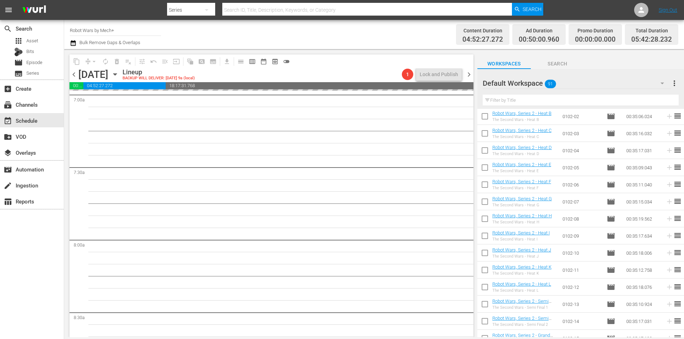
checkbox input "false"
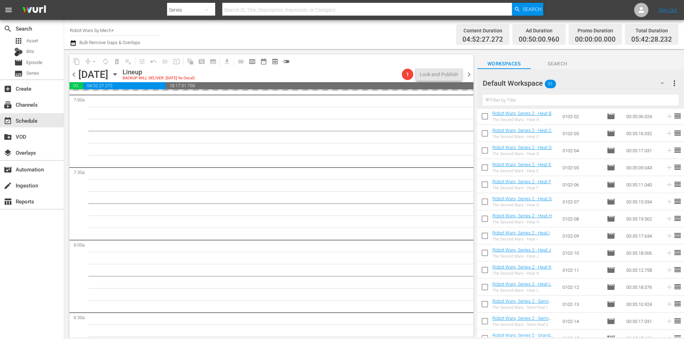
checkbox input "false"
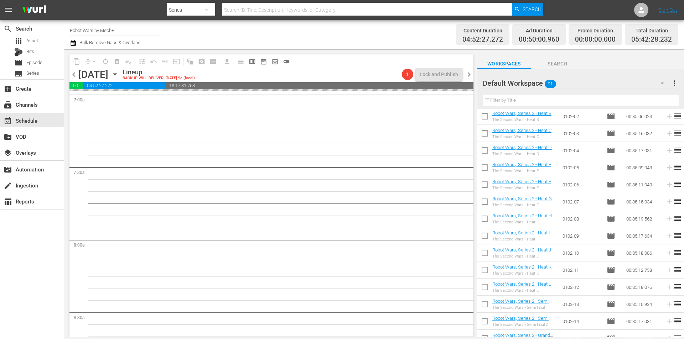
checkbox input "false"
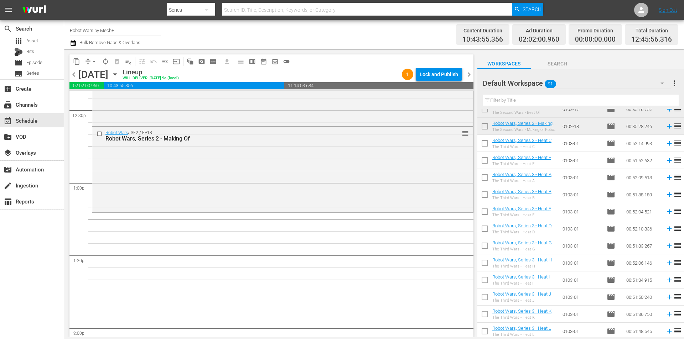
scroll to position [748, 0]
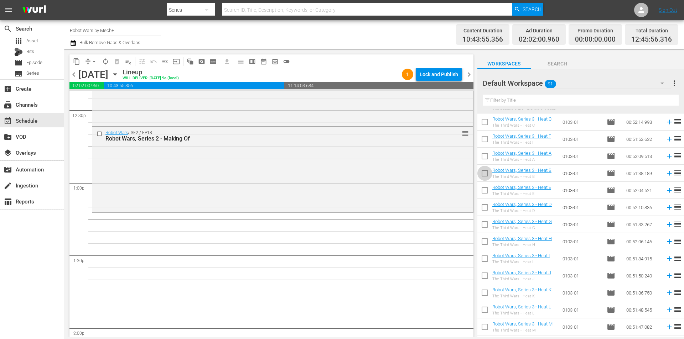
click at [489, 178] on input "checkbox" at bounding box center [484, 174] width 15 height 15
checkbox input "true"
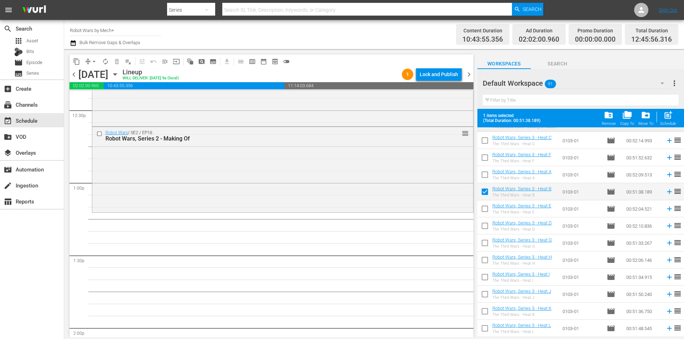
click at [489, 178] on input "checkbox" at bounding box center [484, 176] width 15 height 15
click at [668, 120] on span "post_add" at bounding box center [668, 115] width 10 height 10
checkbox input "false"
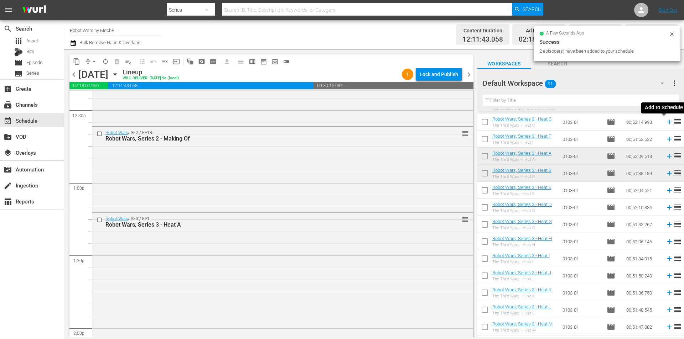
click at [667, 123] on icon at bounding box center [669, 122] width 5 height 5
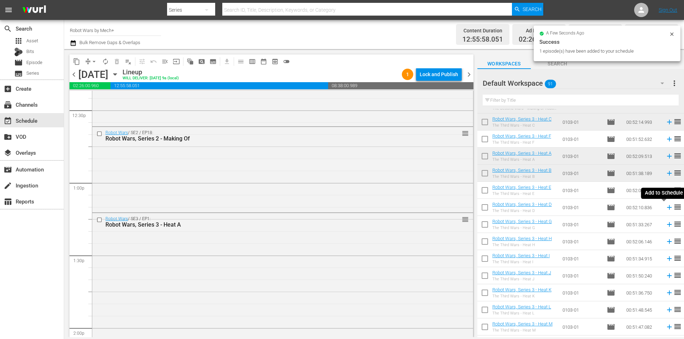
click at [665, 208] on icon at bounding box center [669, 208] width 8 height 8
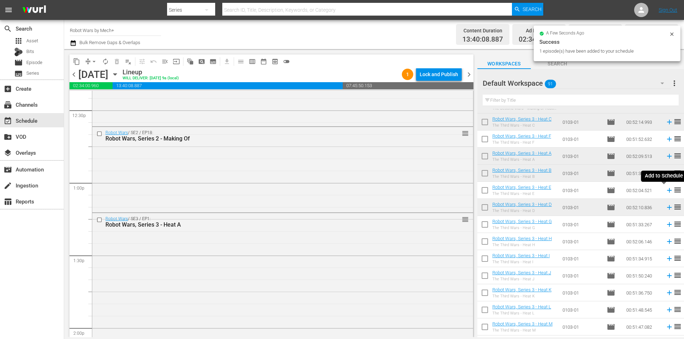
click at [665, 191] on icon at bounding box center [669, 191] width 8 height 8
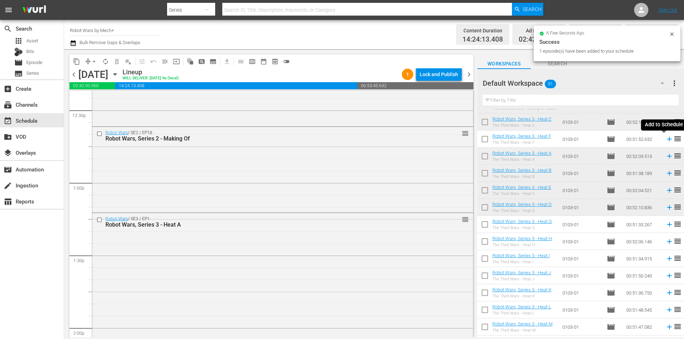
click at [667, 140] on icon at bounding box center [669, 139] width 5 height 5
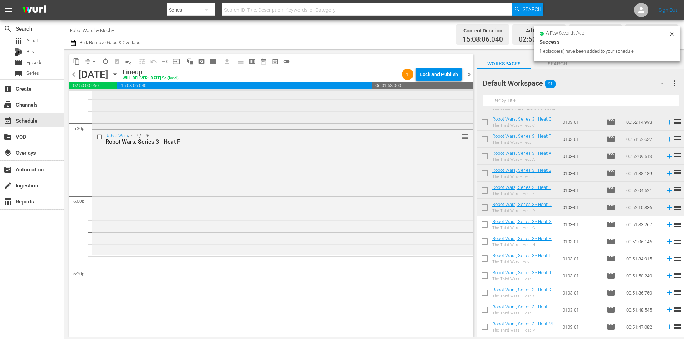
scroll to position [2616, 0]
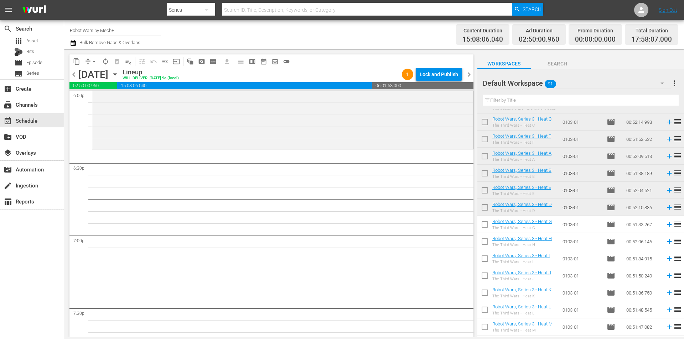
click at [485, 247] on input "checkbox" at bounding box center [484, 243] width 15 height 15
checkbox input "true"
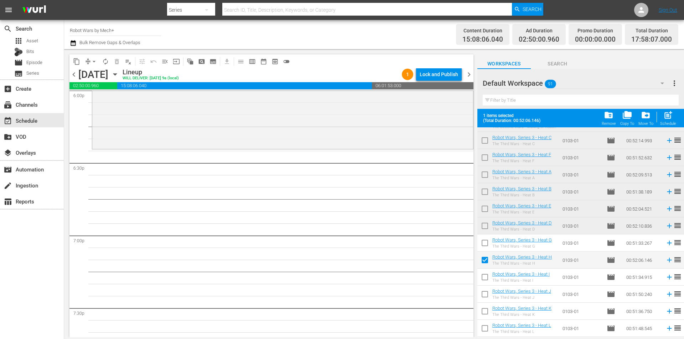
click at [485, 247] on input "checkbox" at bounding box center [484, 244] width 15 height 15
checkbox input "true"
click at [485, 277] on input "checkbox" at bounding box center [484, 278] width 15 height 15
checkbox input "true"
click at [487, 298] on input "checkbox" at bounding box center [484, 295] width 15 height 15
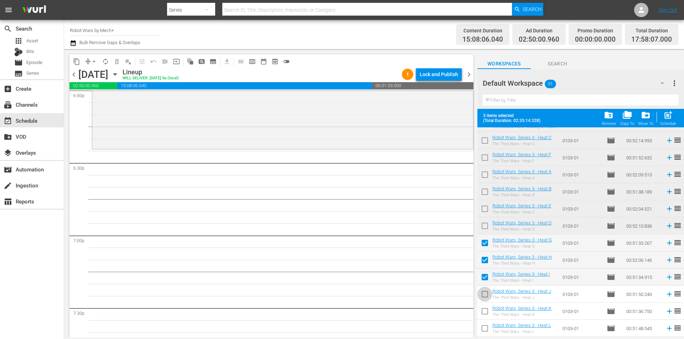
checkbox input "true"
click at [481, 313] on input "checkbox" at bounding box center [484, 313] width 15 height 15
checkbox input "true"
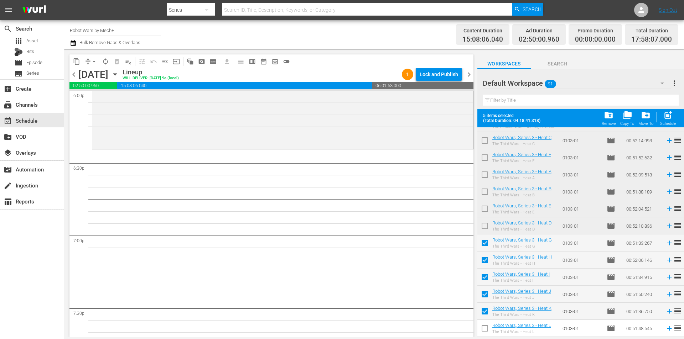
click at [486, 325] on input "checkbox" at bounding box center [484, 330] width 15 height 15
checkbox input "true"
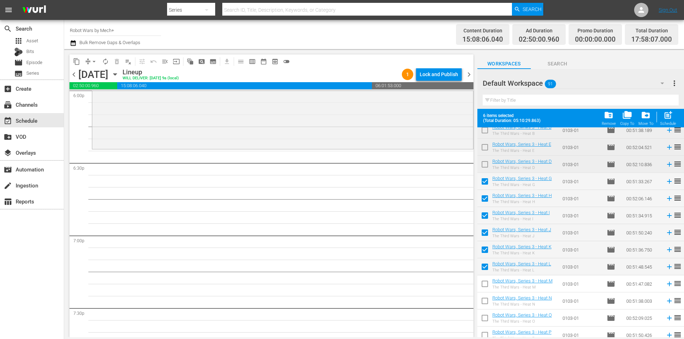
scroll to position [819, 0]
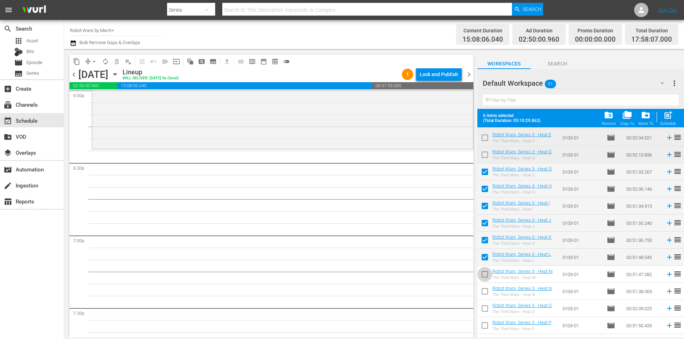
click at [483, 278] on input "checkbox" at bounding box center [484, 276] width 15 height 15
checkbox input "true"
click at [484, 291] on input "checkbox" at bounding box center [484, 293] width 15 height 15
checkbox input "true"
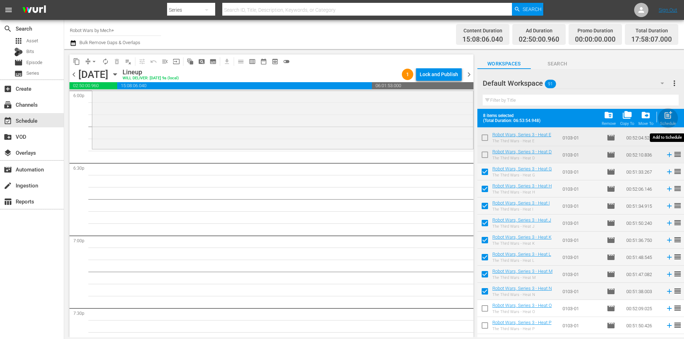
click at [668, 121] on div "post_add Schedule" at bounding box center [668, 118] width 16 height 16
checkbox input "false"
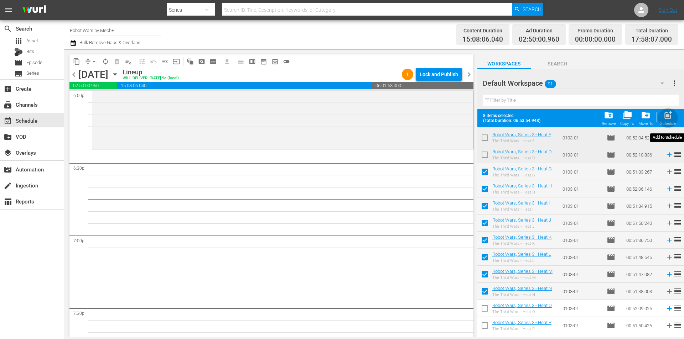
checkbox input "false"
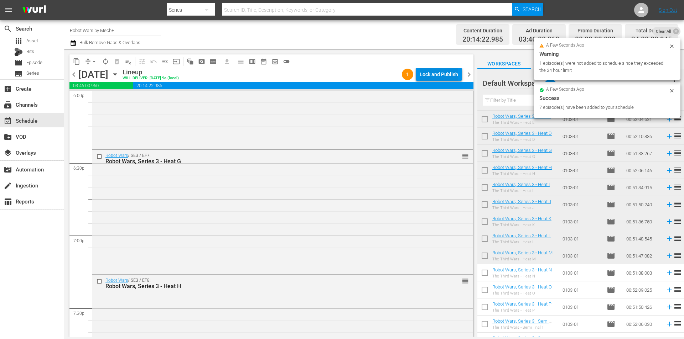
click at [442, 74] on div "Lock and Publish" at bounding box center [439, 74] width 38 height 13
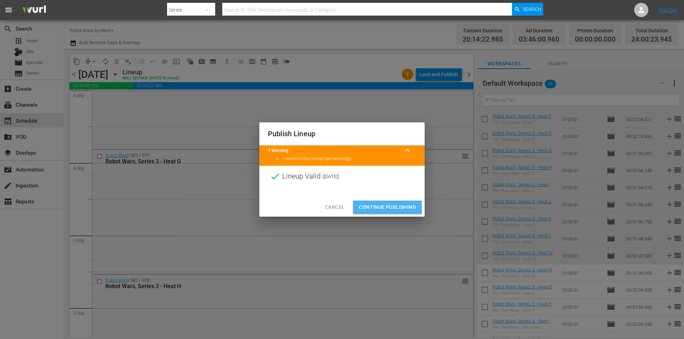
click at [390, 206] on span "Continue Publishing" at bounding box center [387, 207] width 57 height 9
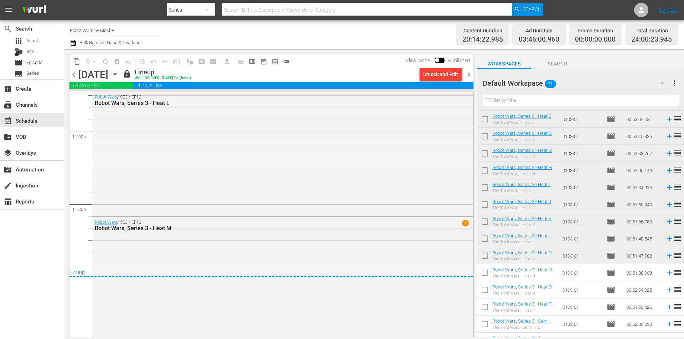
scroll to position [3305, 0]
